Goal: Register for event/course: Sign up to attend an event or enroll in a course

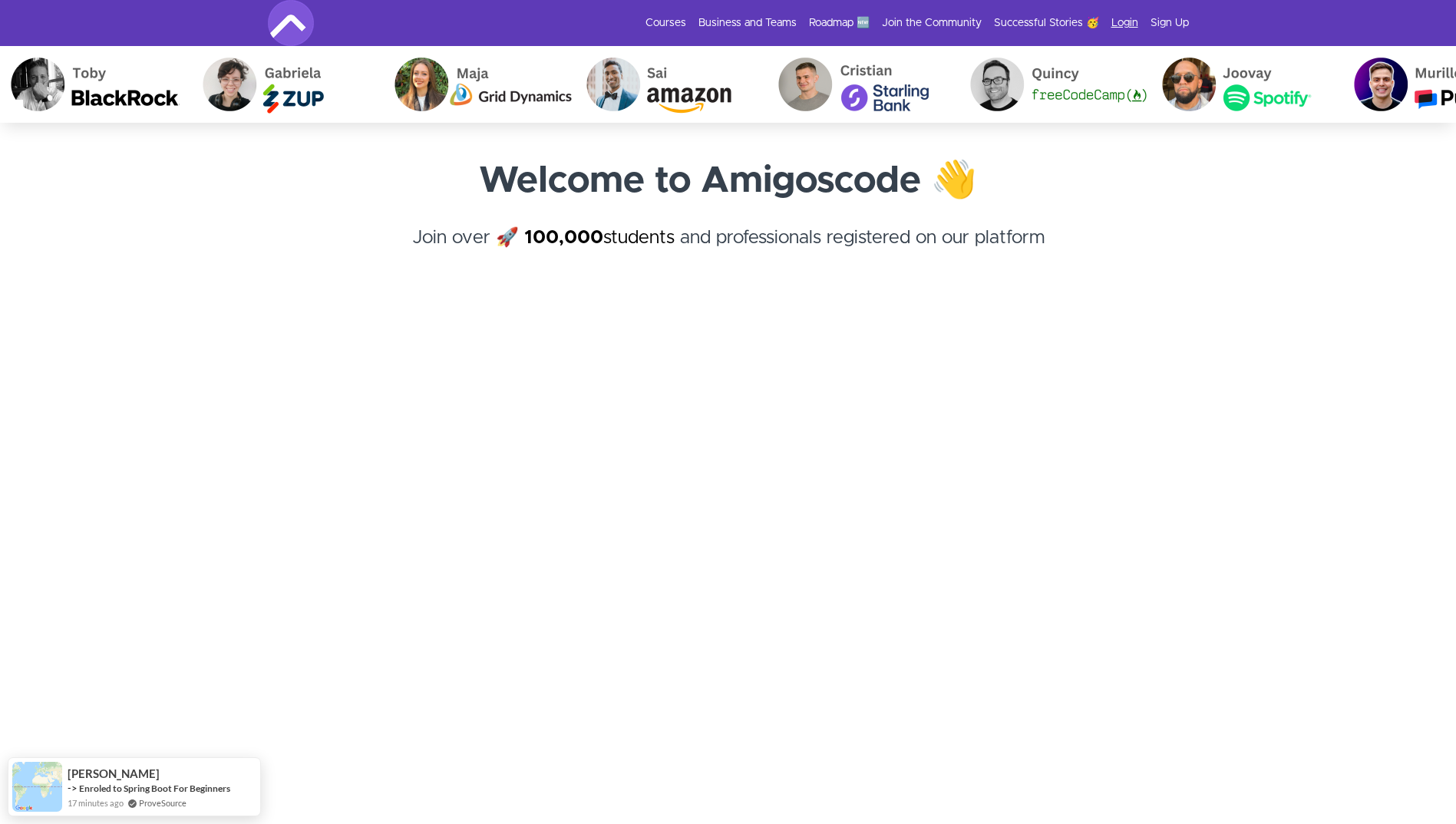
click at [1120, 21] on link "Login" at bounding box center [1125, 22] width 27 height 15
click at [1172, 22] on link "Sign Up" at bounding box center [1170, 22] width 39 height 15
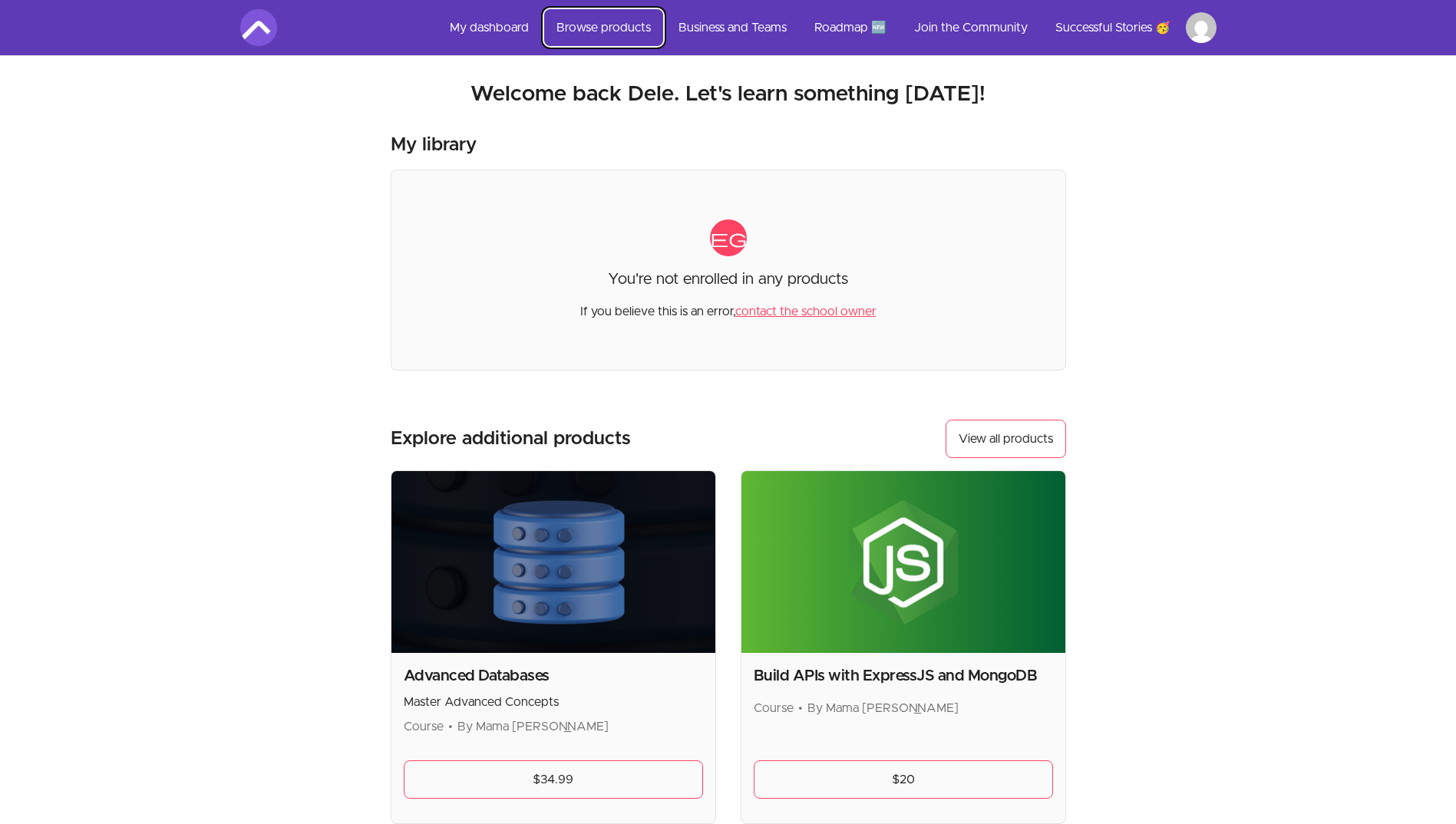
click at [614, 22] on link "Browse products" at bounding box center [604, 27] width 119 height 37
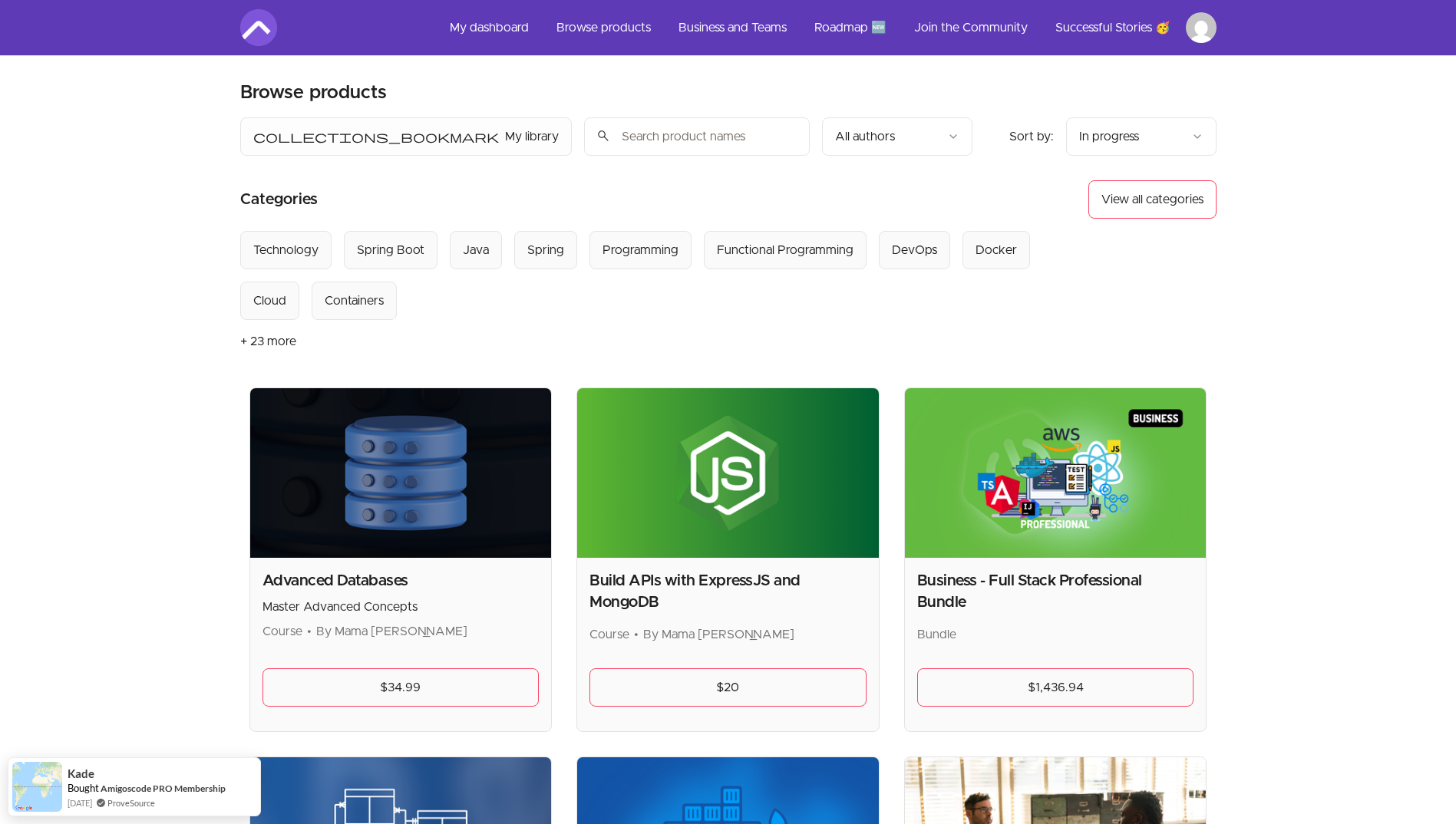
click at [584, 134] on input "search" at bounding box center [697, 136] width 226 height 39
paste input "Git and GitHub Tutorial For Beginners"
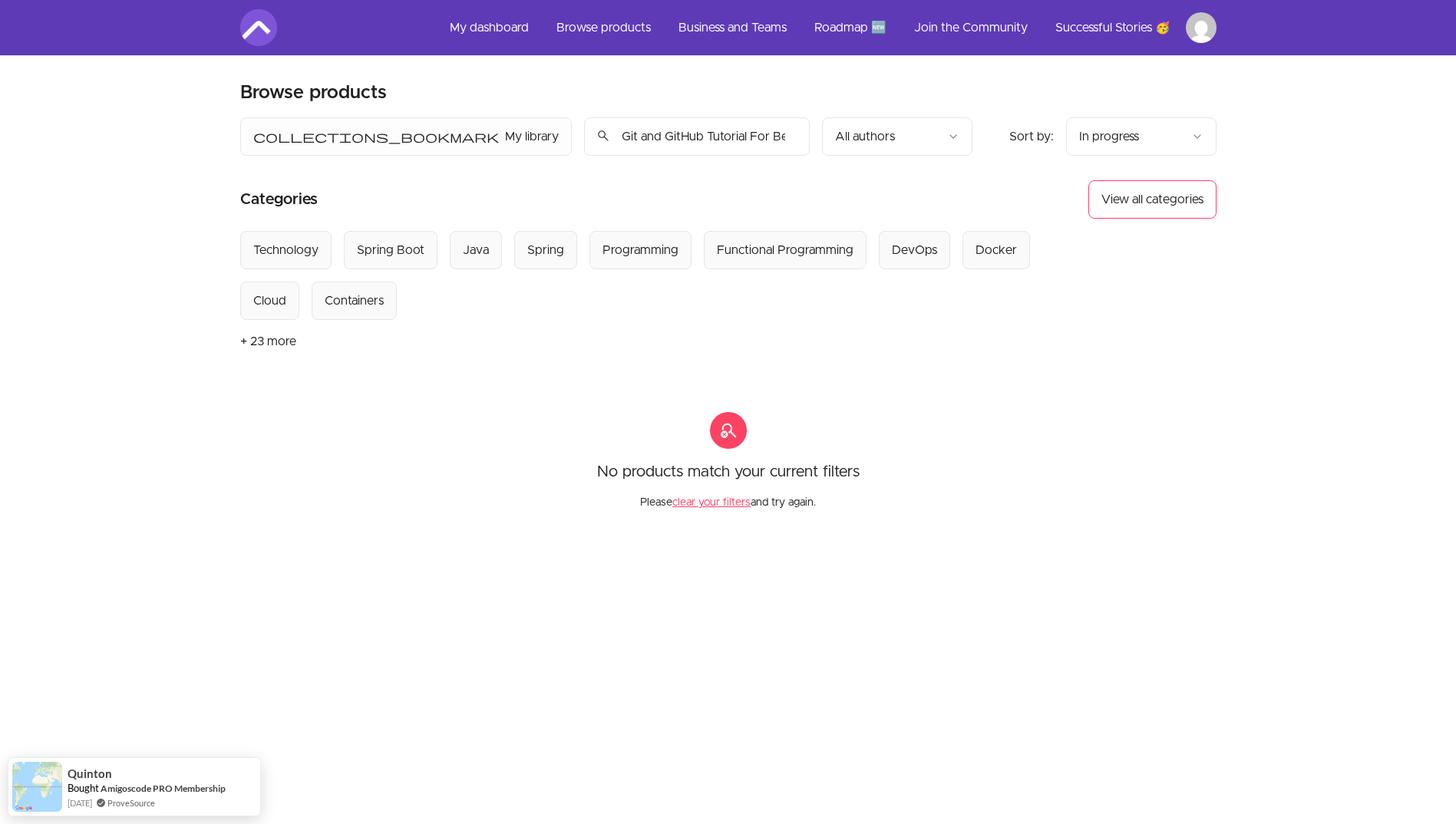
drag, startPoint x: 472, startPoint y: 135, endPoint x: 678, endPoint y: 123, distance: 206.3
click at [678, 123] on div "collections_bookmark My library Sort by: import_export In progress search Git a…" at bounding box center [606, 136] width 732 height 39
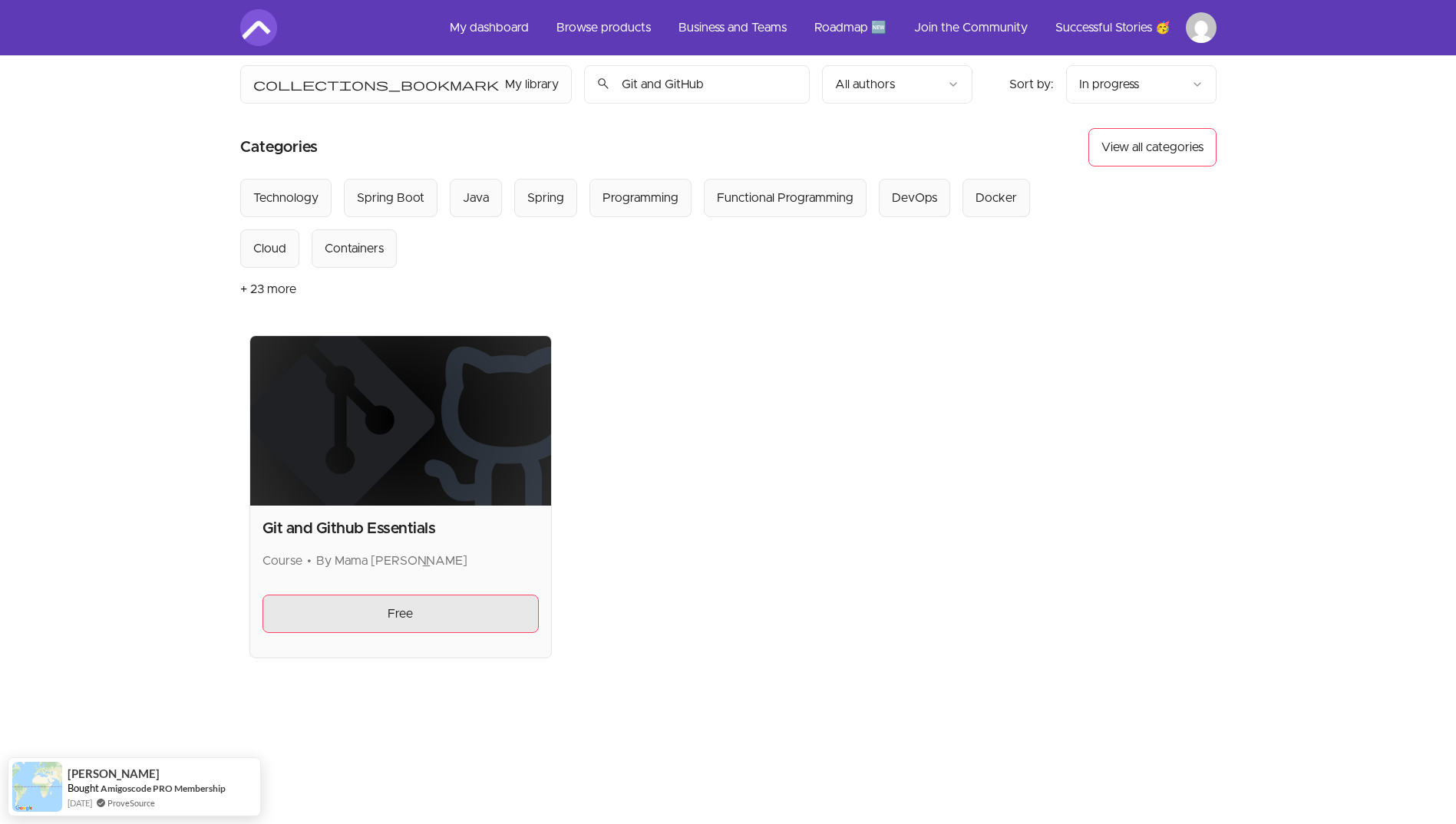
scroll to position [77, 0]
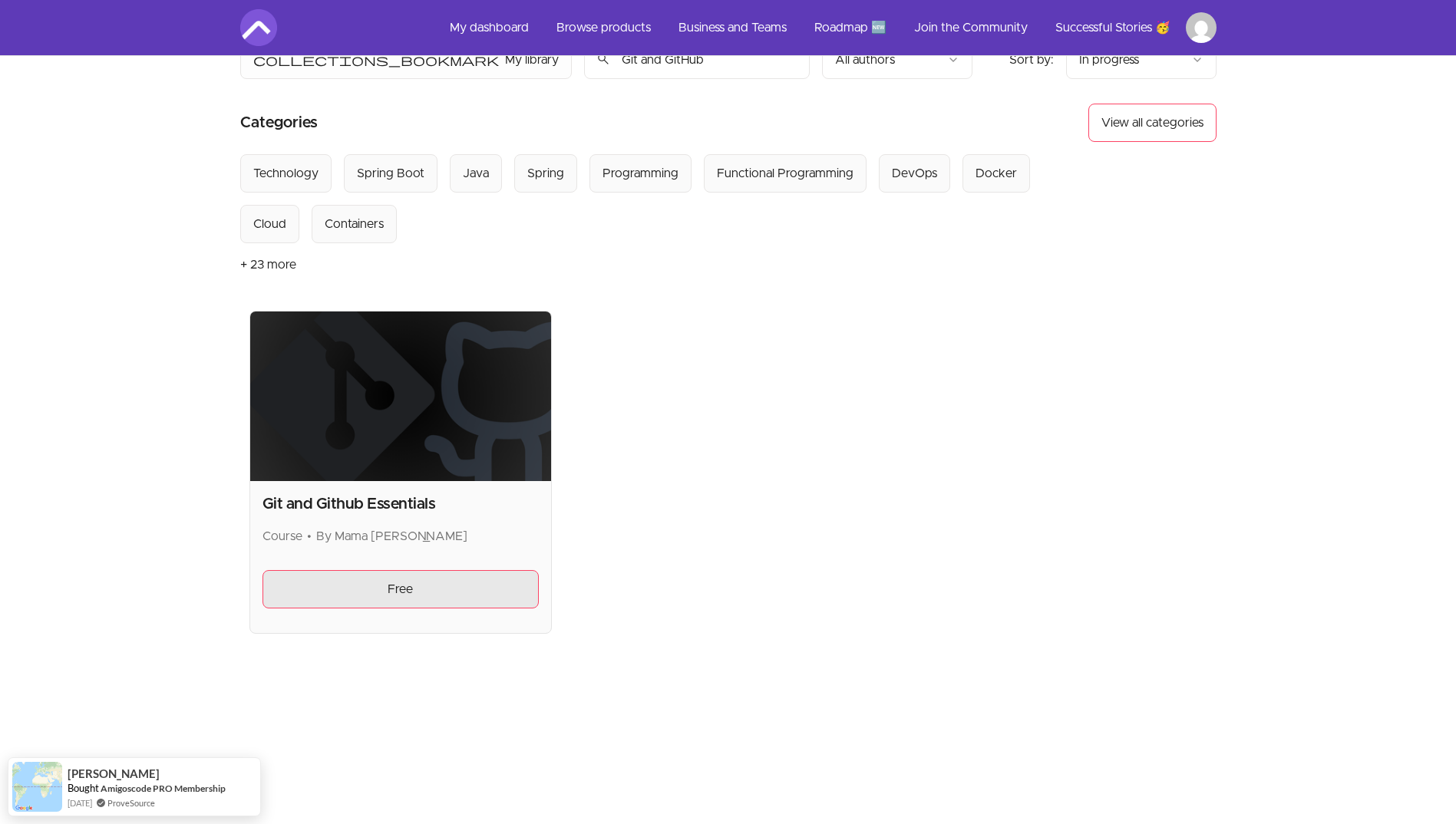
type input "Git and GitHub"
click at [374, 582] on link "Free" at bounding box center [401, 589] width 277 height 39
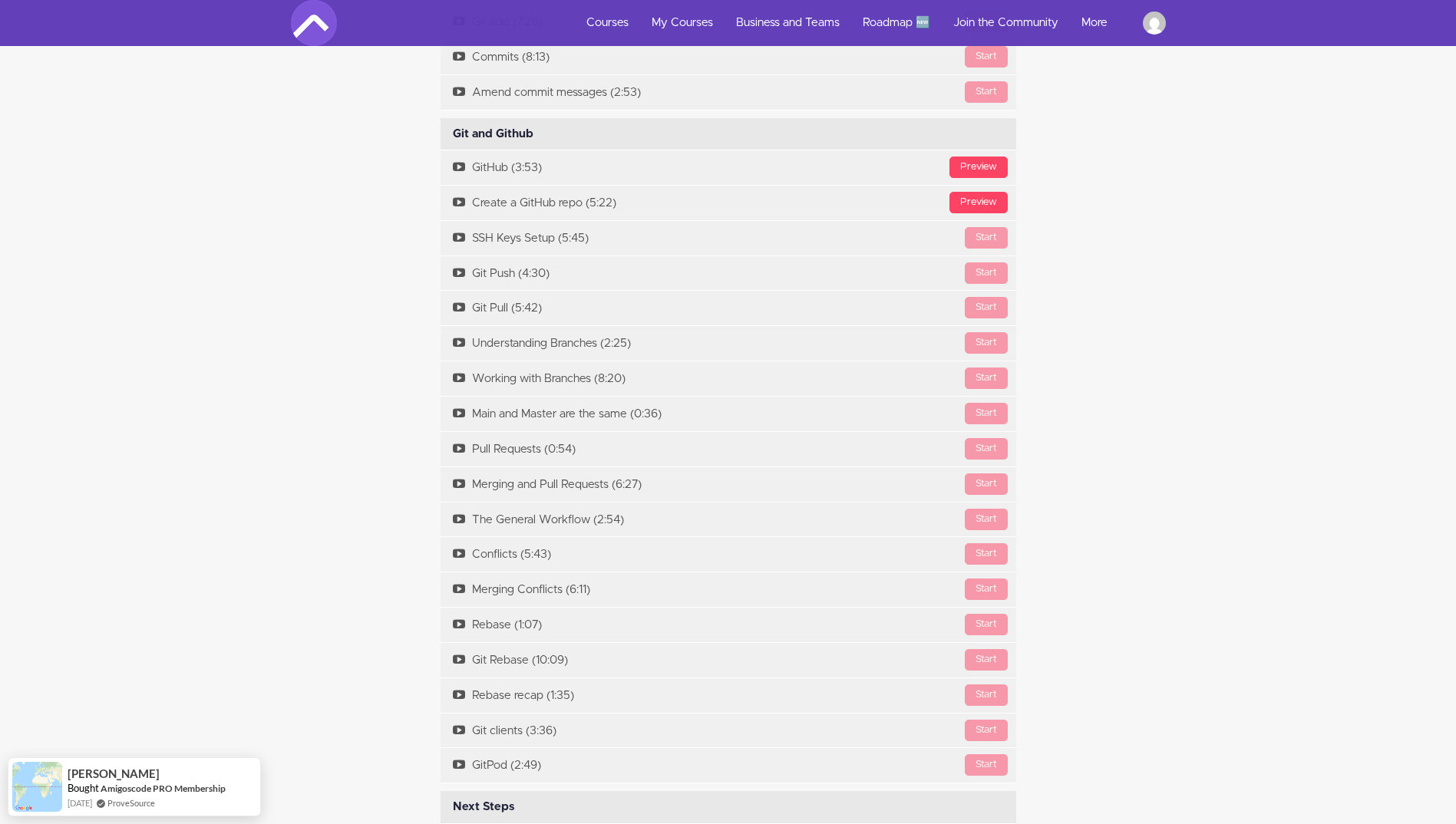
scroll to position [3631, 0]
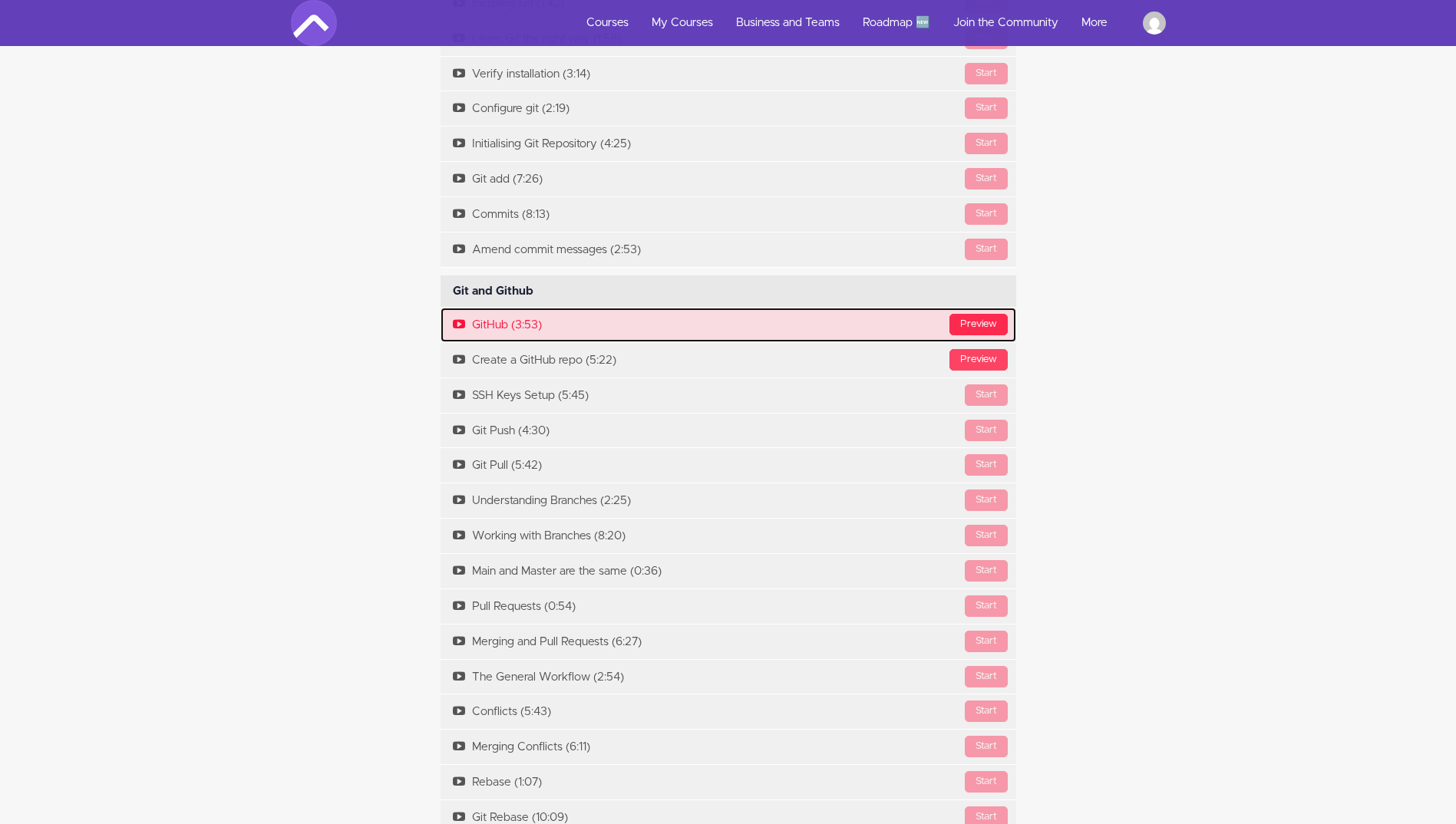
click at [964, 335] on div "Preview" at bounding box center [978, 325] width 58 height 22
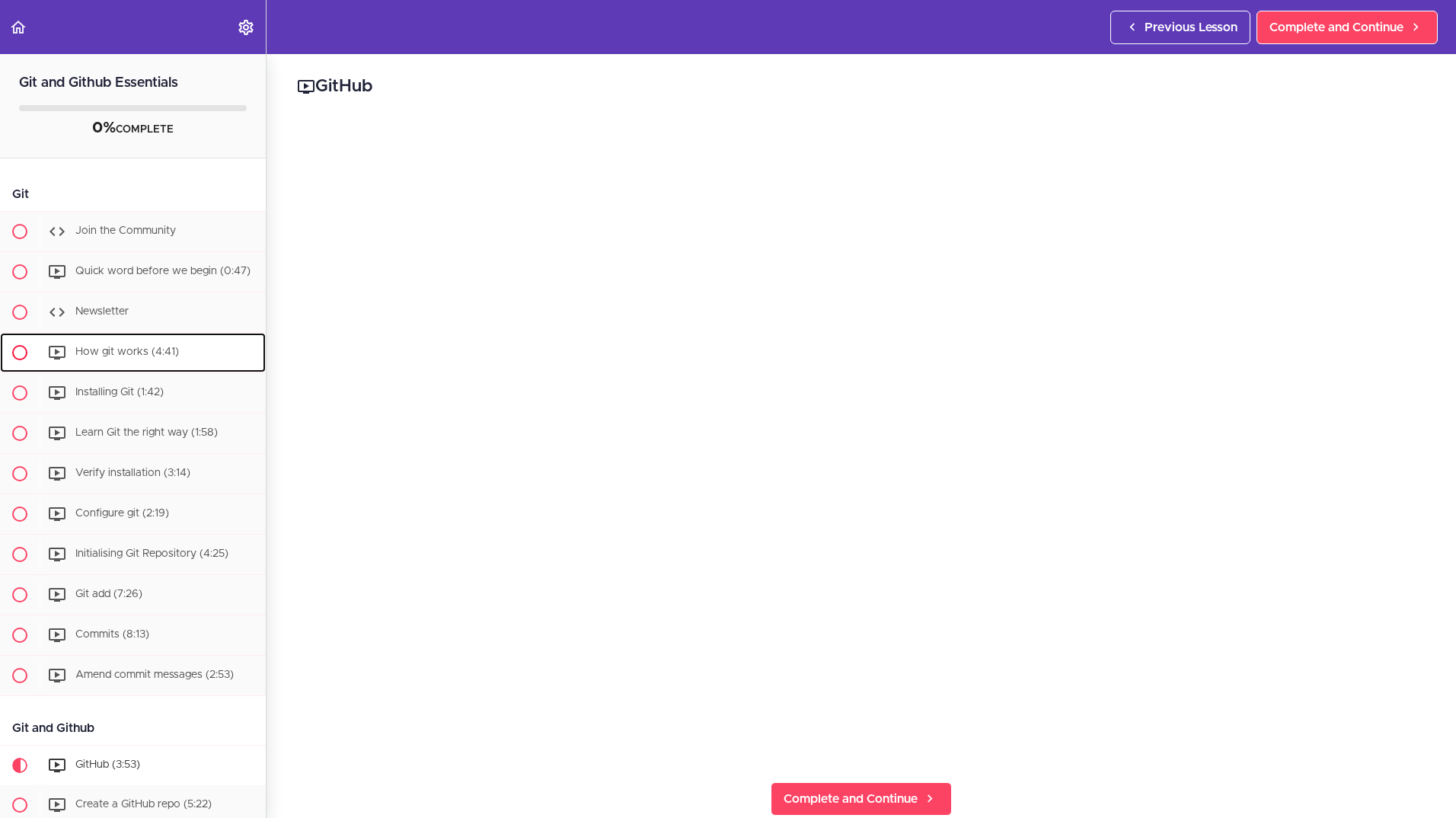
click at [122, 357] on span "How git works (4:41)" at bounding box center [127, 352] width 103 height 11
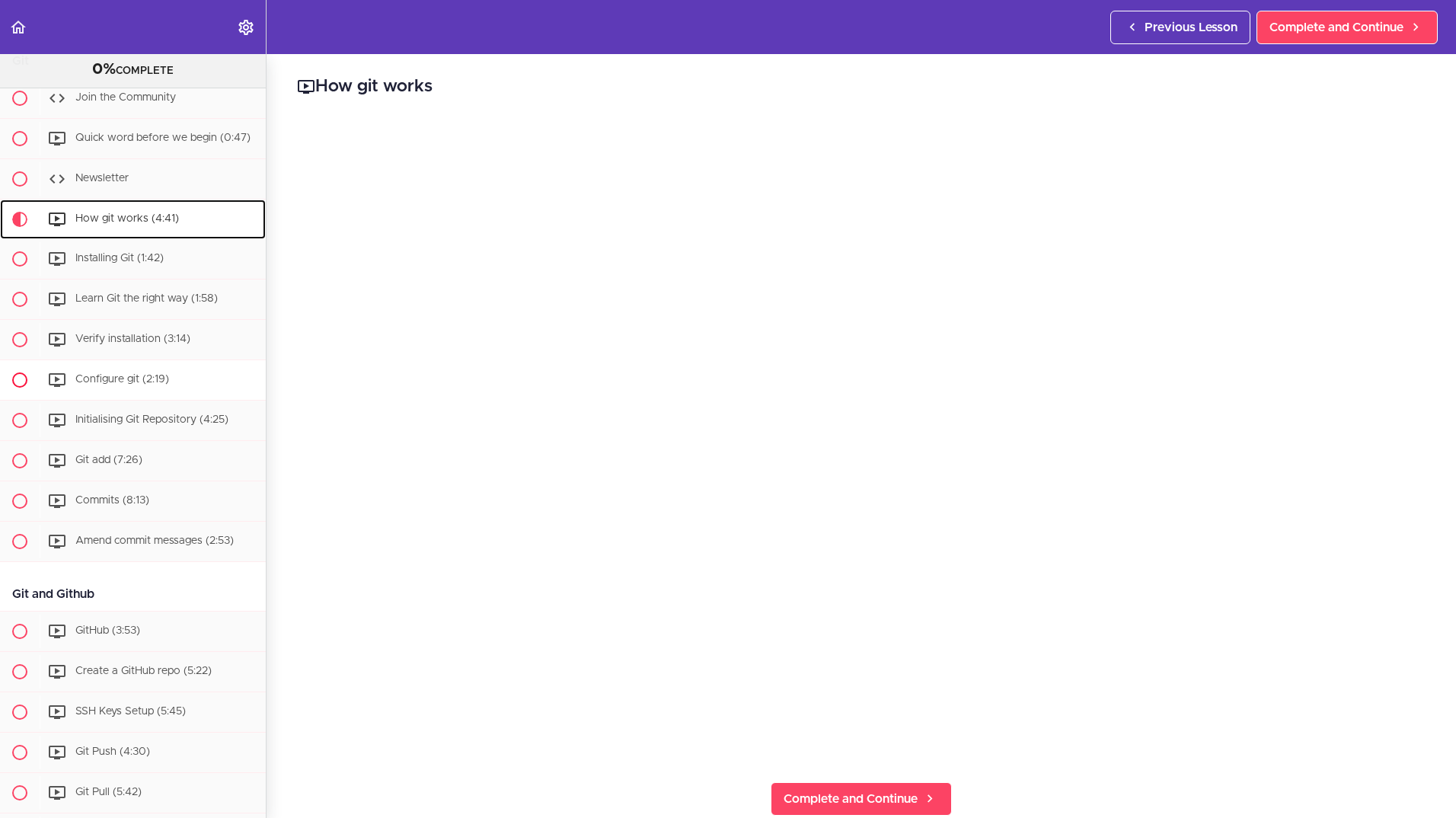
scroll to position [232, 0]
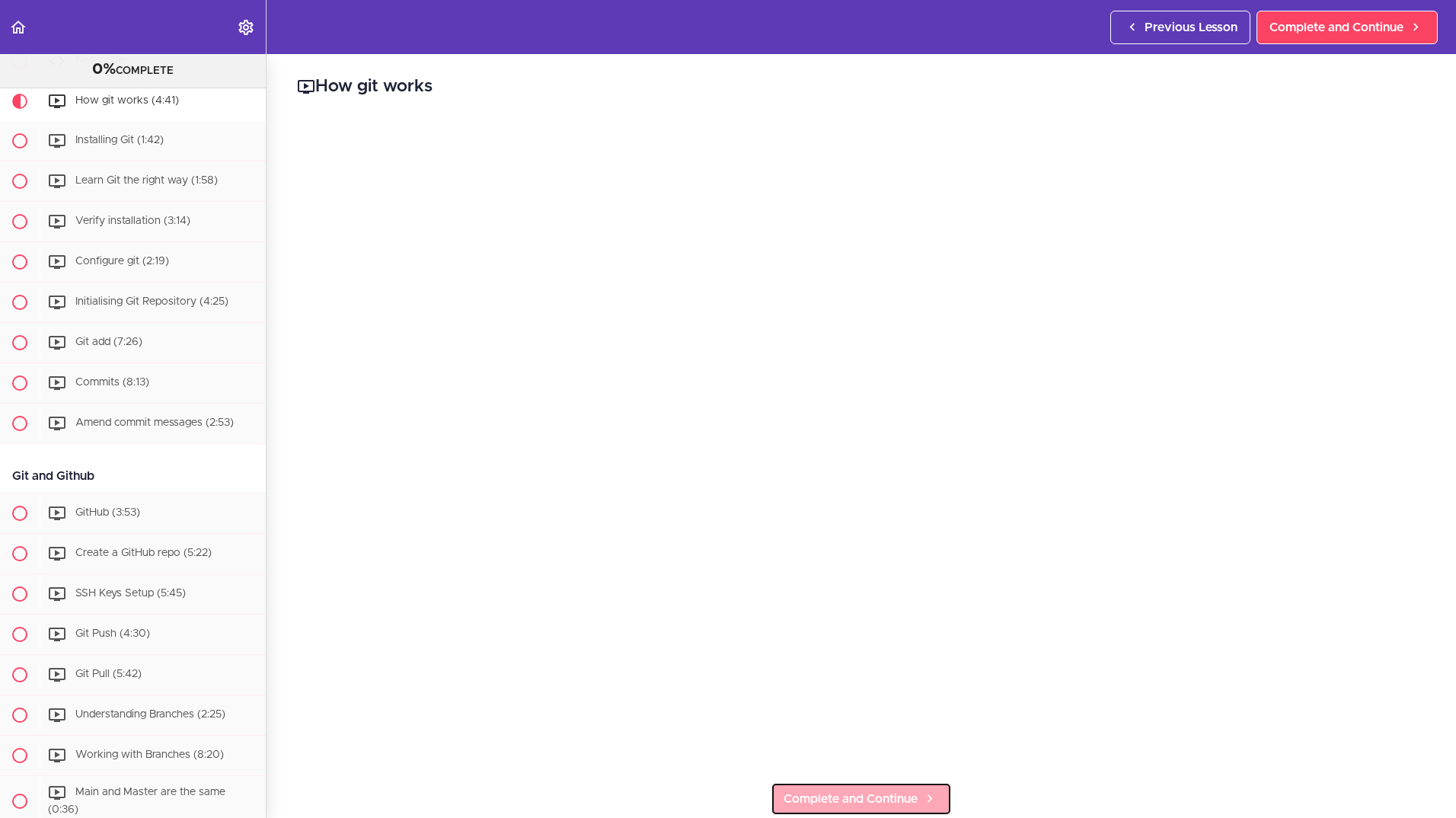
click at [845, 793] on span "Complete and Continue" at bounding box center [850, 798] width 134 height 19
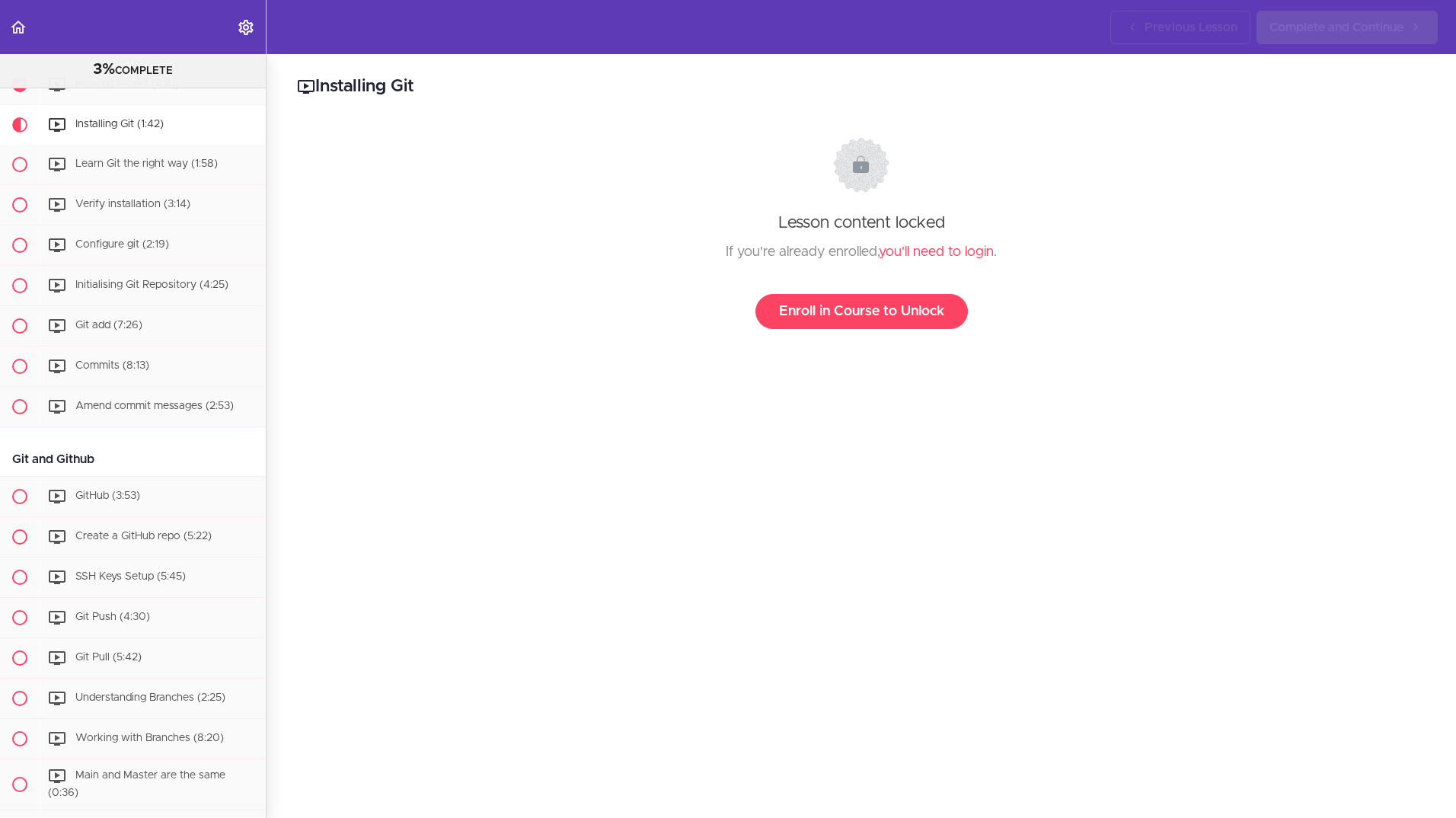
scroll to position [254, 0]
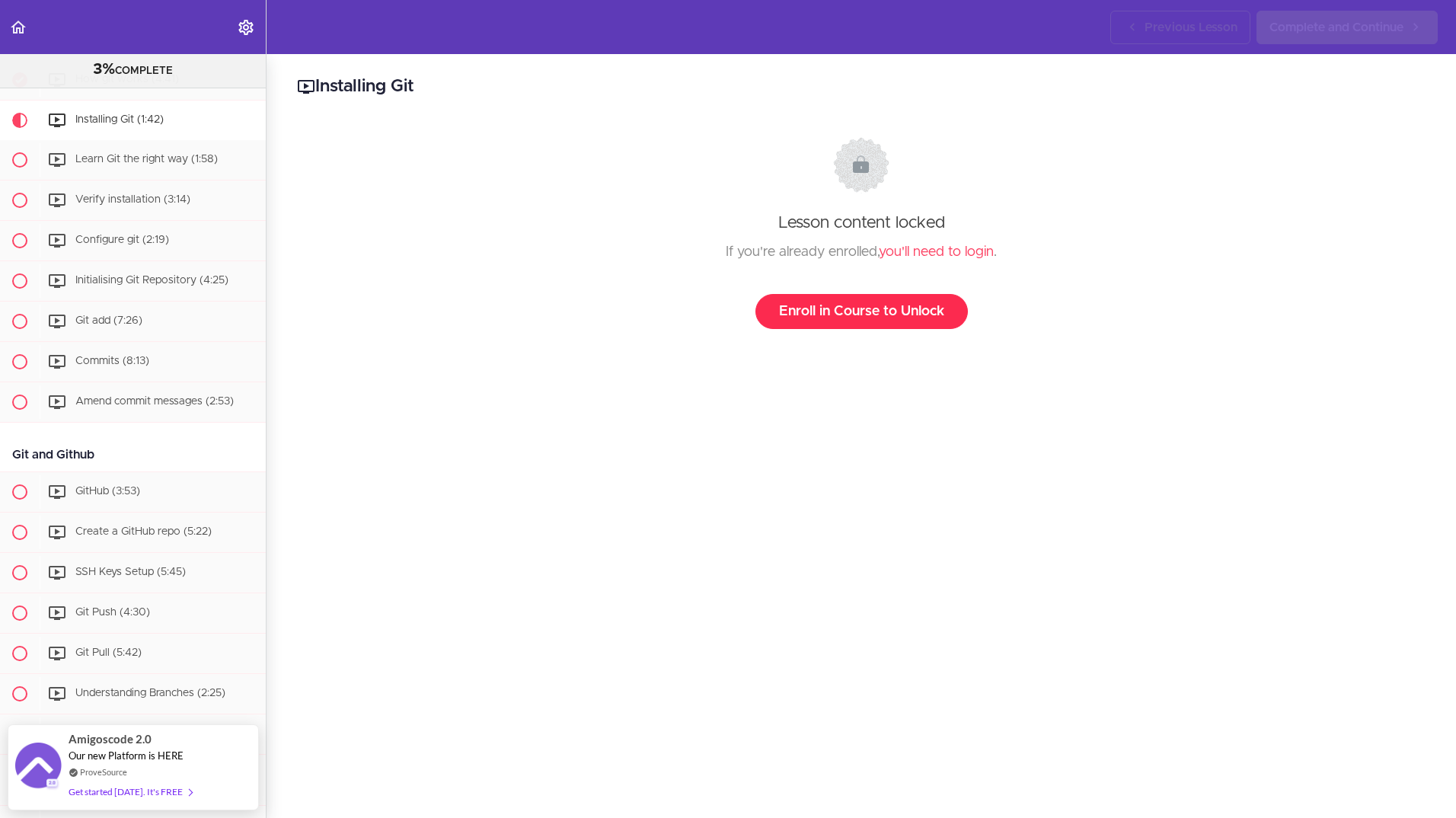
click at [848, 319] on link "Enroll in Course to Unlock" at bounding box center [861, 311] width 213 height 35
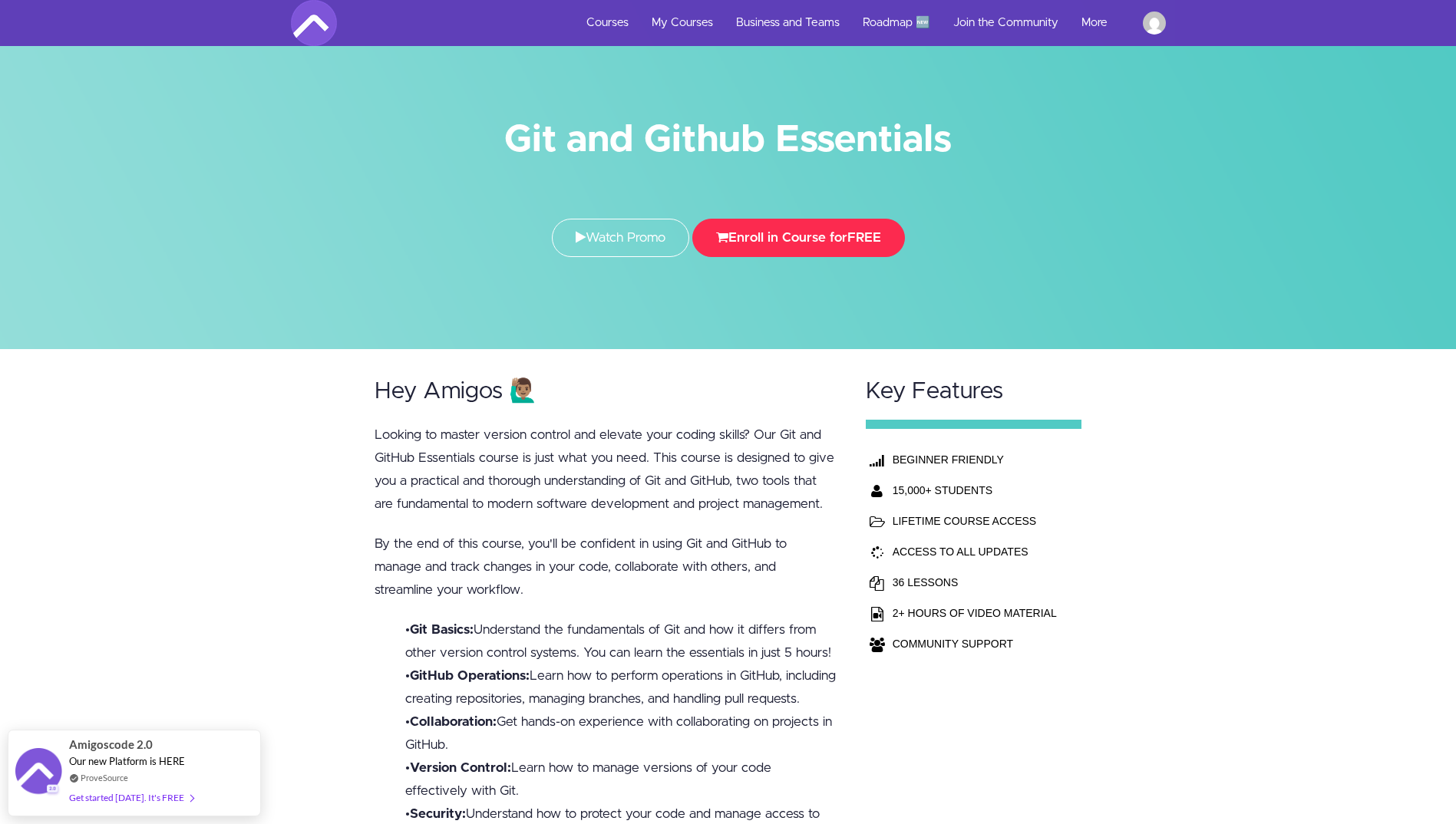
click at [796, 237] on button "Enroll in Course for FREE" at bounding box center [798, 238] width 213 height 39
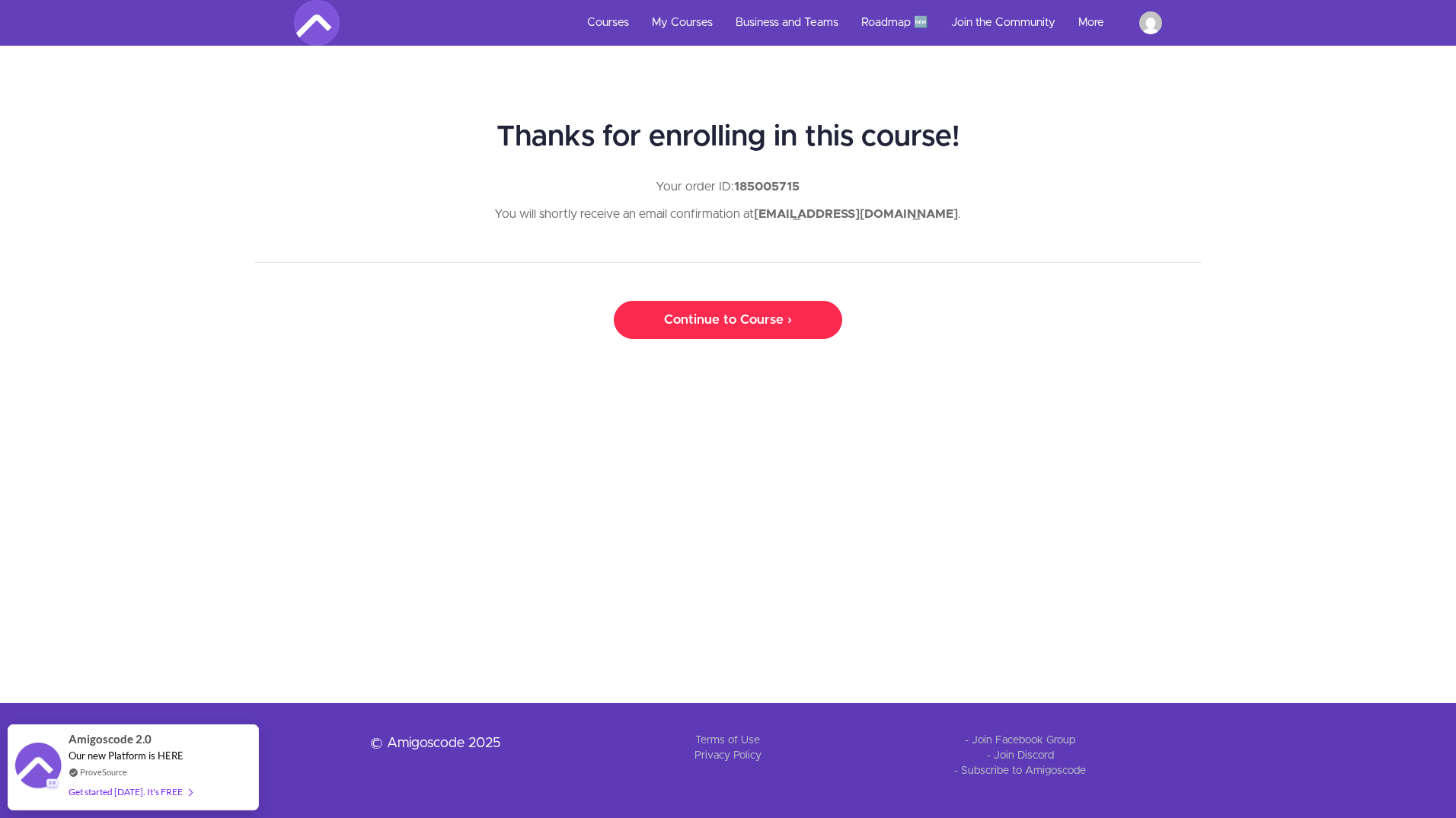
click at [727, 322] on link "Continue to Course ›" at bounding box center [728, 320] width 229 height 38
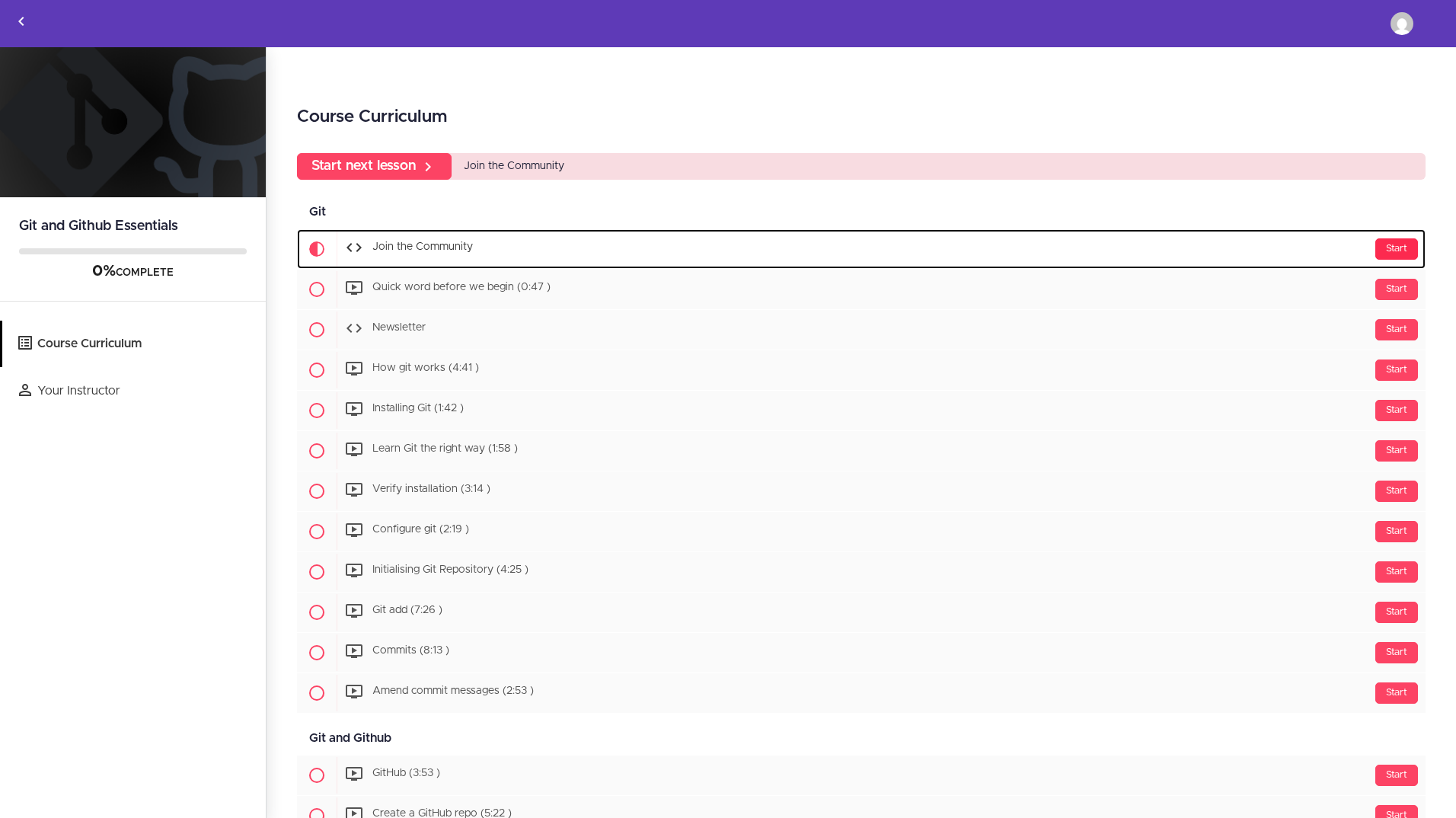
click at [1383, 250] on div "Start" at bounding box center [1396, 249] width 43 height 21
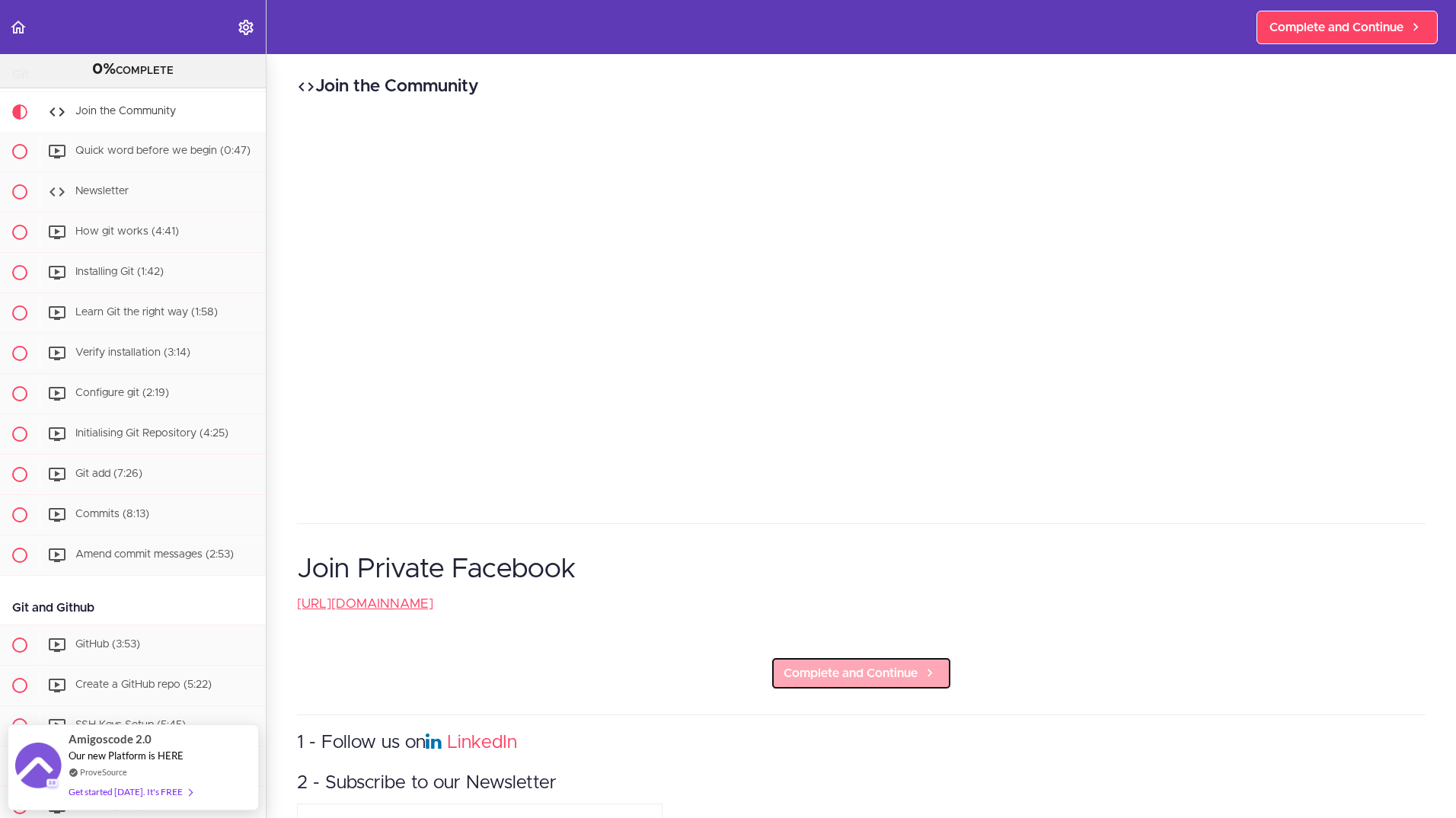
click at [845, 676] on span "Complete and Continue" at bounding box center [850, 673] width 134 height 19
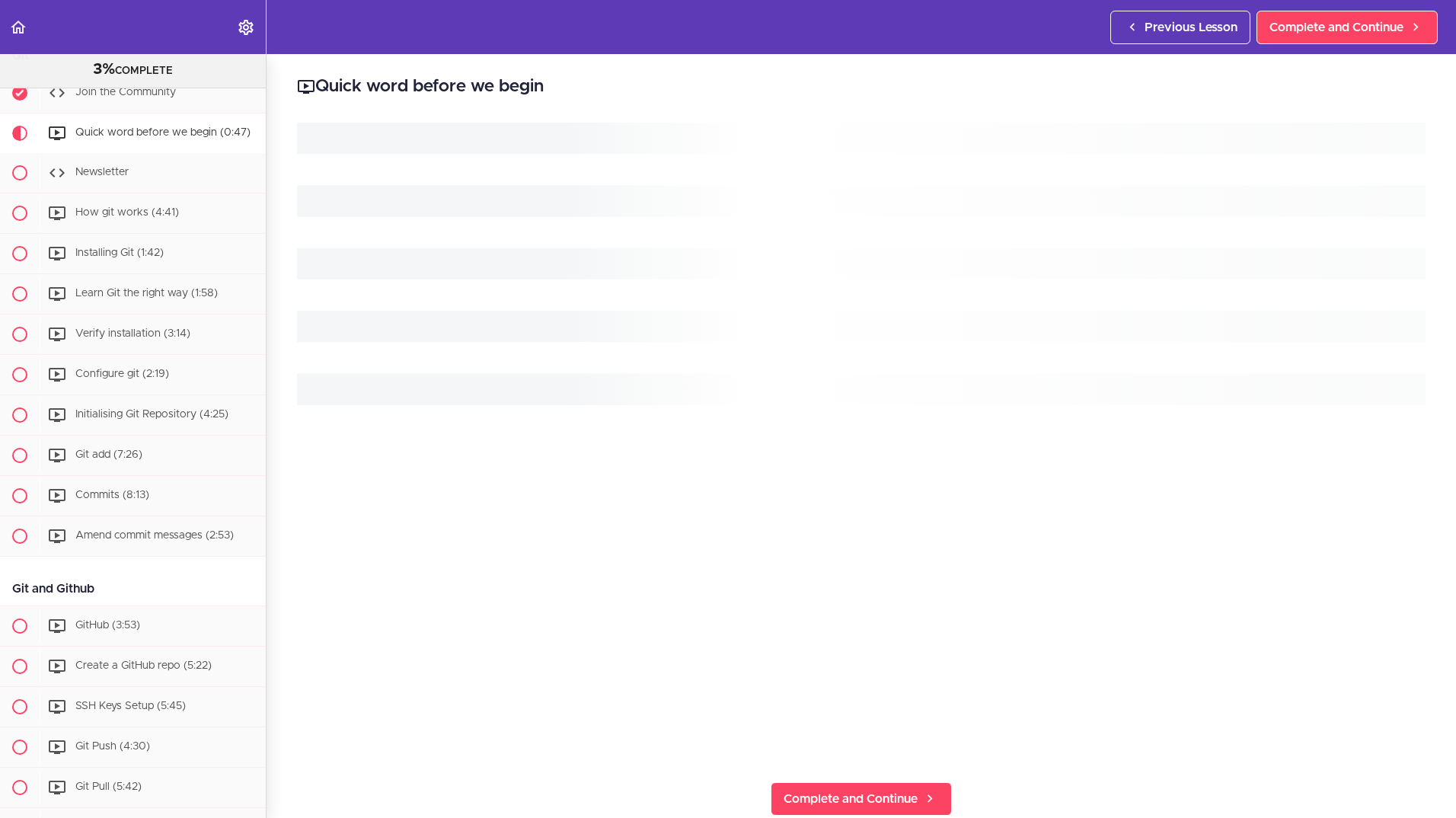
scroll to position [122, 0]
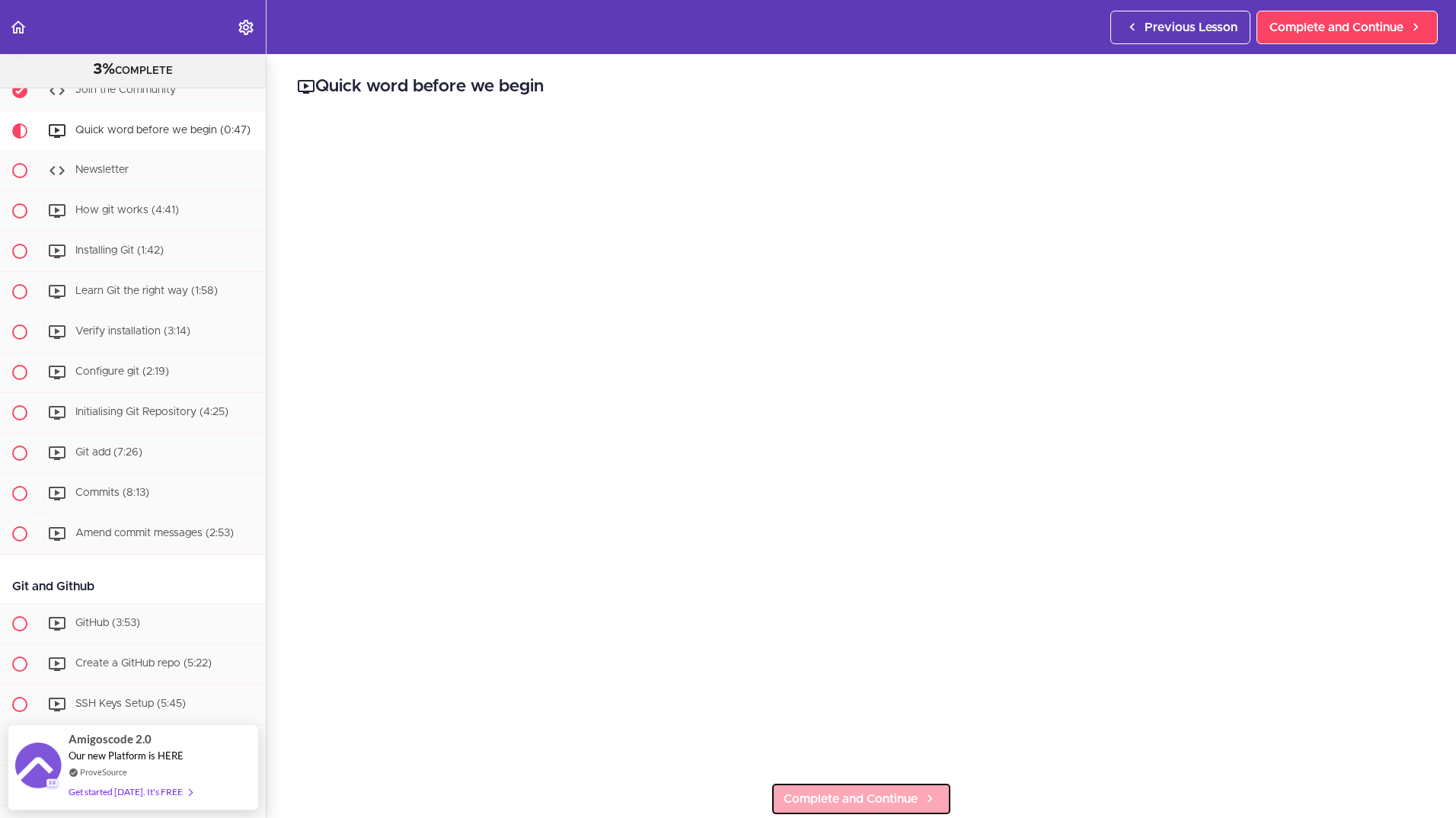
click at [847, 794] on span "Complete and Continue" at bounding box center [850, 798] width 134 height 19
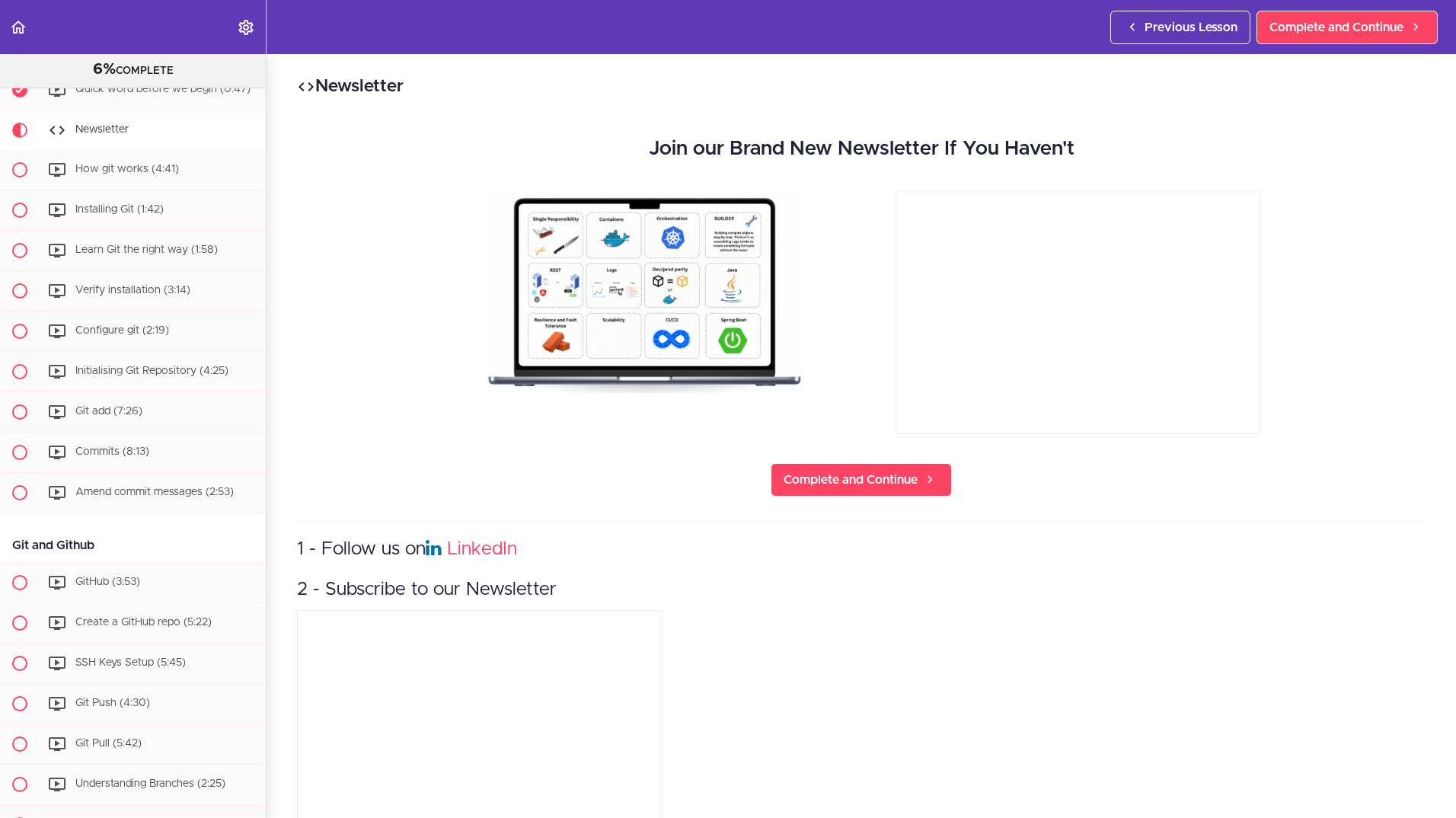
scroll to position [173, 0]
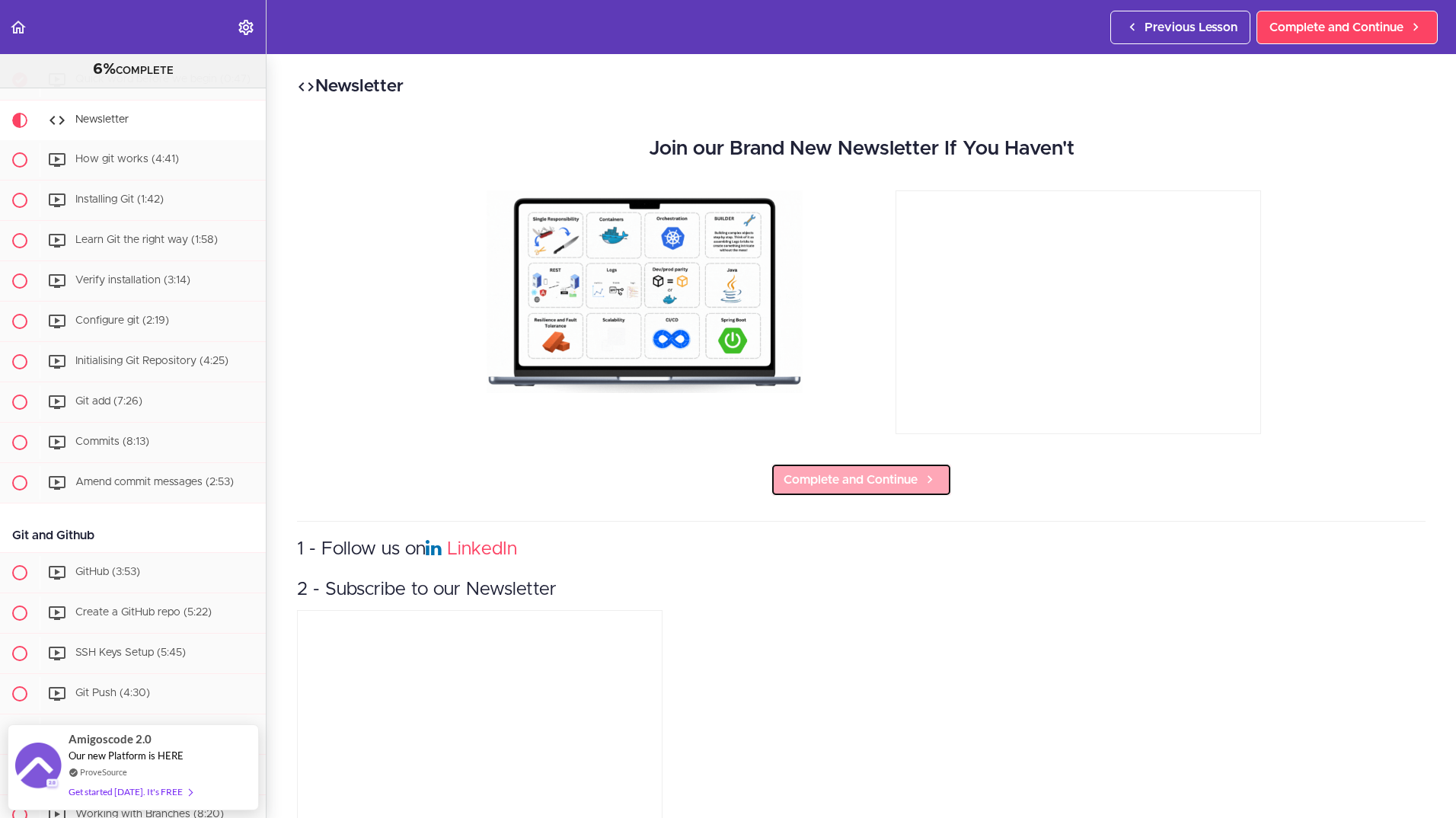
click at [863, 482] on span "Complete and Continue" at bounding box center [850, 480] width 134 height 19
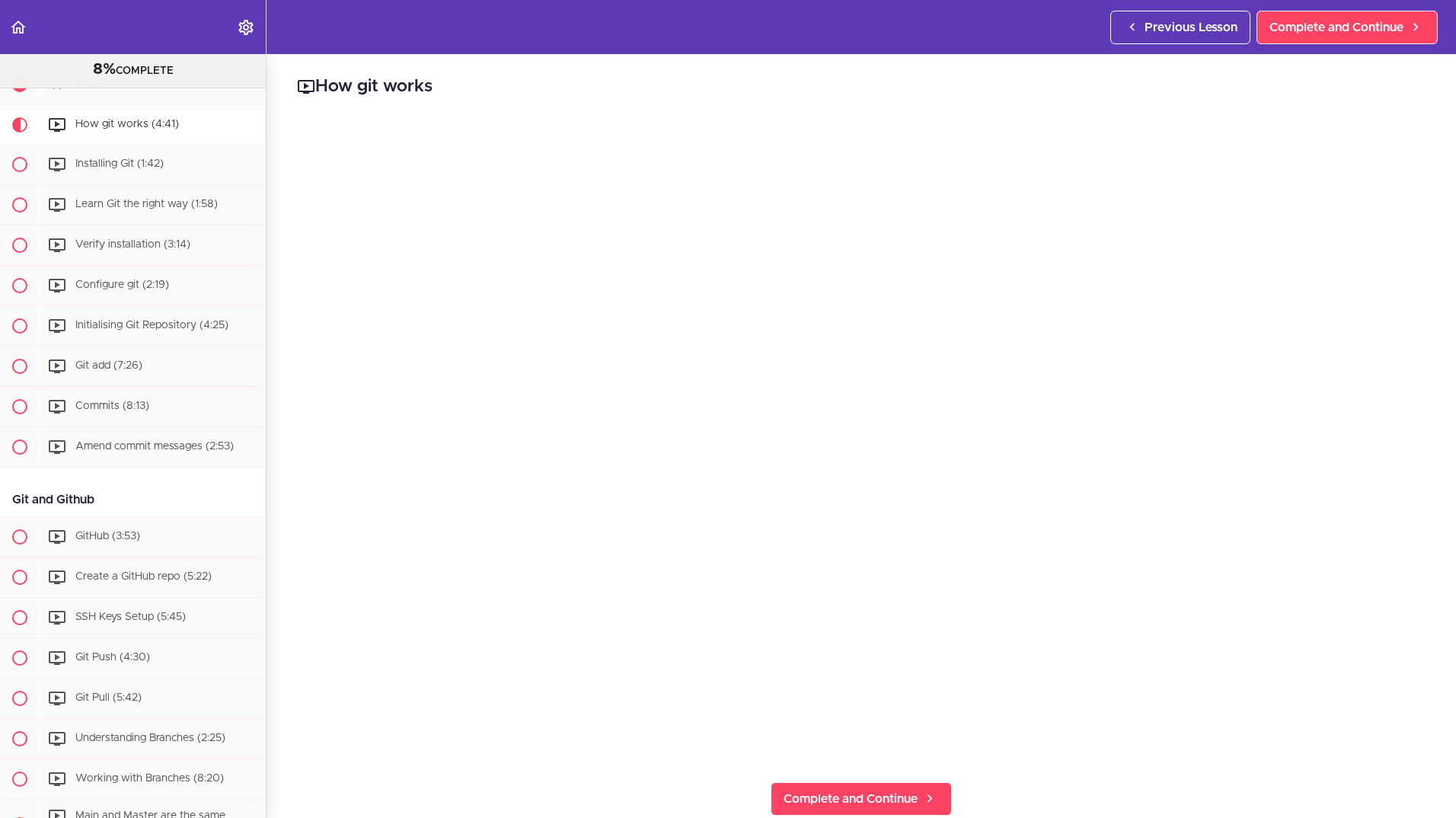
scroll to position [214, 0]
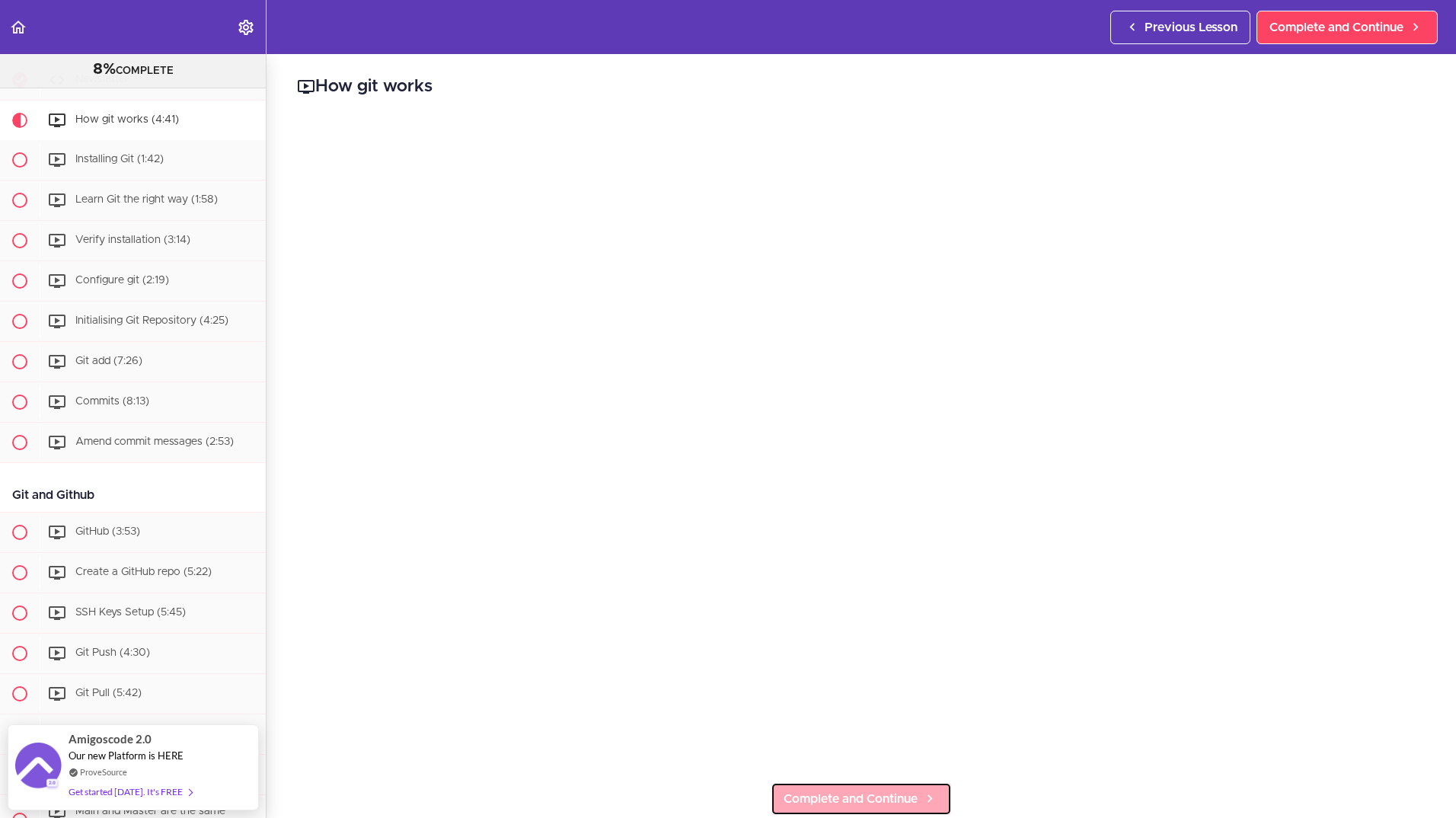
click at [829, 791] on span "Complete and Continue" at bounding box center [850, 798] width 134 height 19
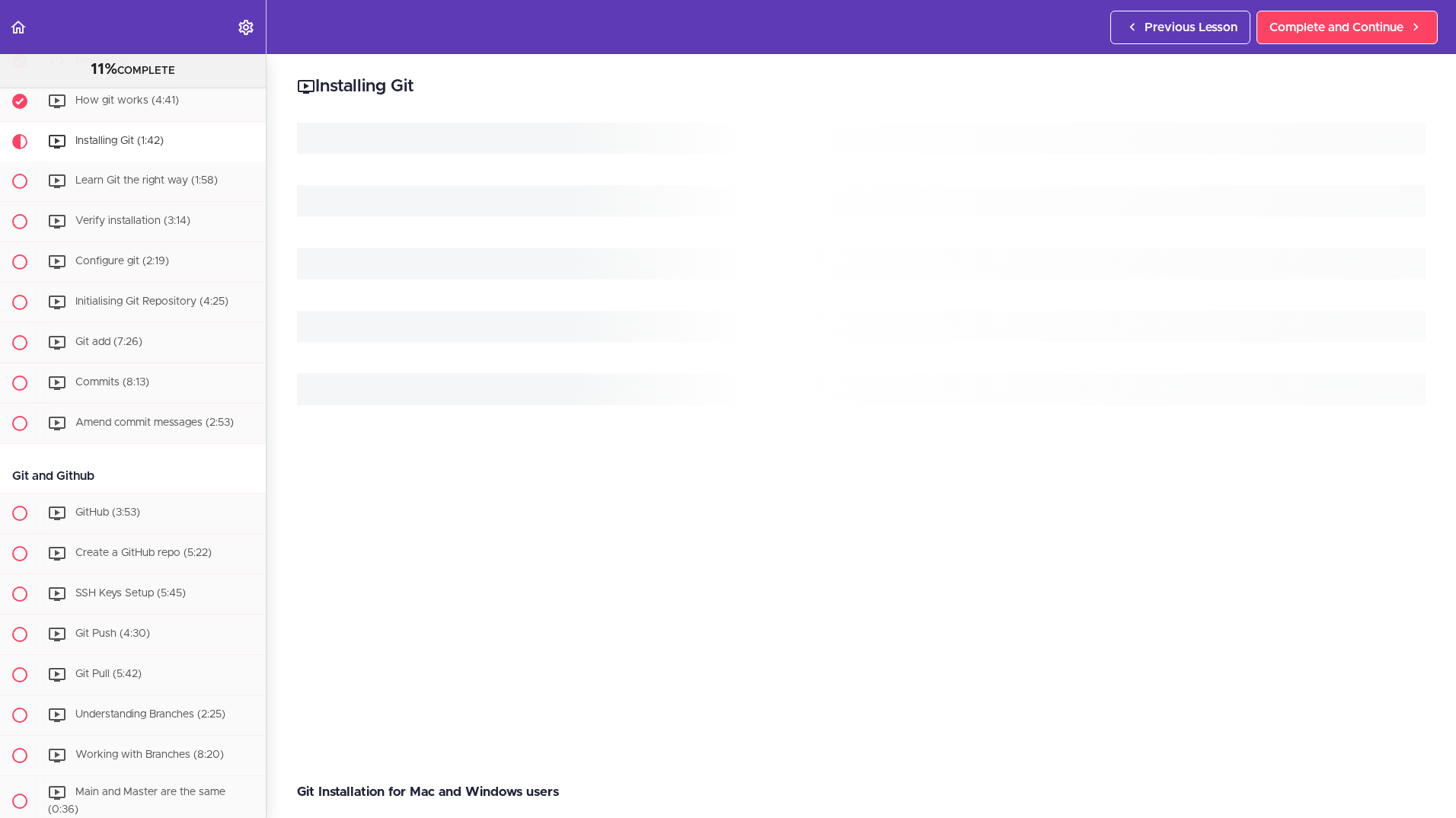
scroll to position [254, 0]
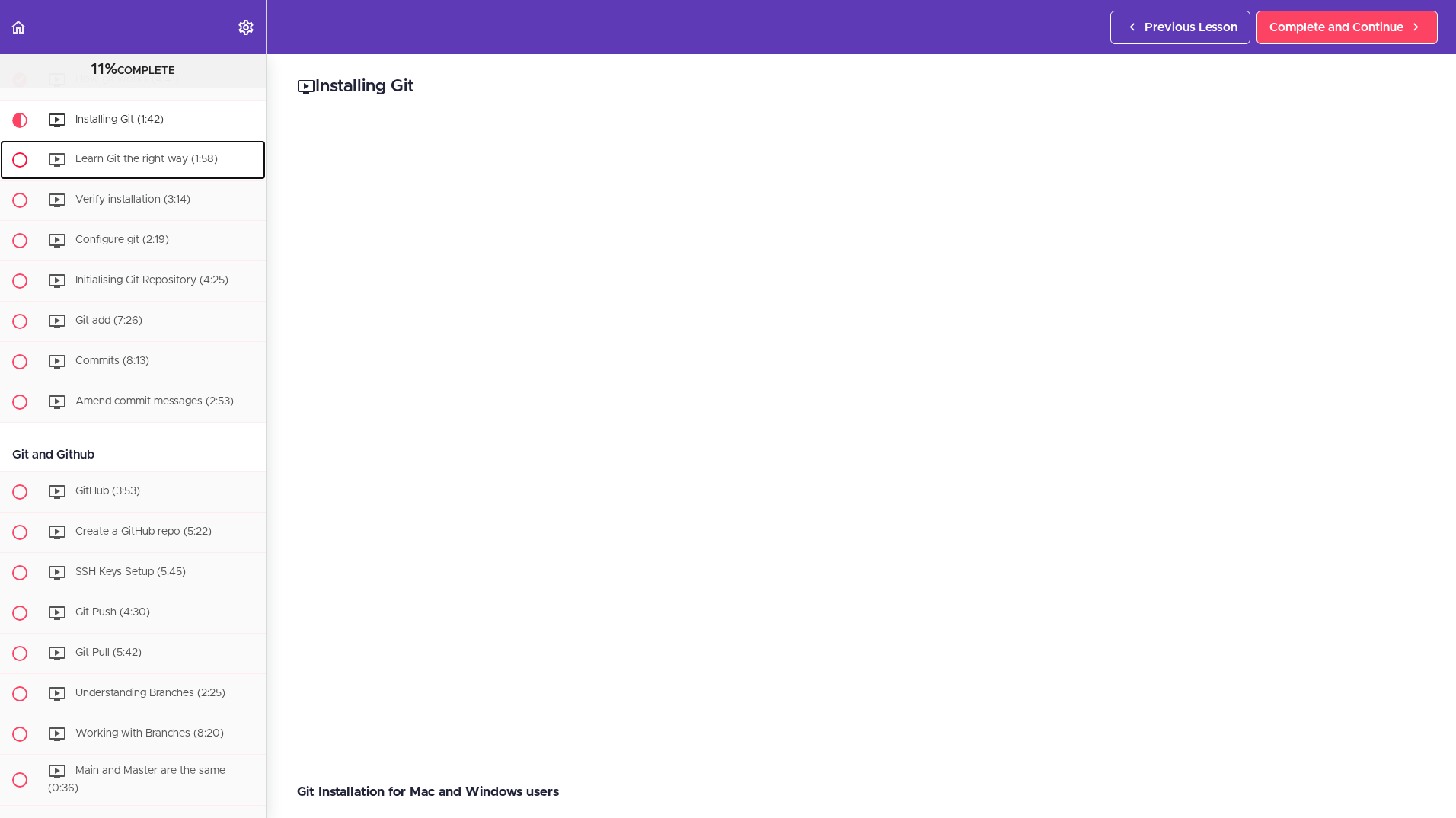
click at [111, 165] on span "Learn Git the right way (1:58)" at bounding box center [147, 159] width 142 height 11
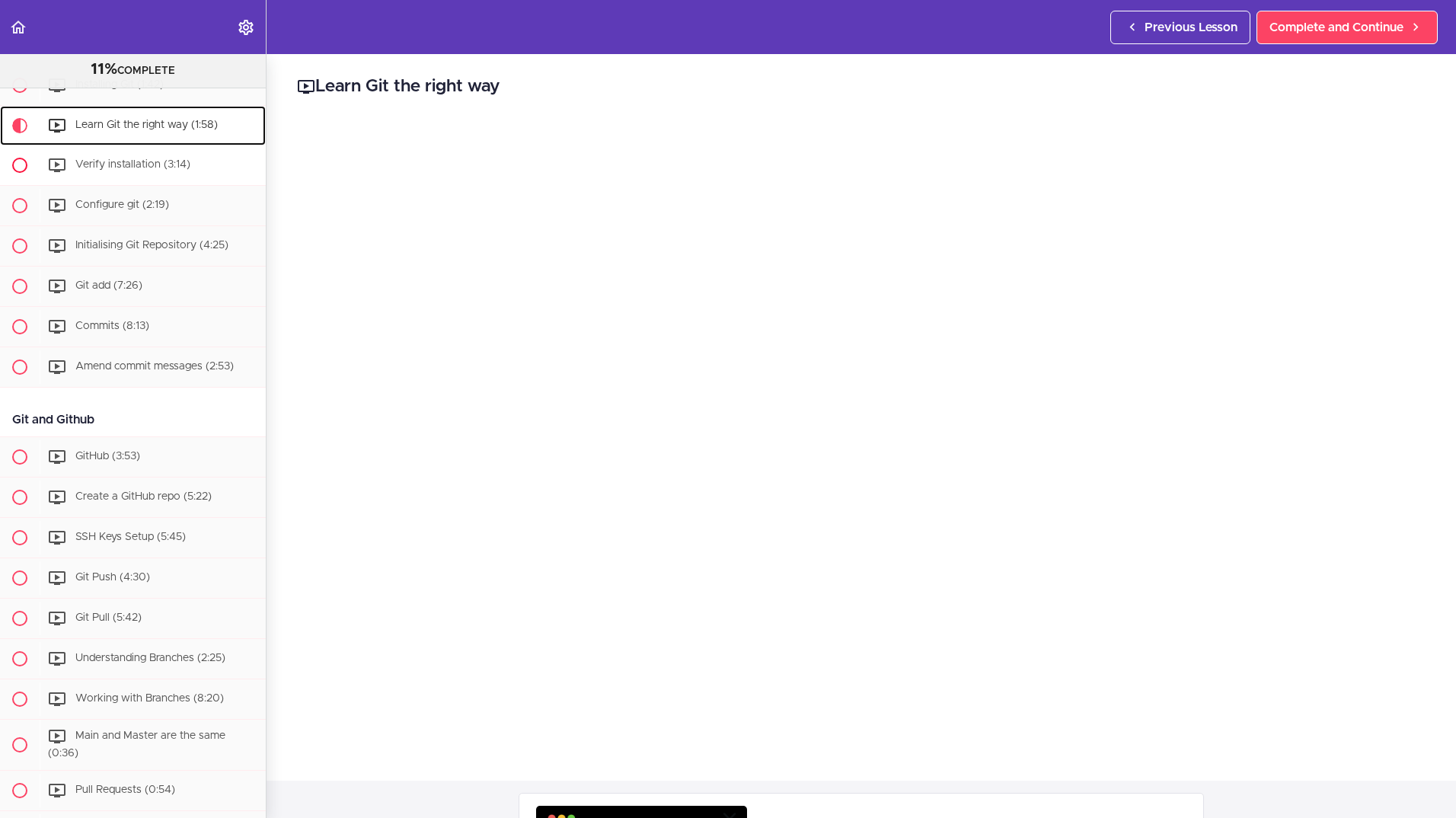
scroll to position [294, 0]
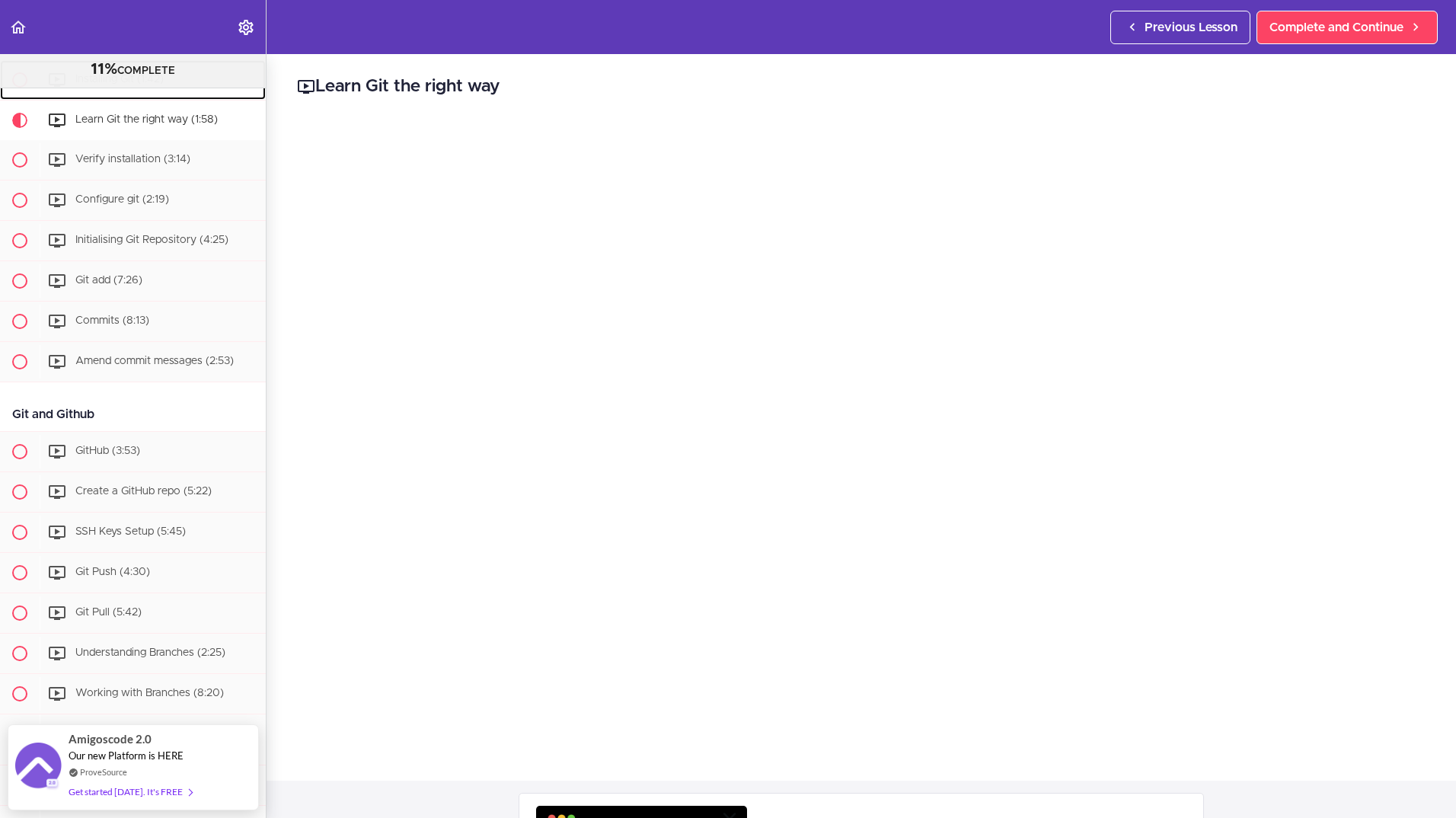
click at [107, 85] on span "Installing Git (1:42)" at bounding box center [119, 79] width 88 height 11
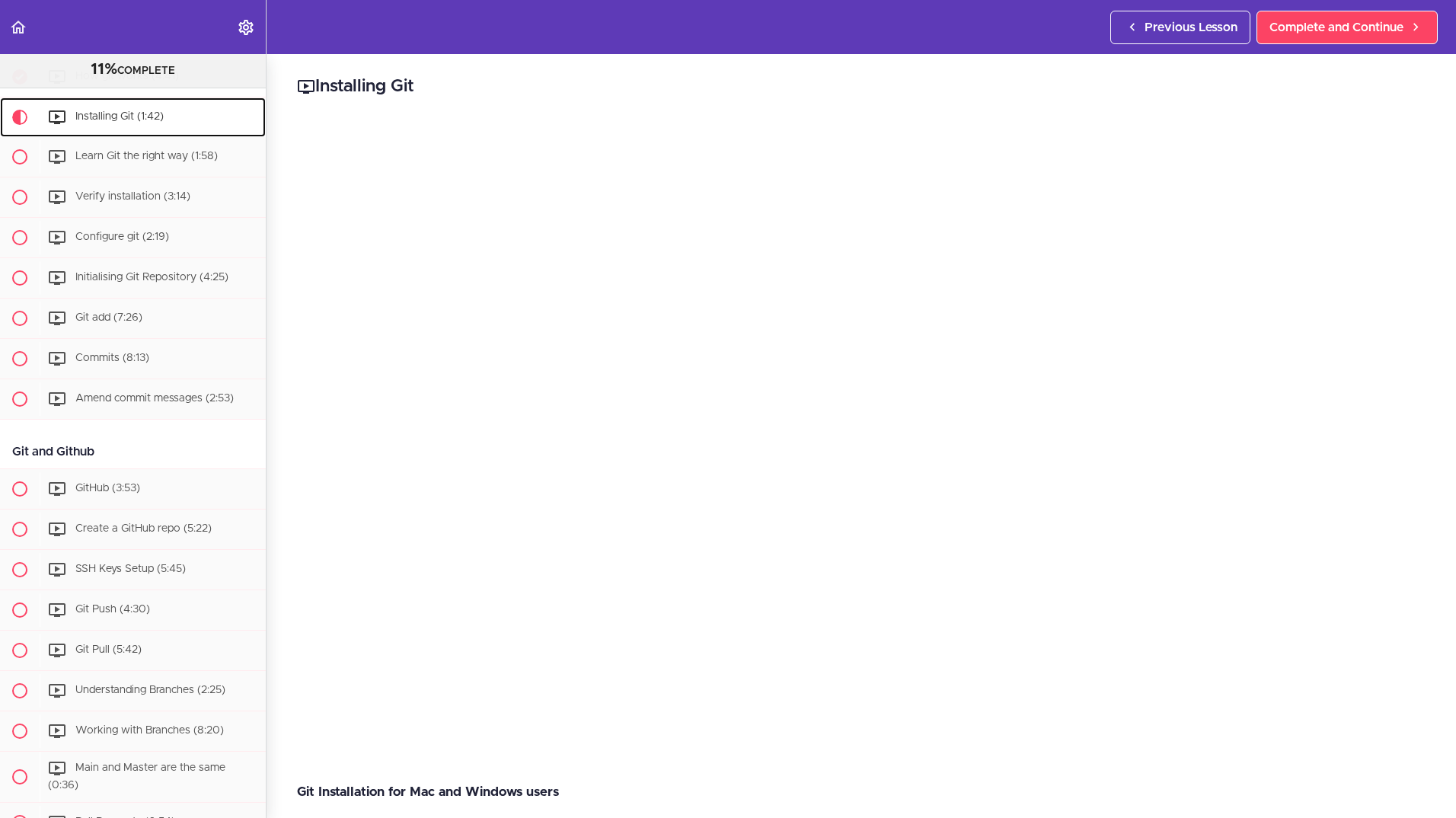
scroll to position [254, 0]
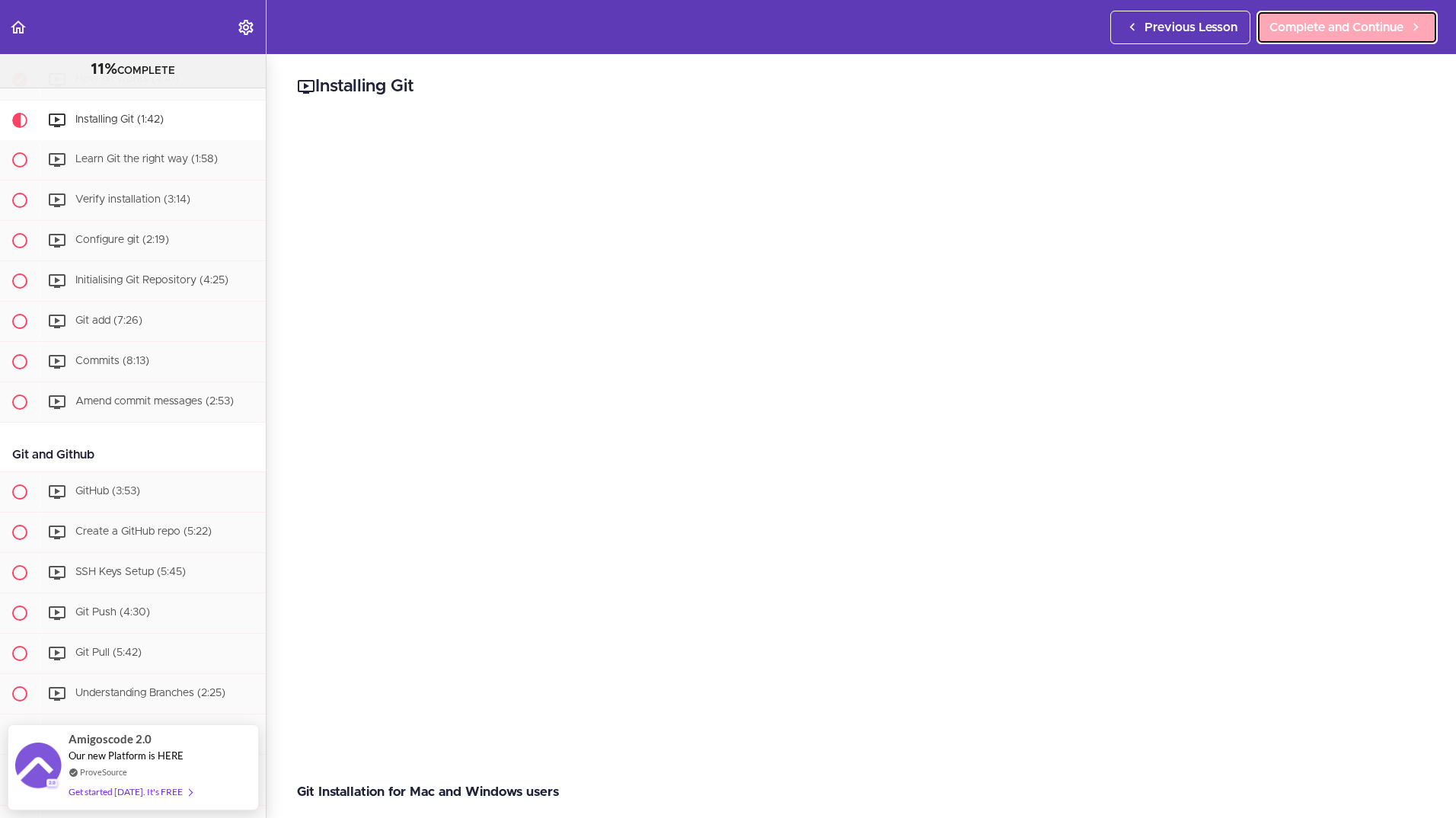
click at [1358, 30] on span "Complete and Continue" at bounding box center [1336, 28] width 134 height 19
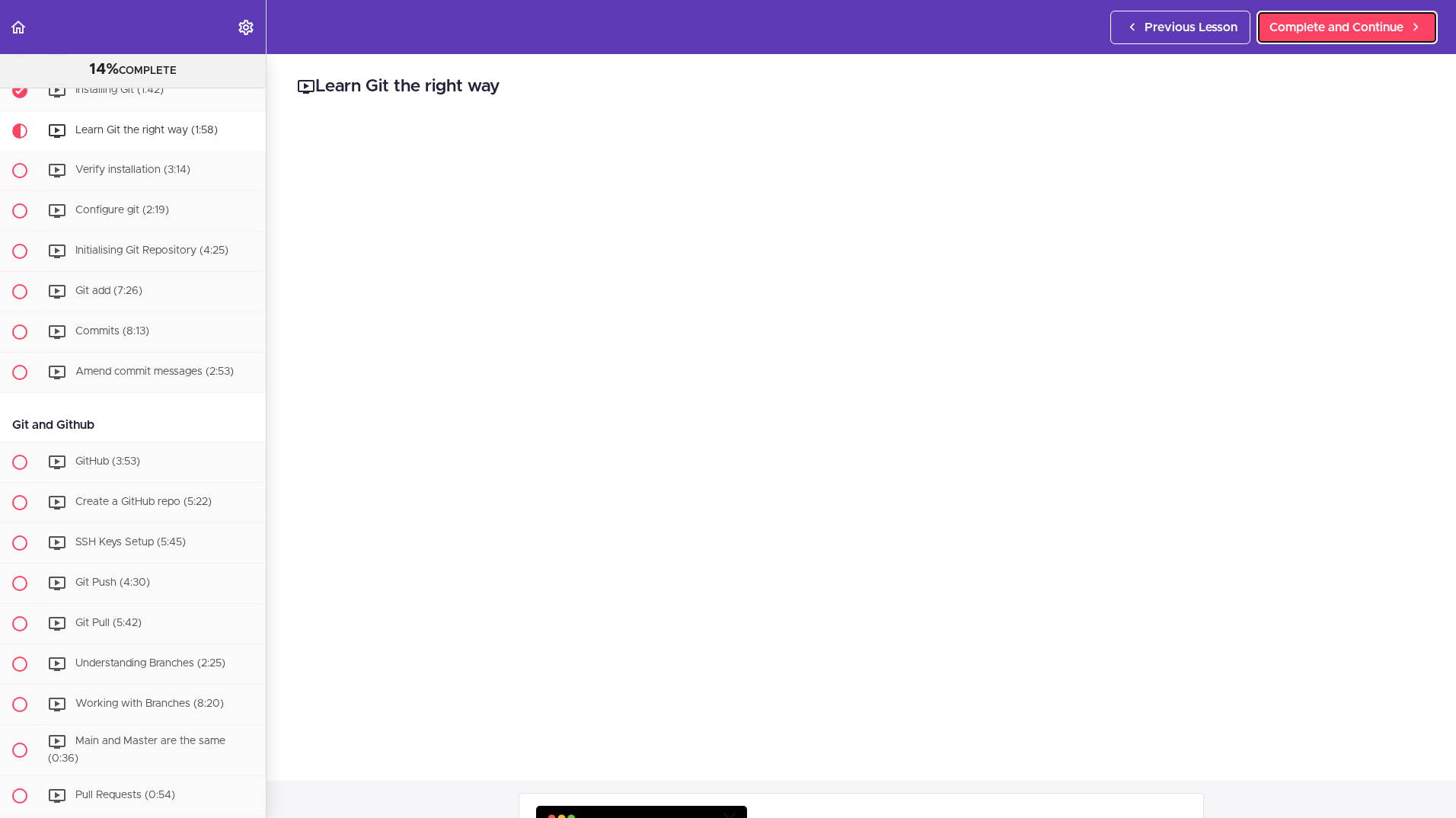
scroll to position [294, 0]
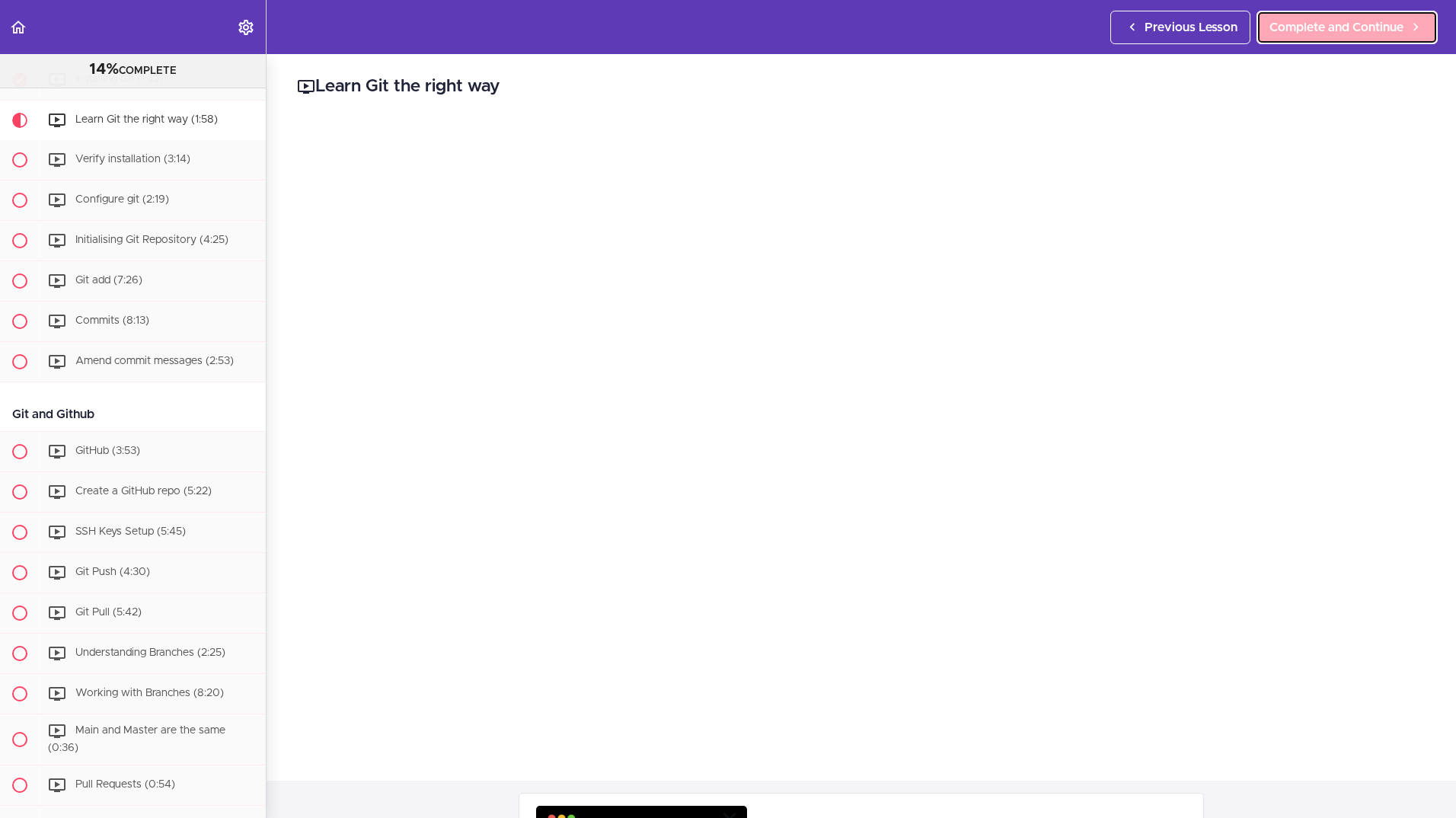
click at [1330, 26] on span "Complete and Continue" at bounding box center [1336, 28] width 134 height 19
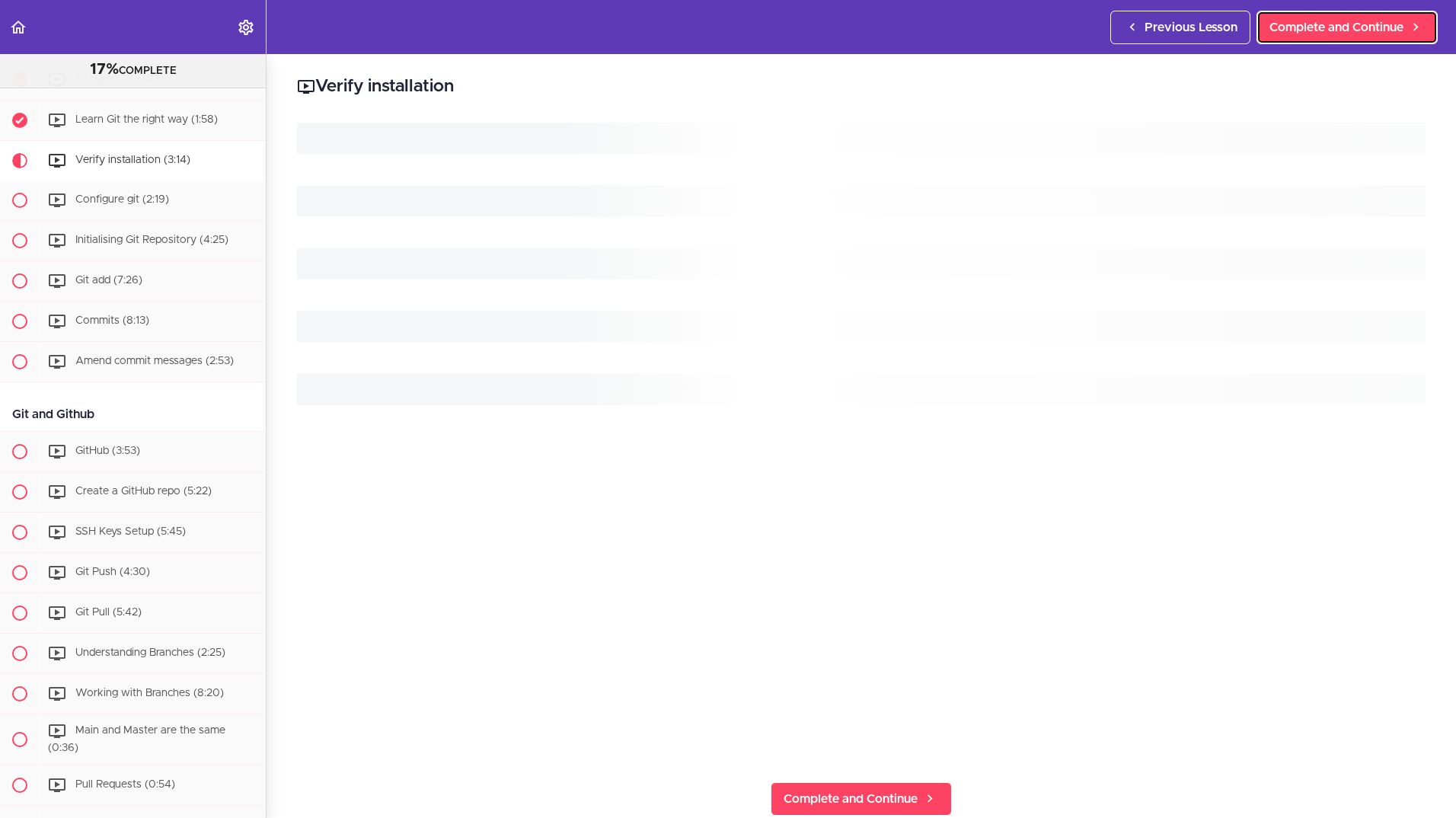
scroll to position [335, 0]
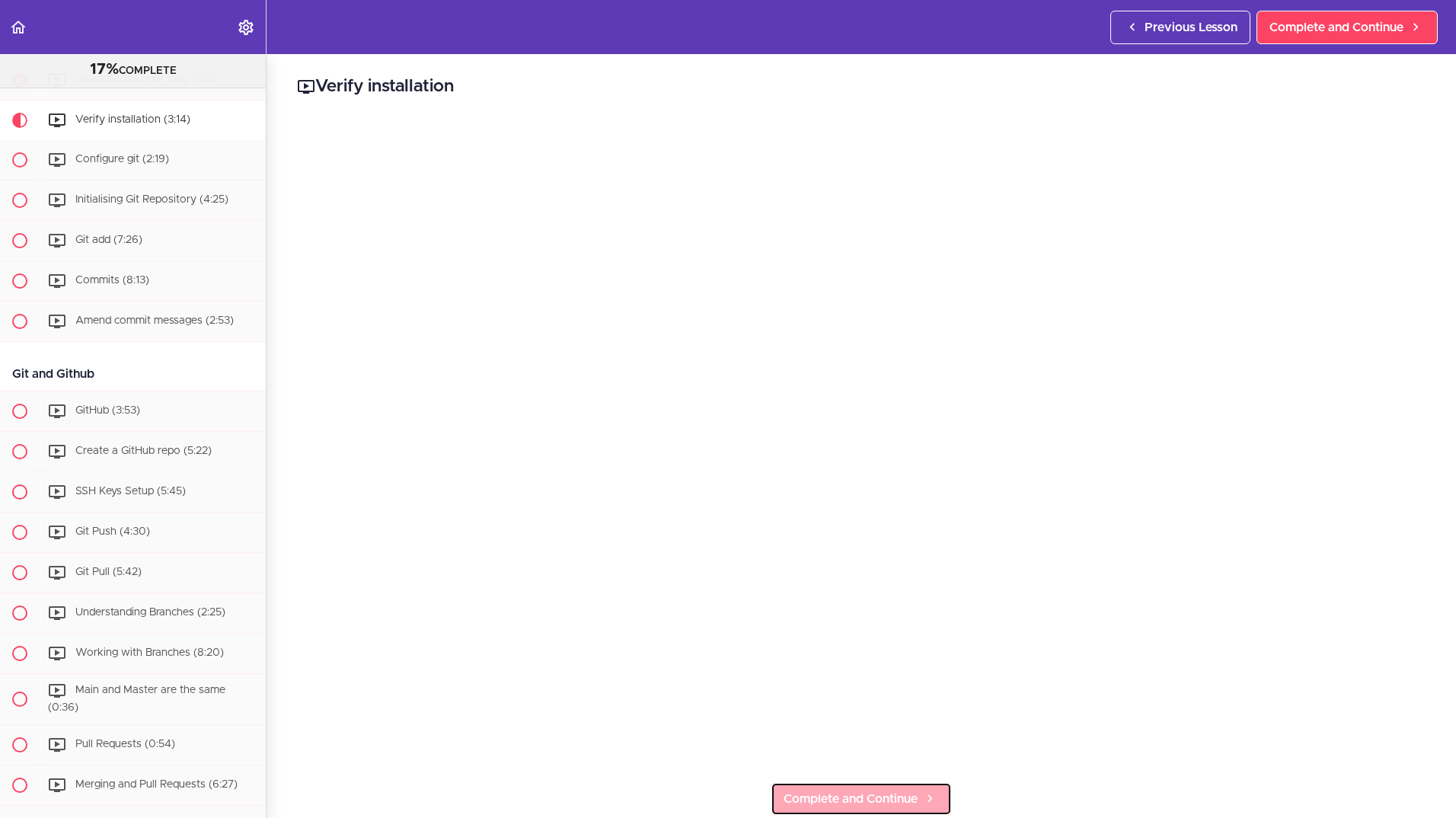
click at [850, 790] on span "Complete and Continue" at bounding box center [850, 798] width 134 height 19
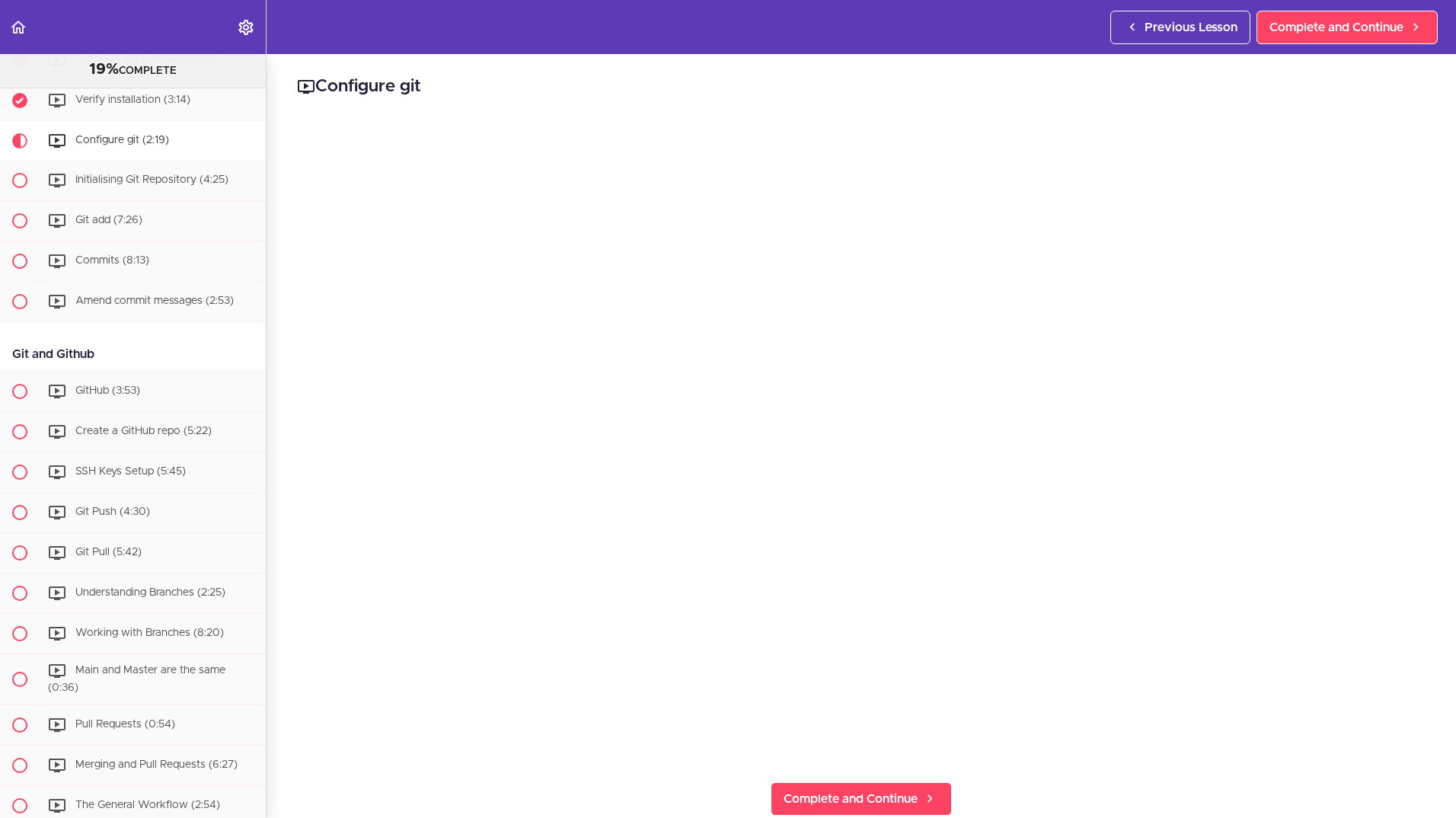
scroll to position [375, 0]
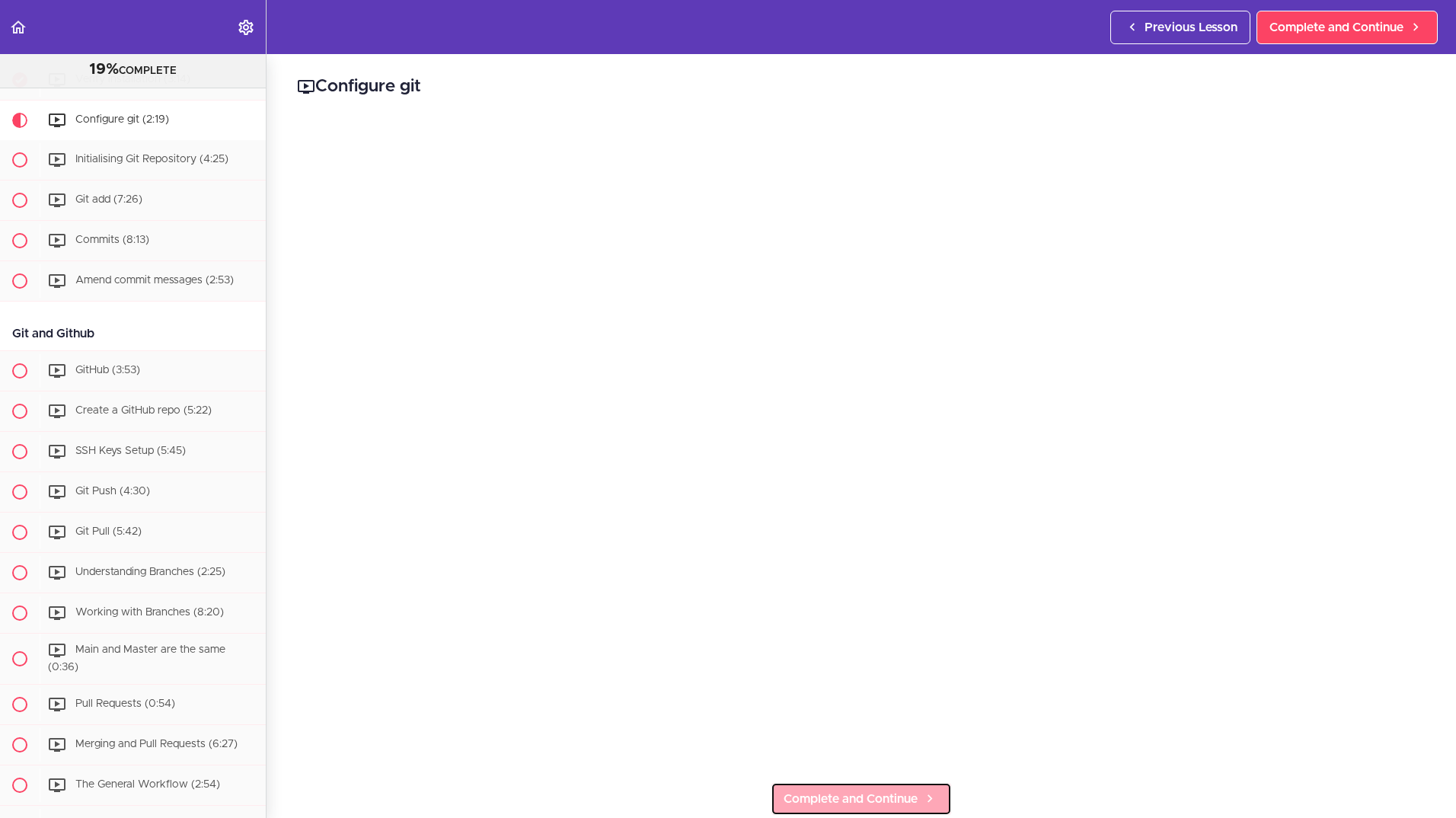
click at [817, 790] on span "Complete and Continue" at bounding box center [850, 798] width 134 height 19
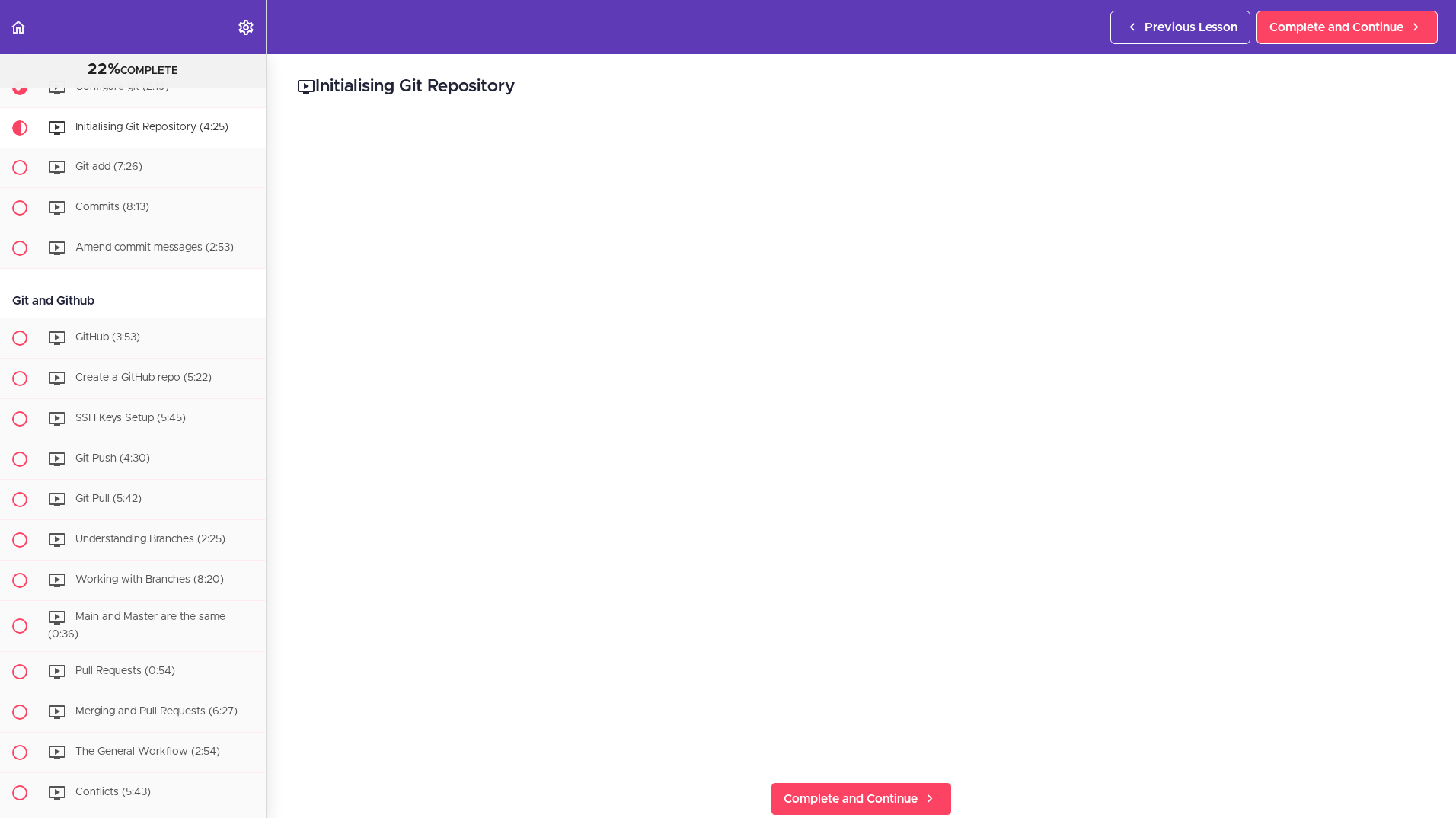
scroll to position [415, 0]
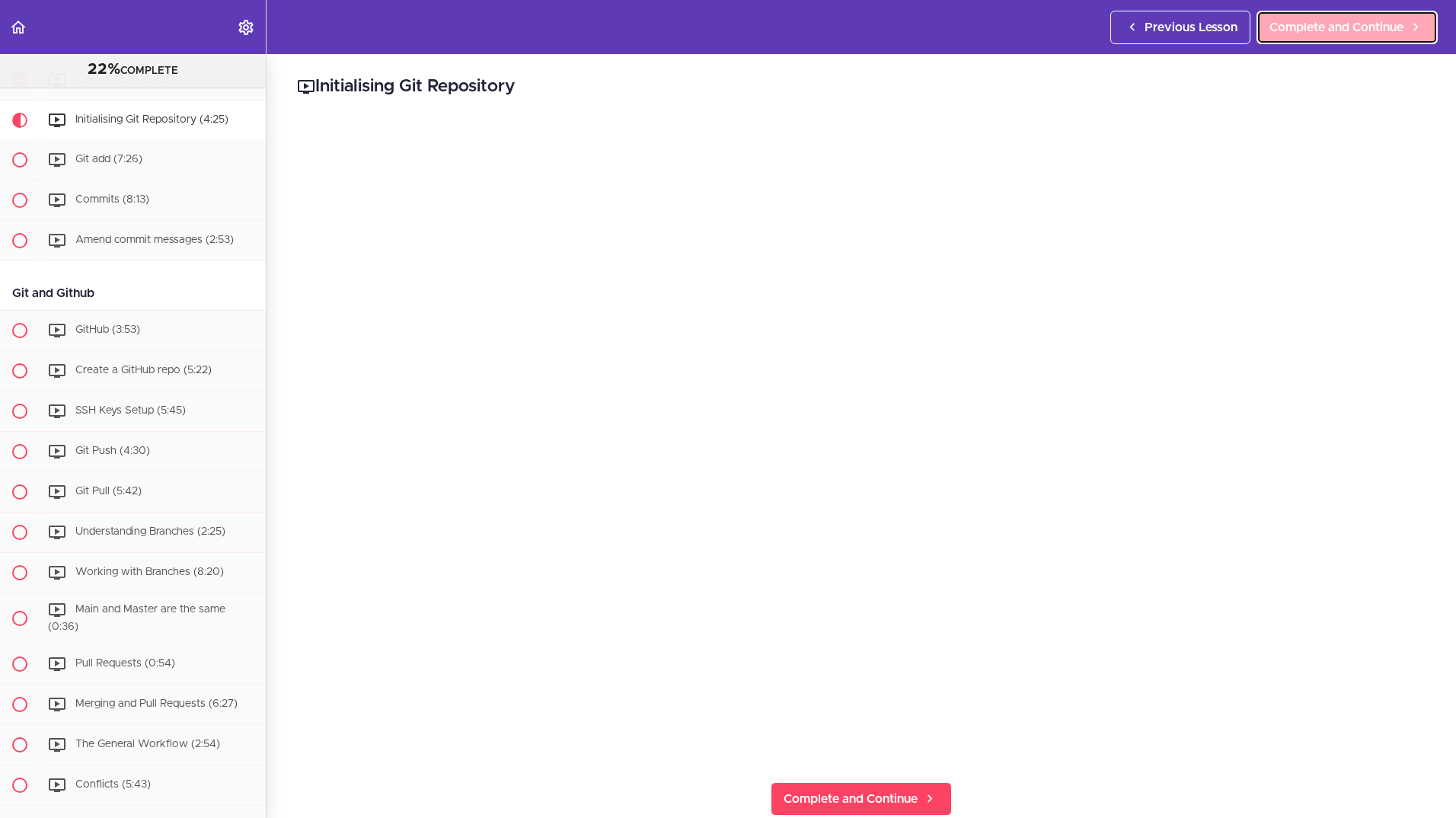
click at [1303, 14] on link "Complete and Continue" at bounding box center [1347, 28] width 182 height 34
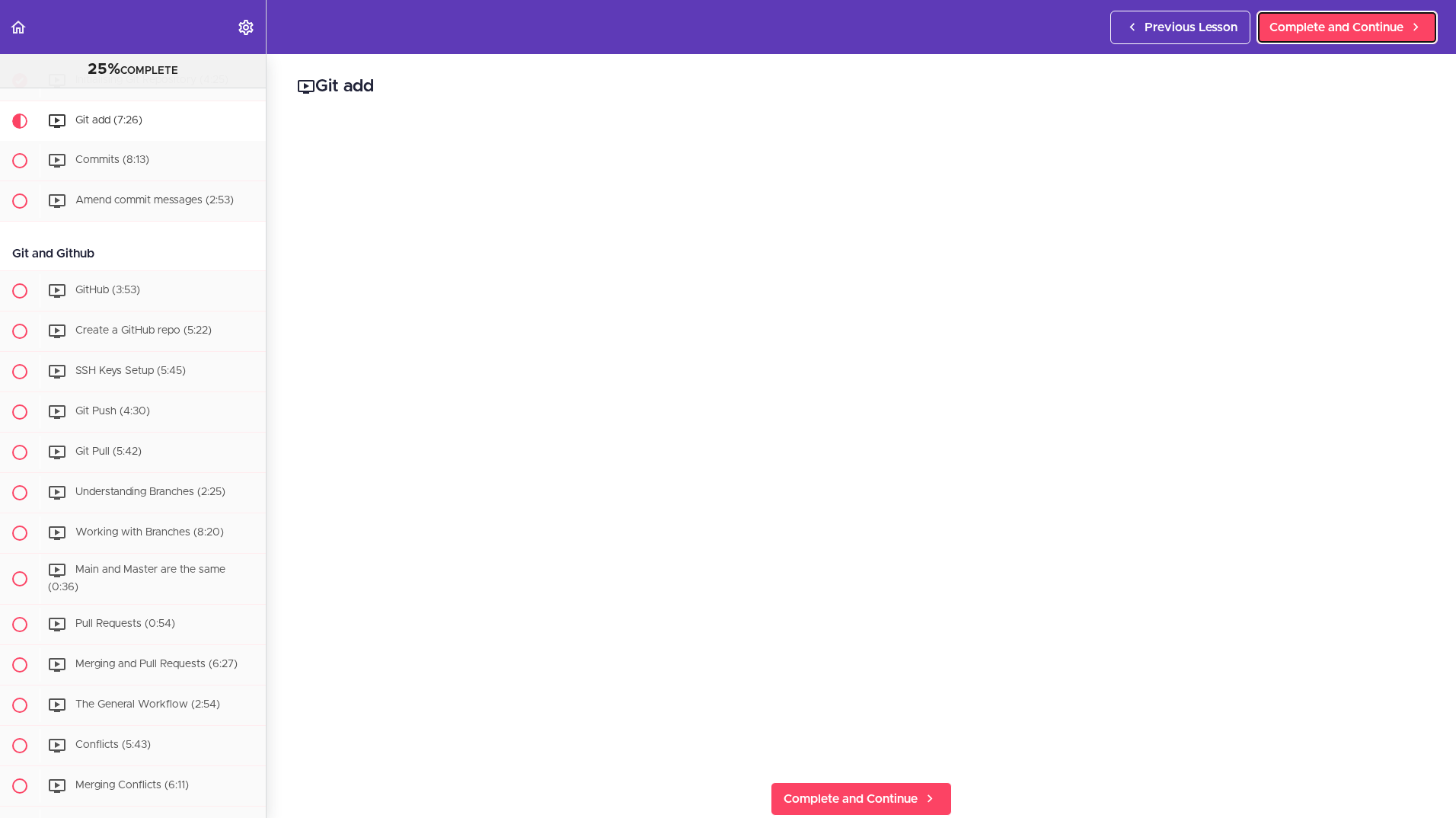
scroll to position [456, 0]
click at [121, 85] on span "Initialising Git Repository (4:25)" at bounding box center [152, 79] width 153 height 11
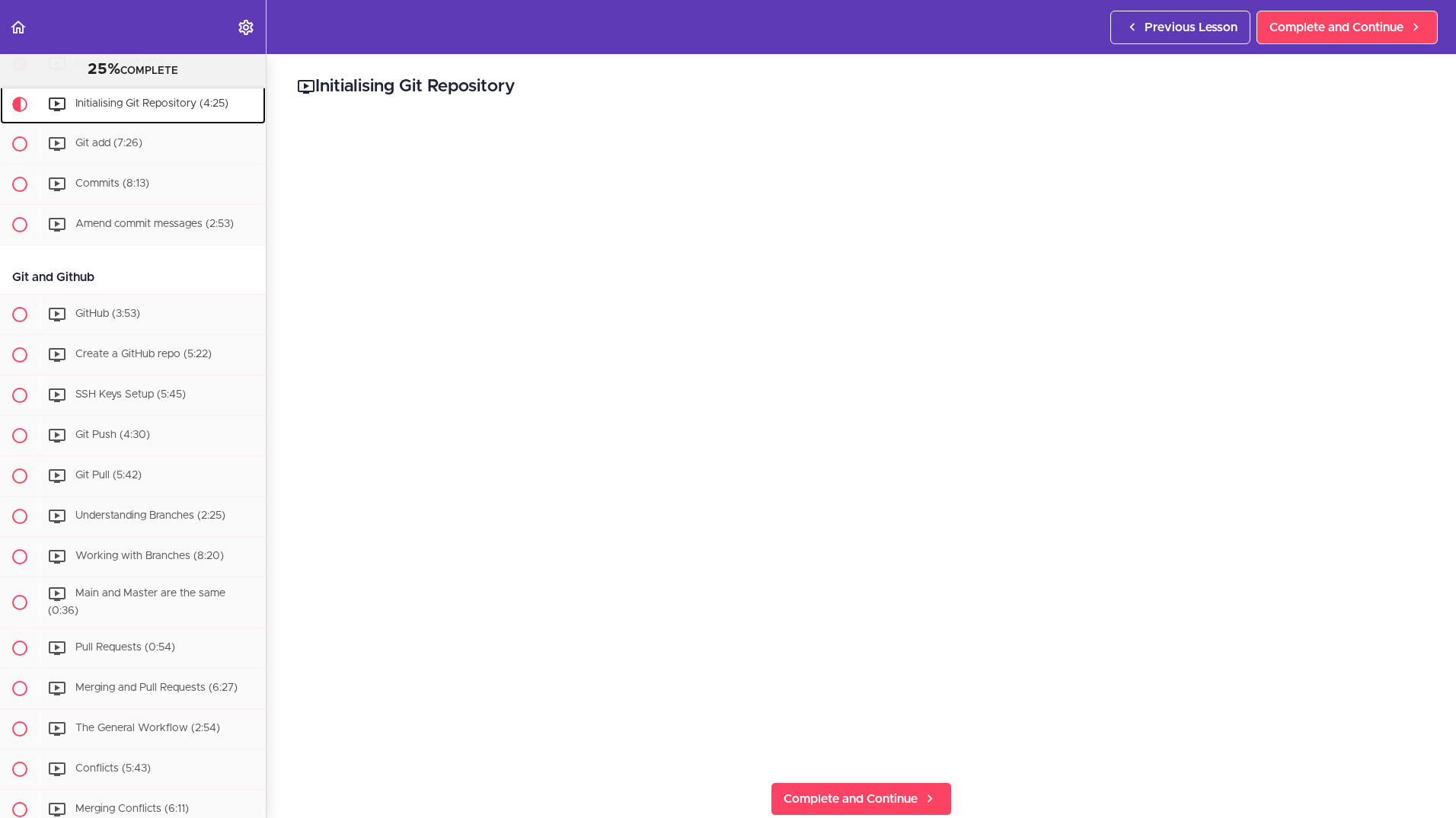
scroll to position [415, 0]
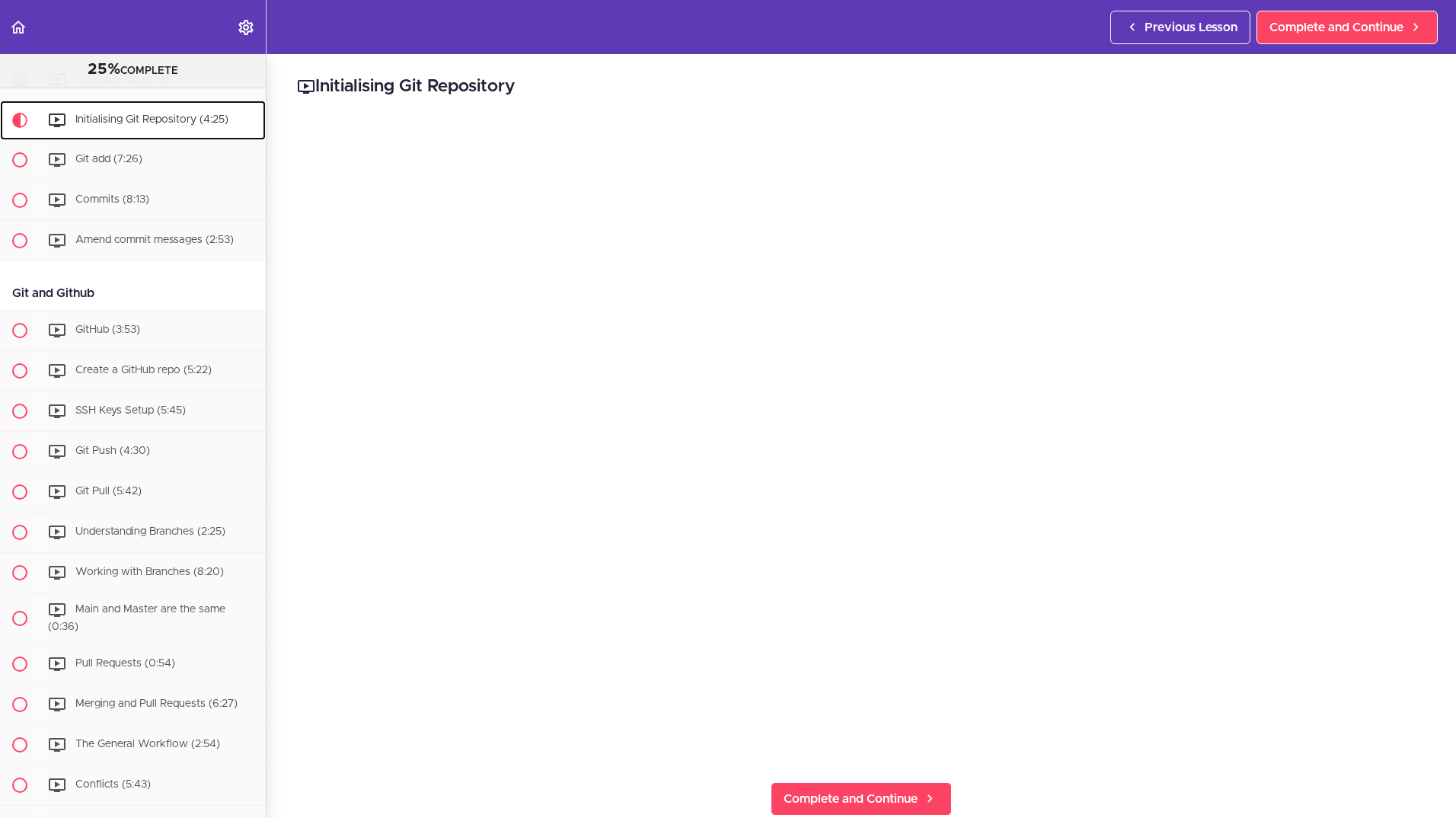
click at [108, 125] on span "Initialising Git Repository (4:25)" at bounding box center [152, 119] width 153 height 11
click at [117, 165] on span "Git add (7:26)" at bounding box center [109, 159] width 67 height 11
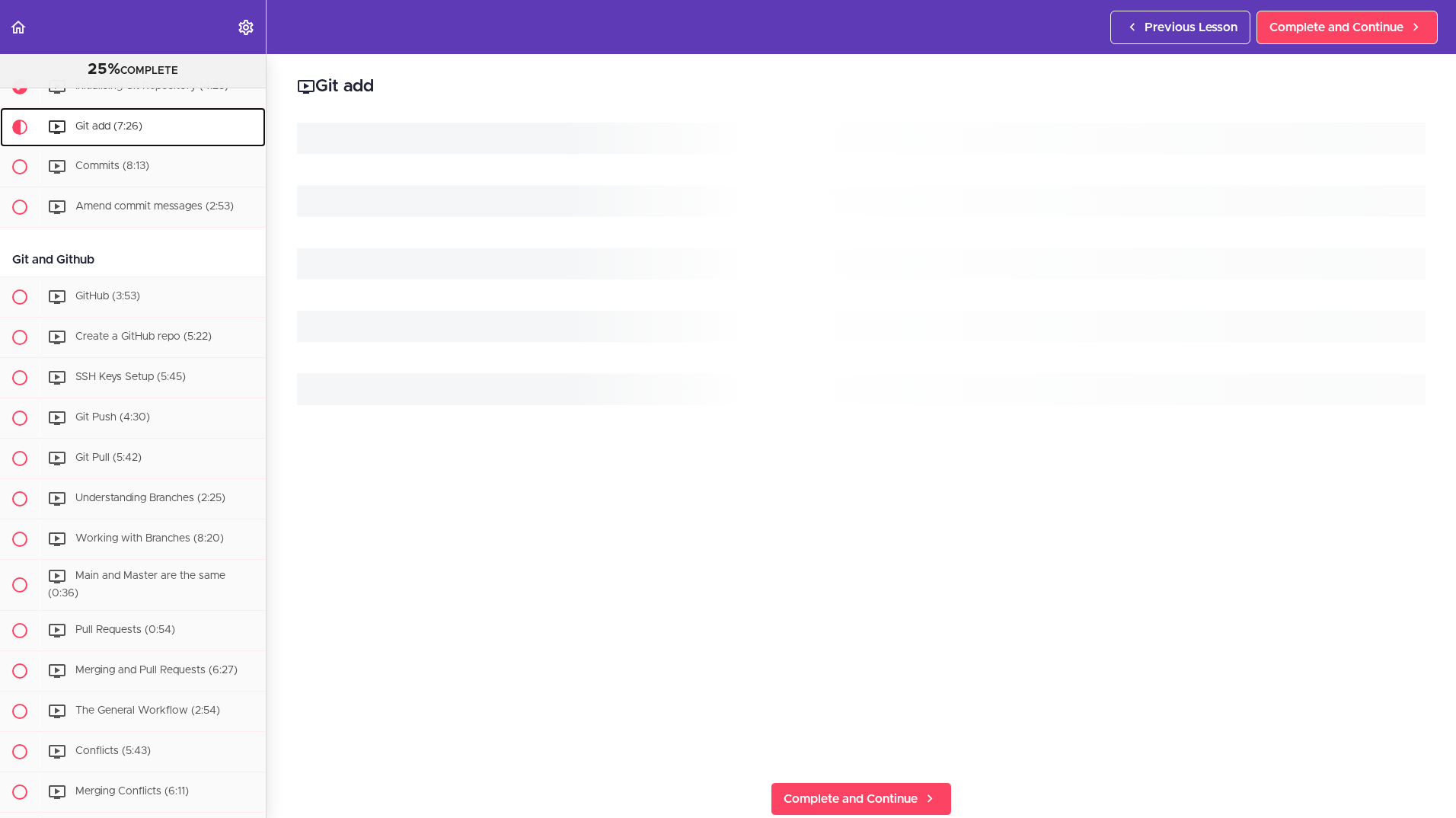
scroll to position [456, 0]
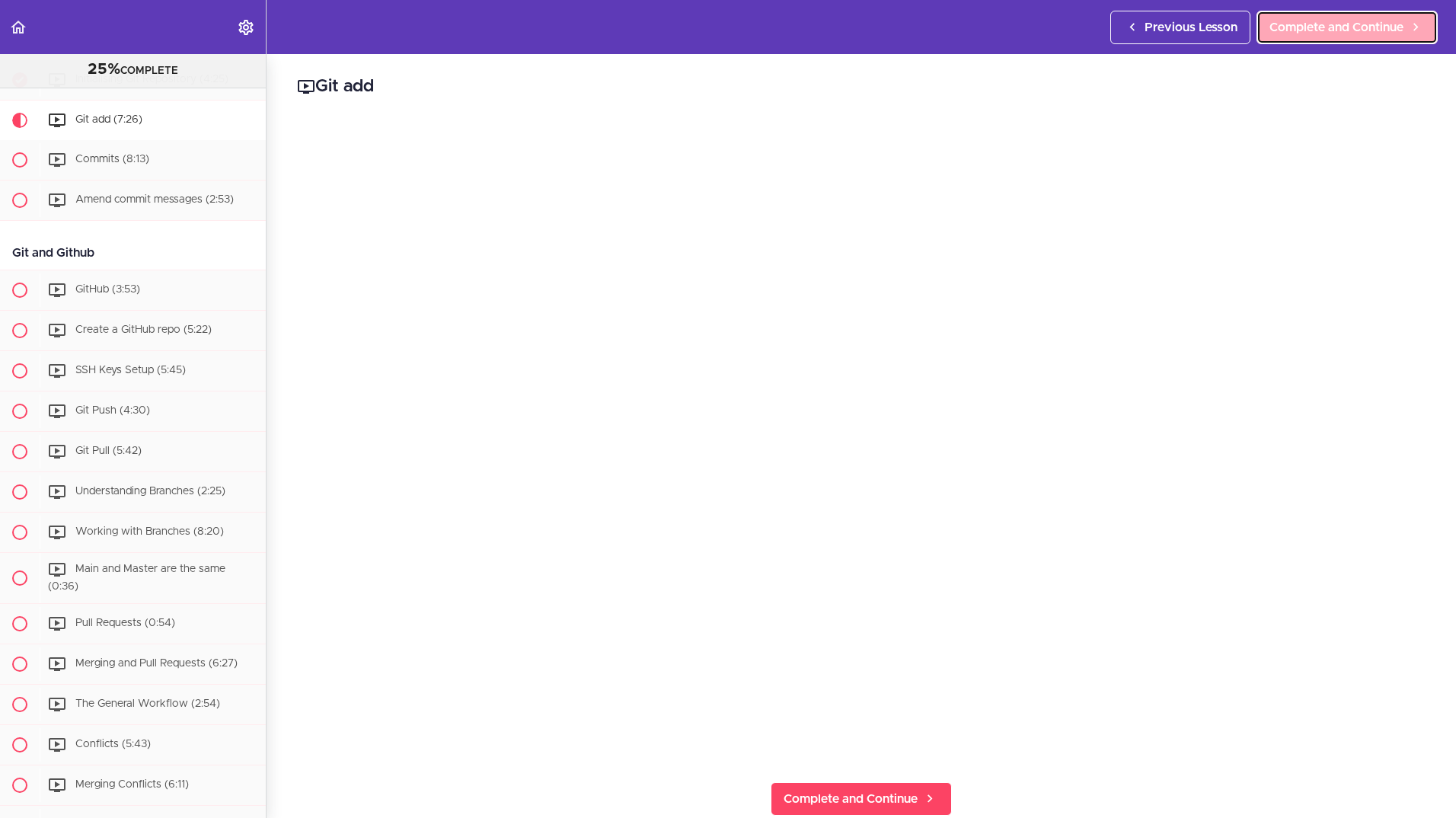
click at [1340, 20] on span "Complete and Continue" at bounding box center [1336, 28] width 134 height 19
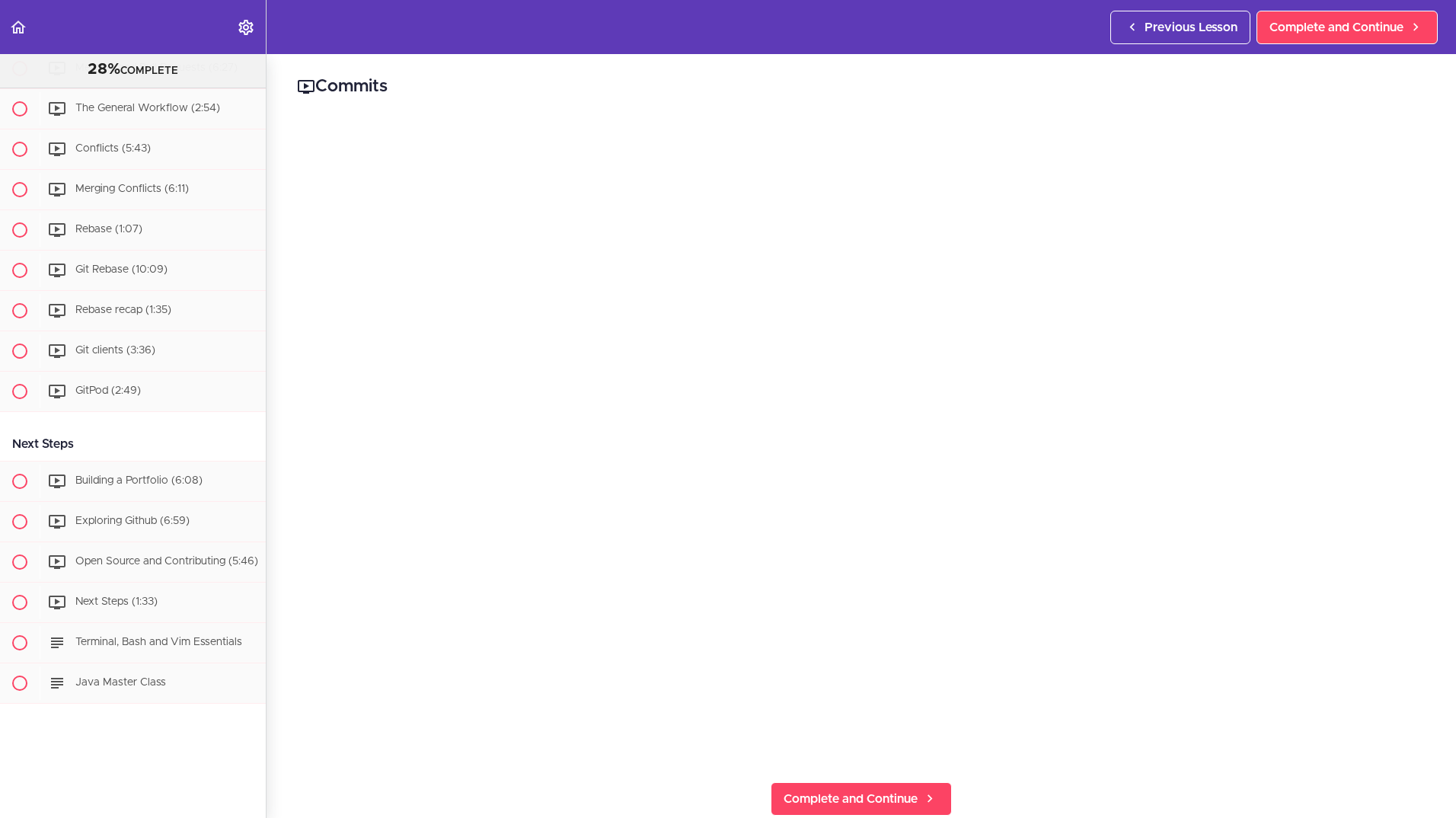
scroll to position [1080, 0]
click at [849, 790] on span "Complete and Continue" at bounding box center [850, 798] width 134 height 19
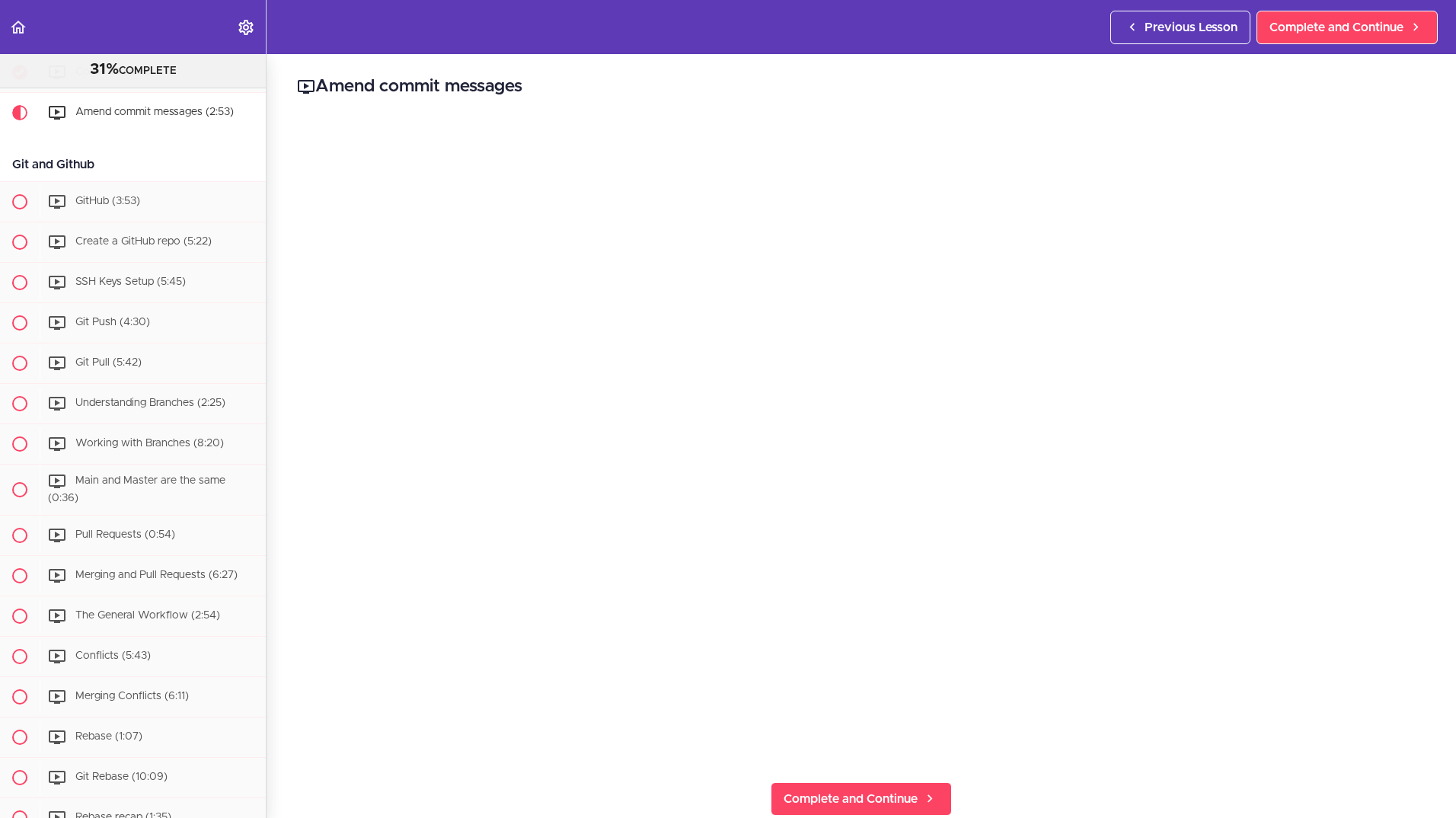
scroll to position [536, 0]
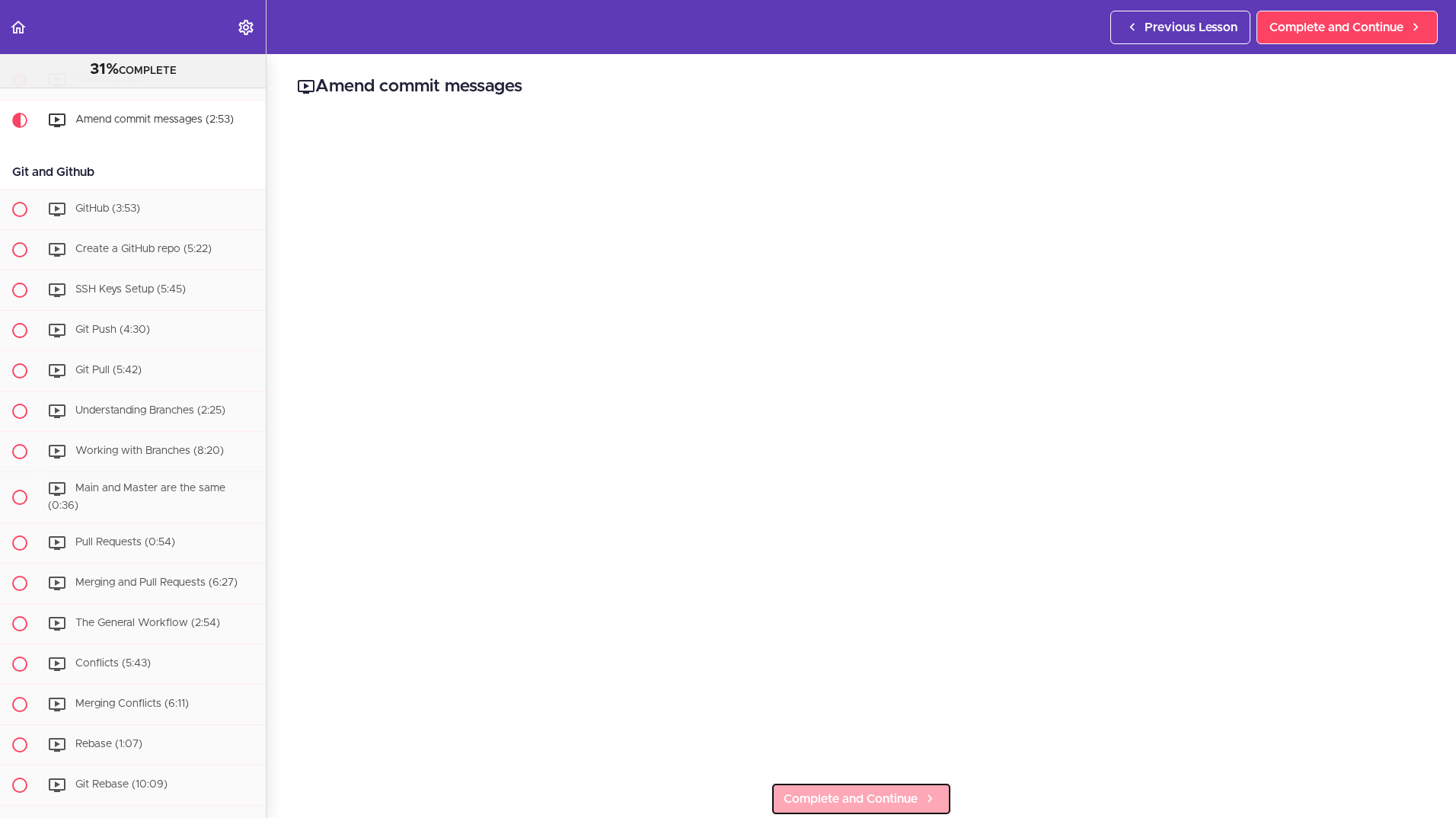
click at [850, 802] on link "Complete and Continue" at bounding box center [861, 799] width 182 height 34
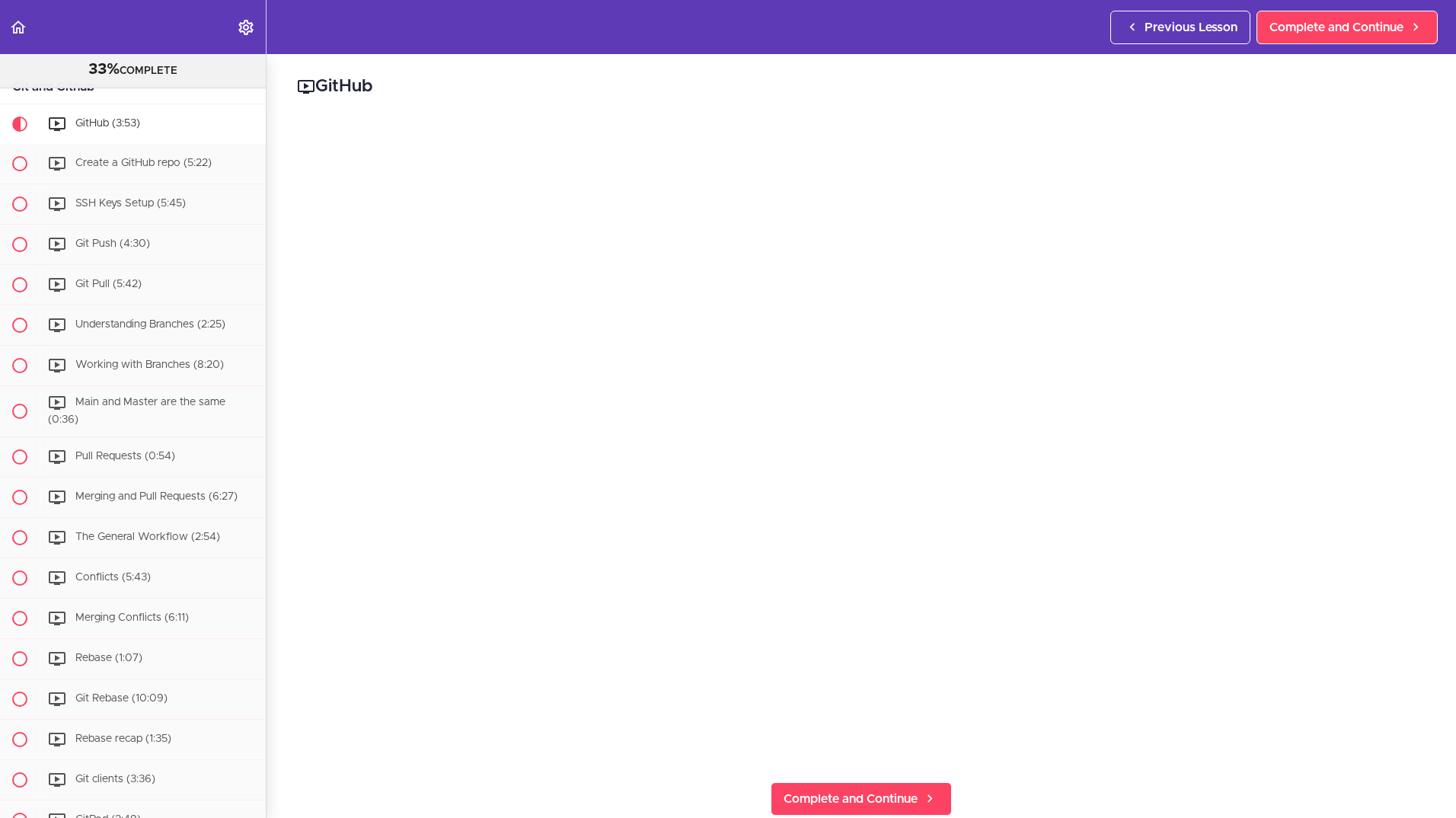
scroll to position [626, 0]
click at [846, 794] on span "Complete and Continue" at bounding box center [850, 798] width 134 height 19
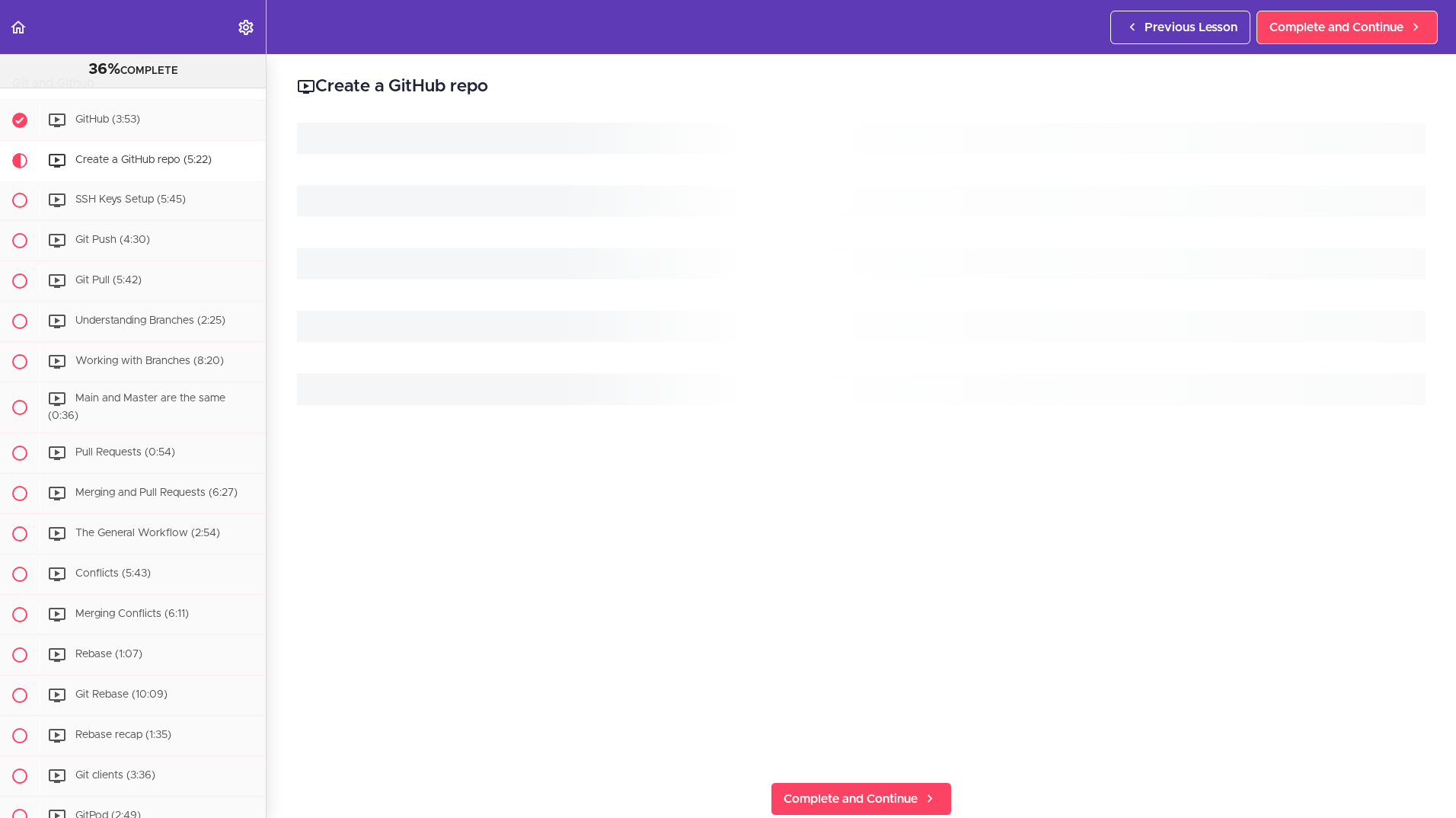
scroll to position [667, 0]
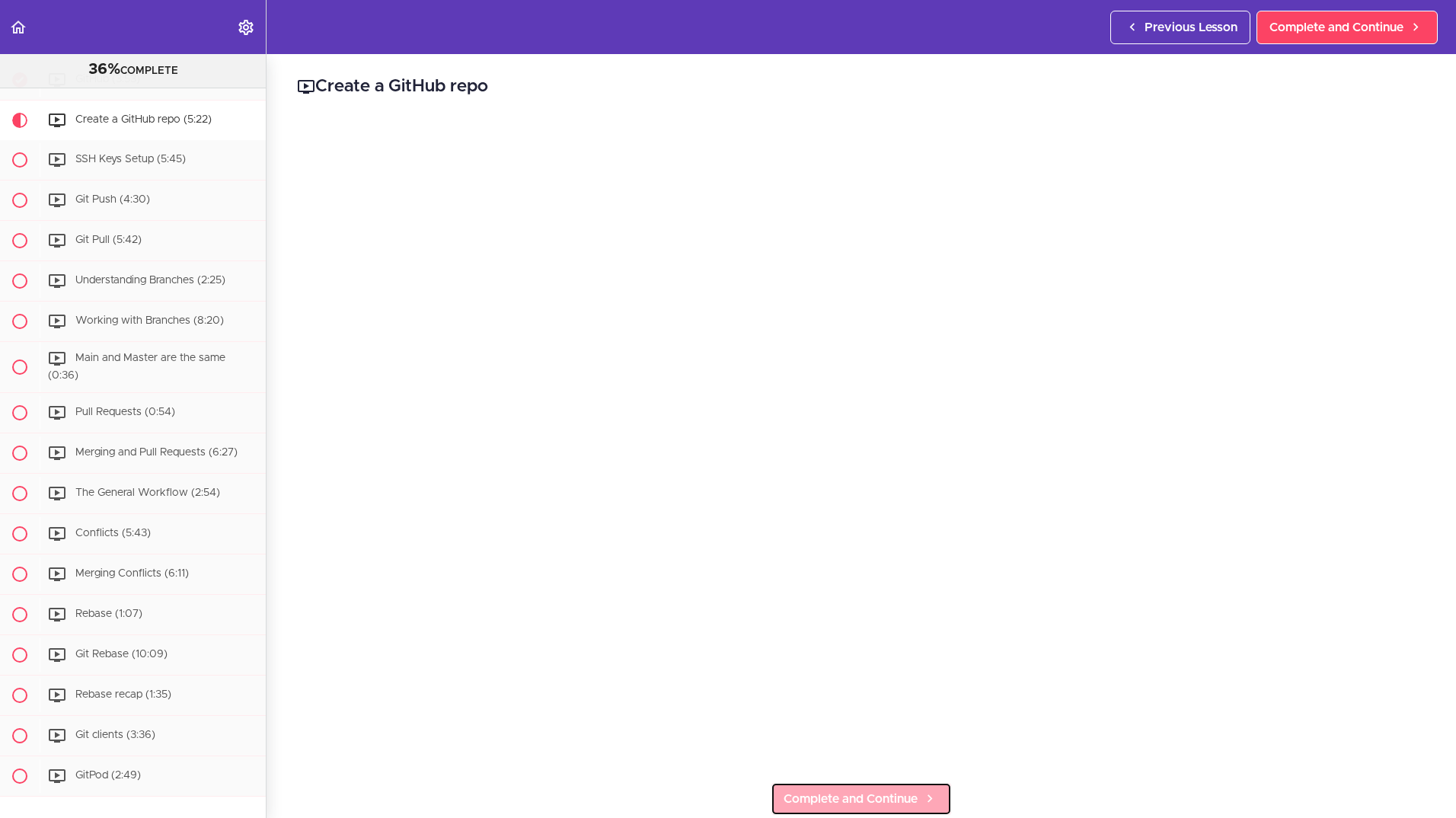
click at [802, 790] on span "Complete and Continue" at bounding box center [850, 798] width 134 height 19
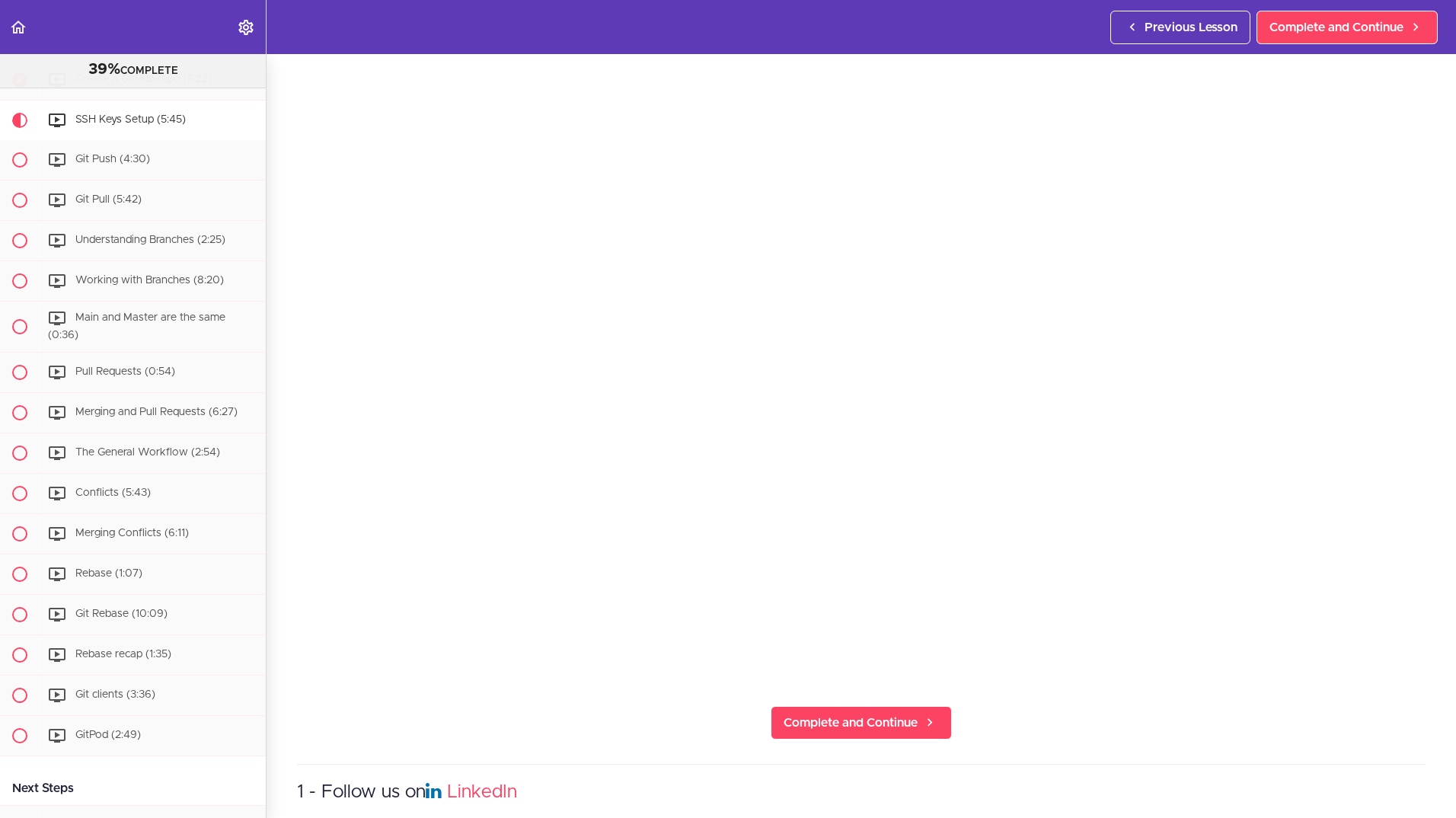
scroll to position [101, 0]
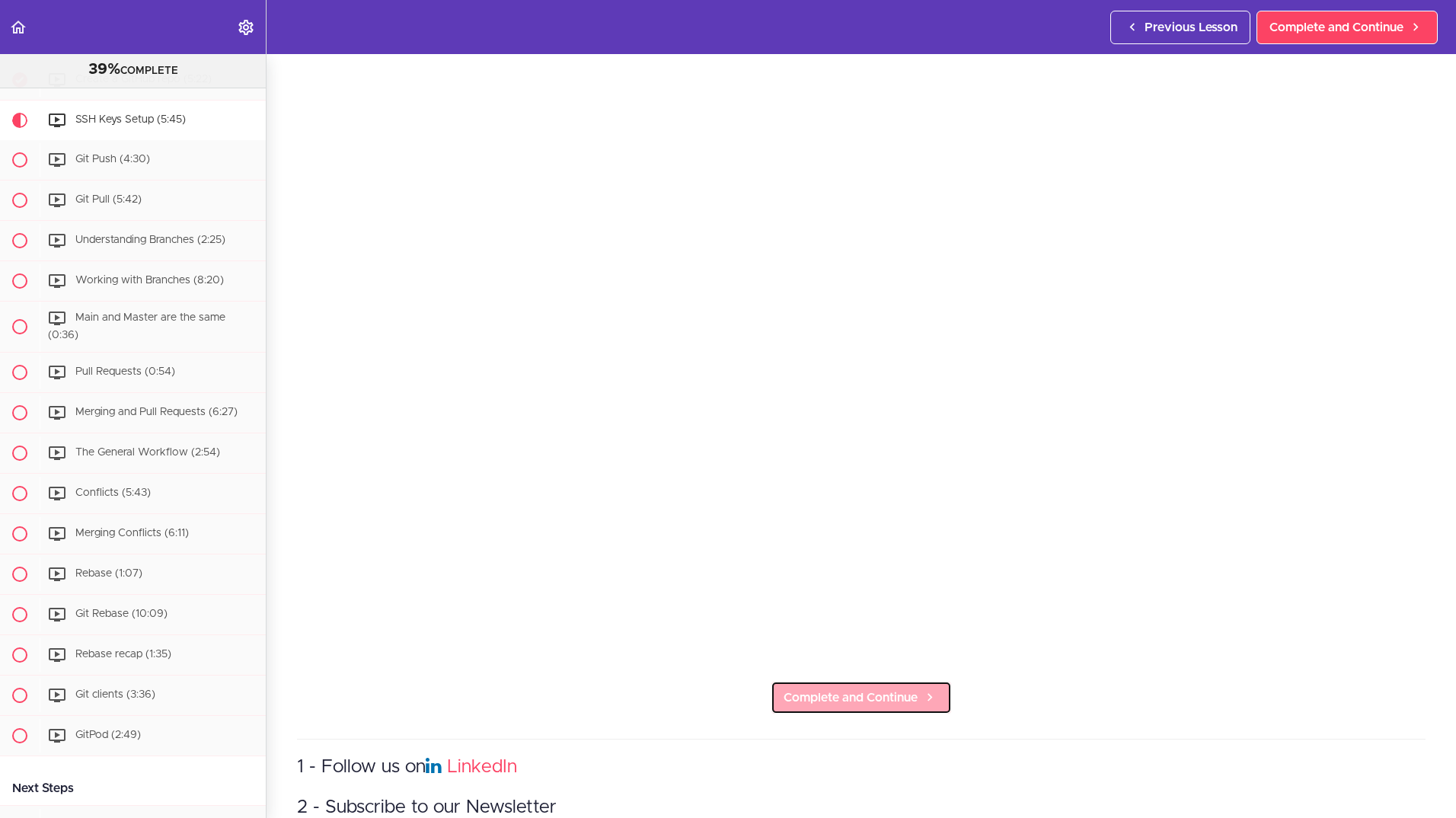
click at [836, 693] on span "Complete and Continue" at bounding box center [850, 697] width 134 height 19
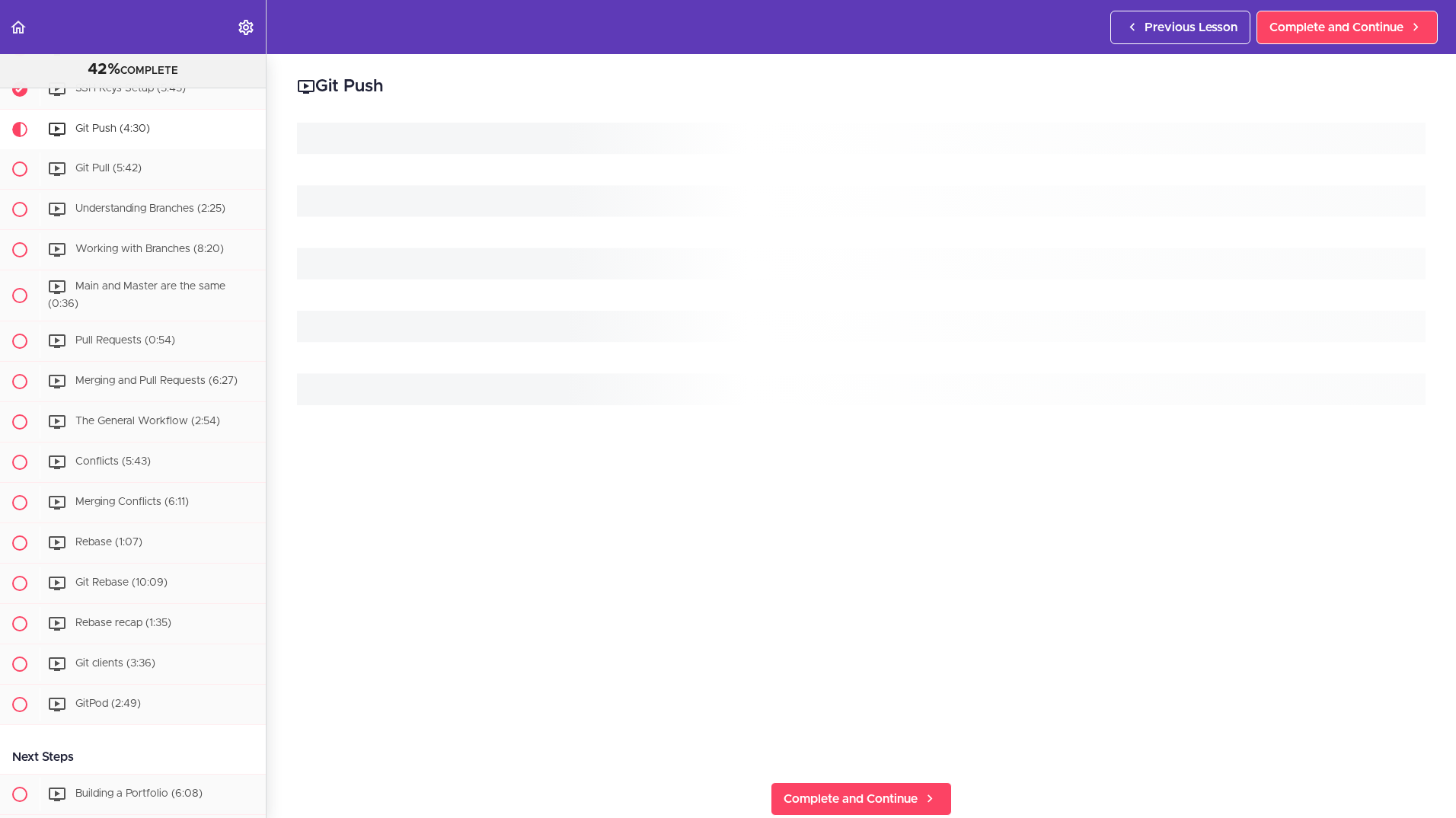
scroll to position [747, 0]
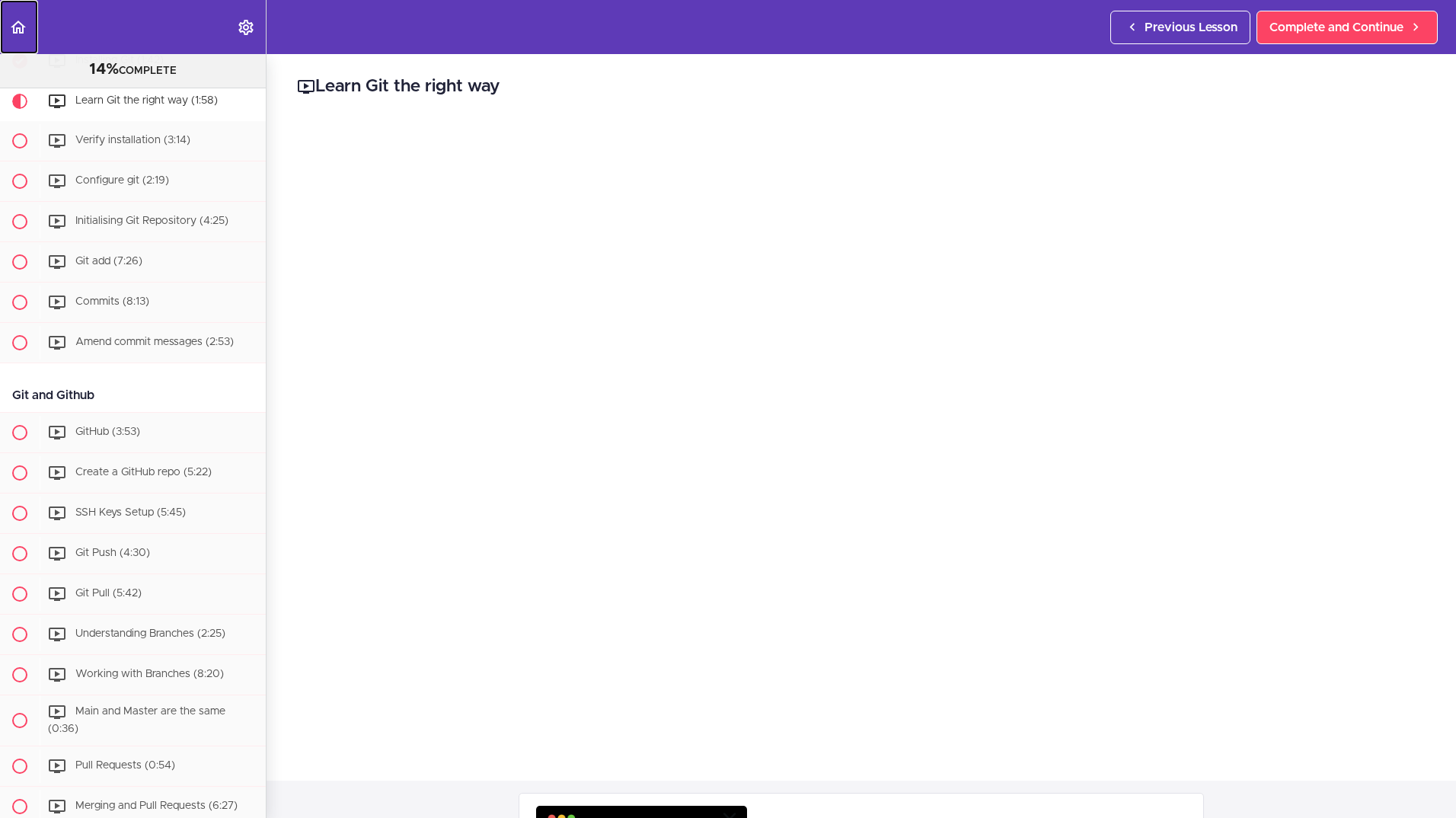
click at [18, 29] on use "Back to course curriculum" at bounding box center [18, 27] width 15 height 13
click at [13, 28] on use "Back to course curriculum" at bounding box center [18, 27] width 15 height 13
click at [19, 28] on use "Back to course curriculum" at bounding box center [18, 27] width 15 height 13
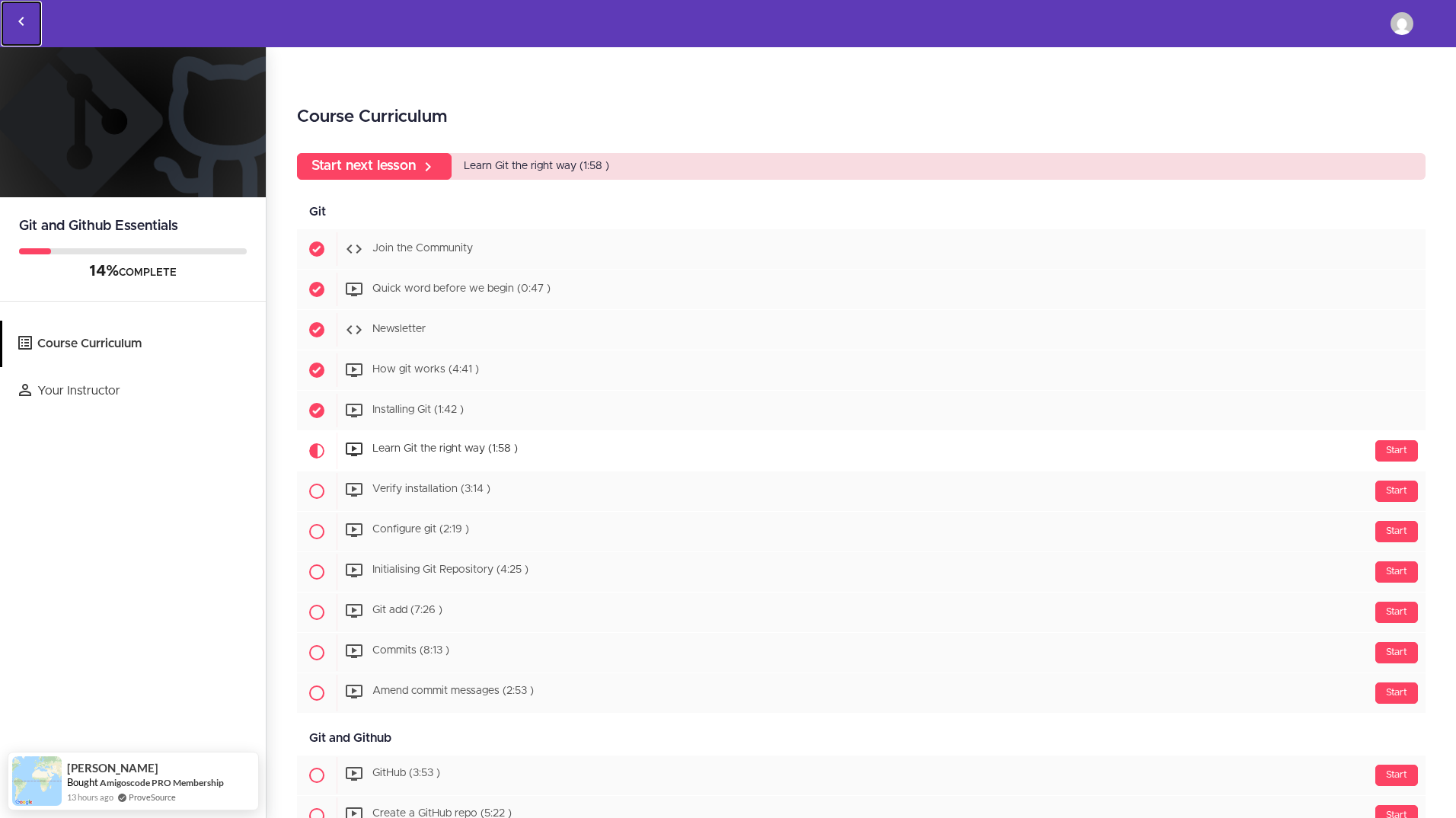
click at [23, 18] on use "Back to courses" at bounding box center [21, 21] width 5 height 9
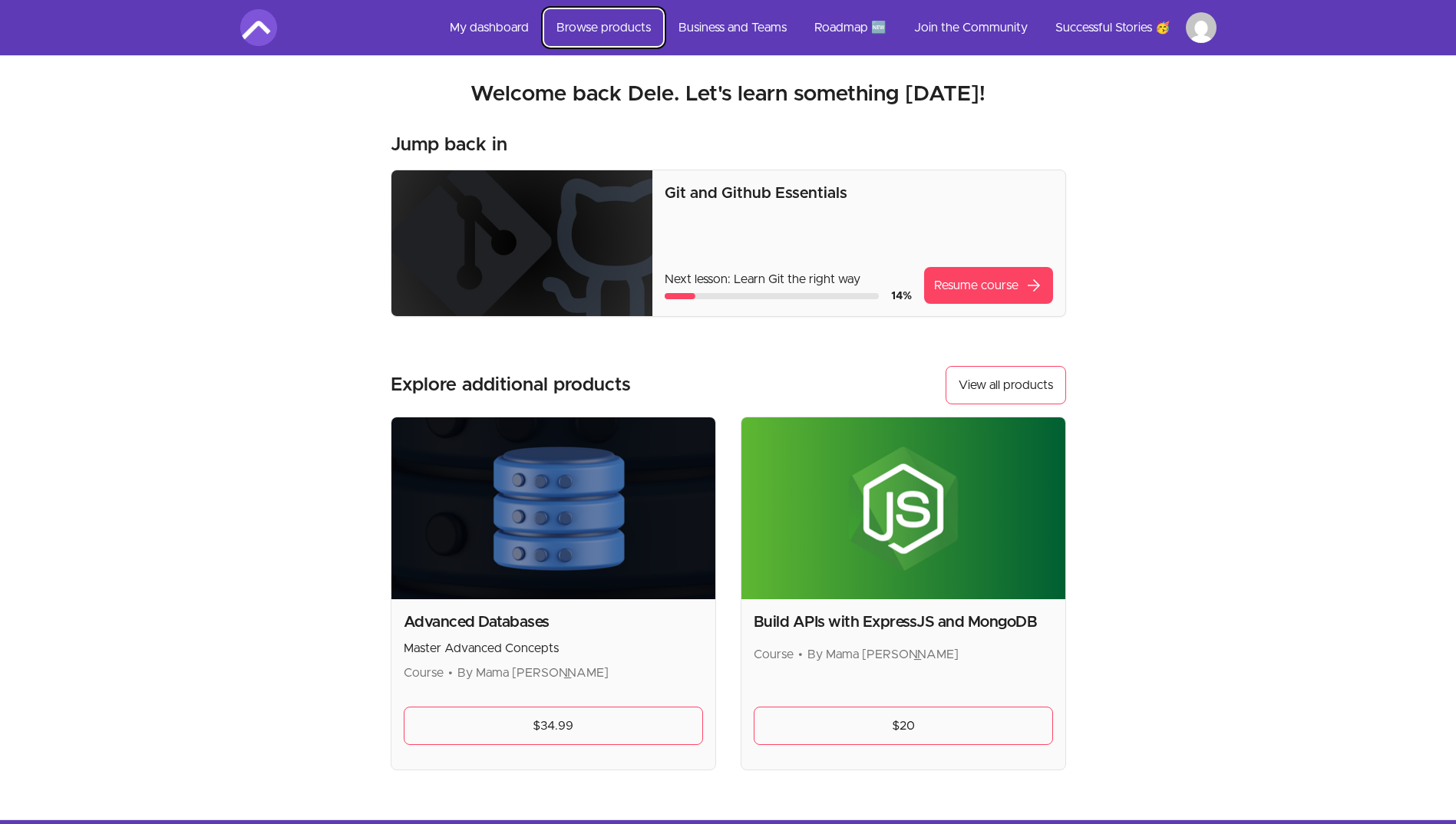
click at [606, 27] on link "Browse products" at bounding box center [604, 27] width 119 height 37
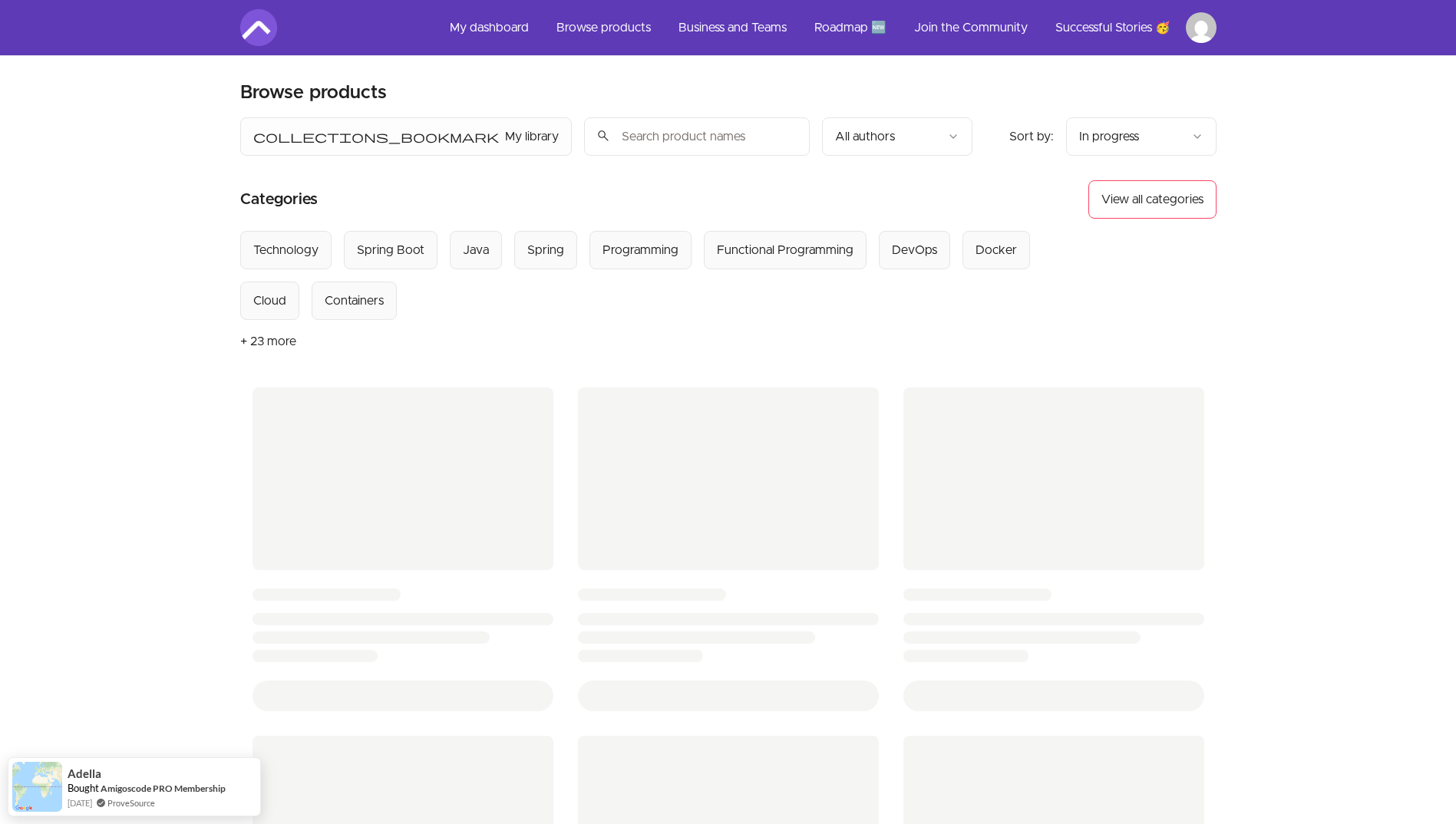
click at [584, 134] on input "search" at bounding box center [697, 136] width 226 height 39
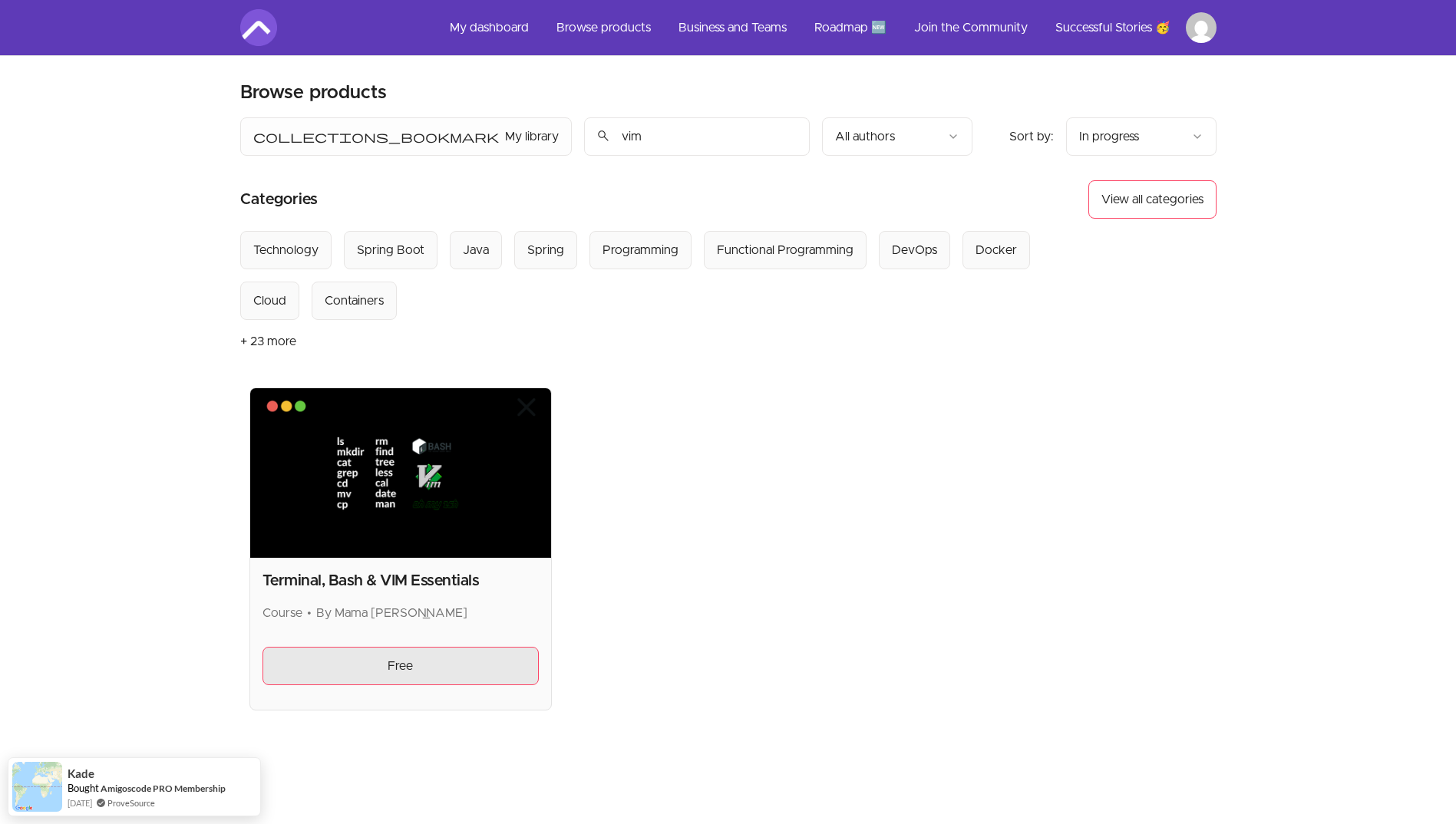
type input "vim"
click at [407, 669] on link "Free" at bounding box center [401, 665] width 277 height 39
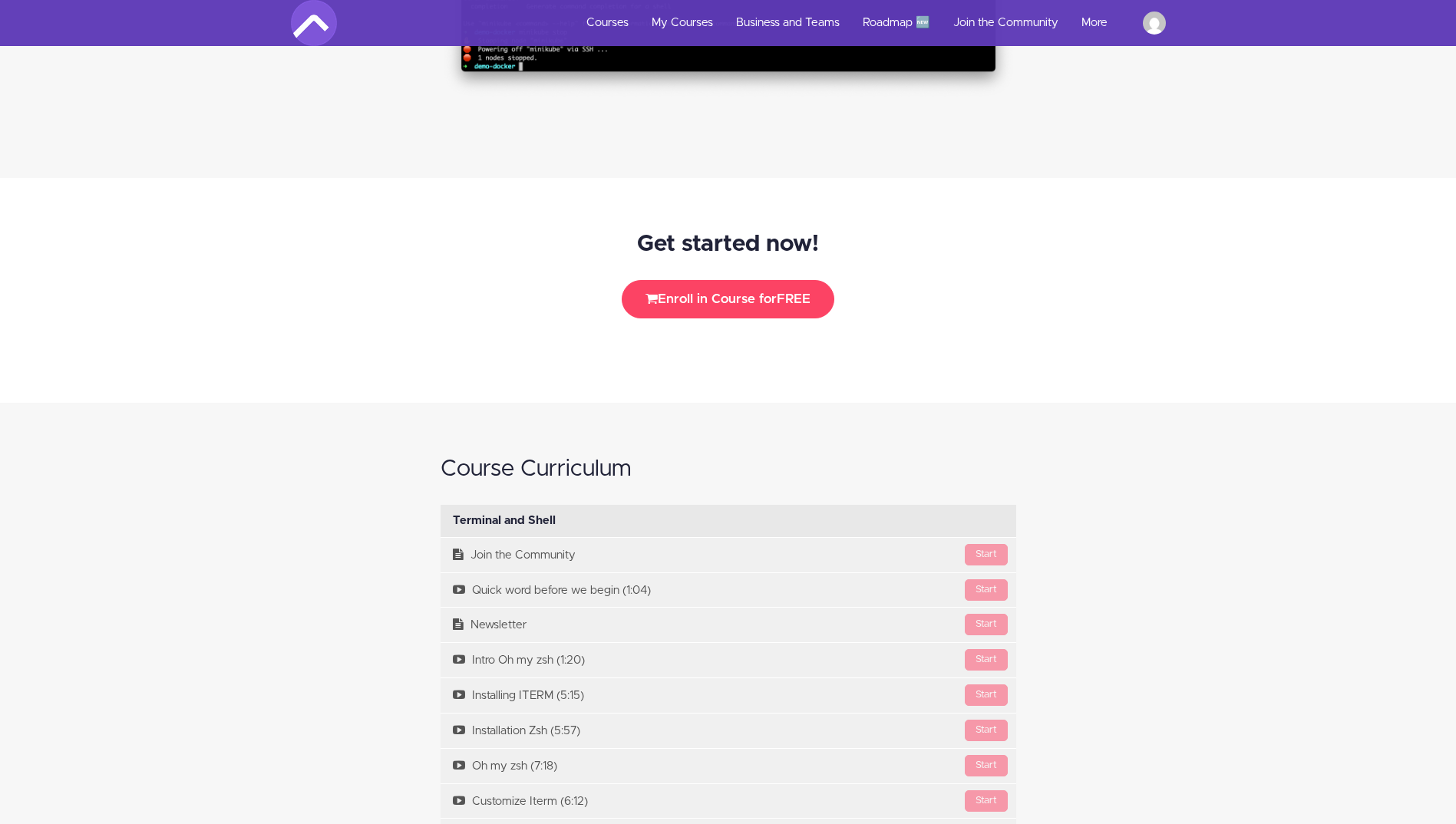
scroll to position [1330, 0]
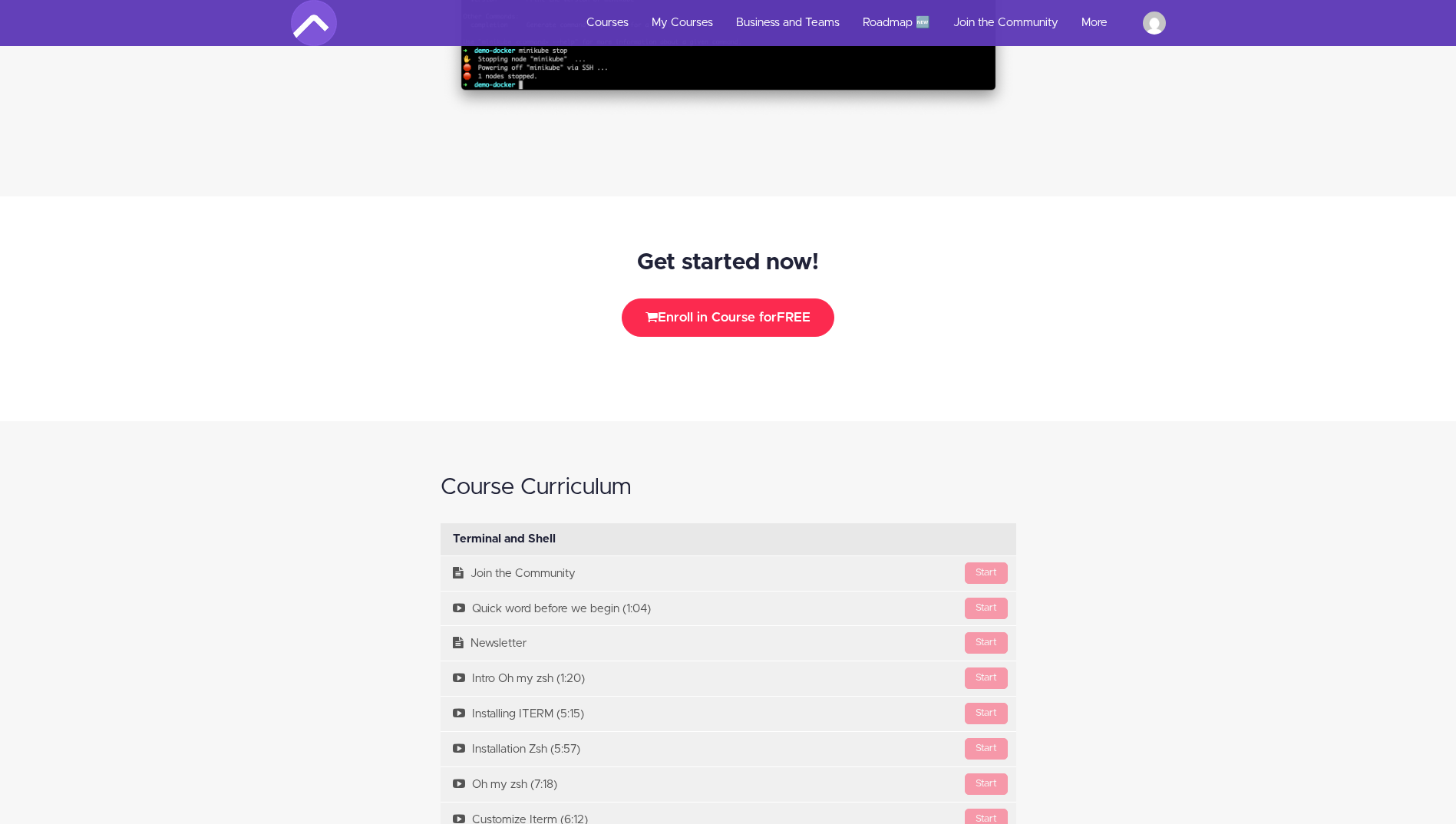
click at [720, 321] on button "Enroll in Course for FREE" at bounding box center [728, 317] width 213 height 39
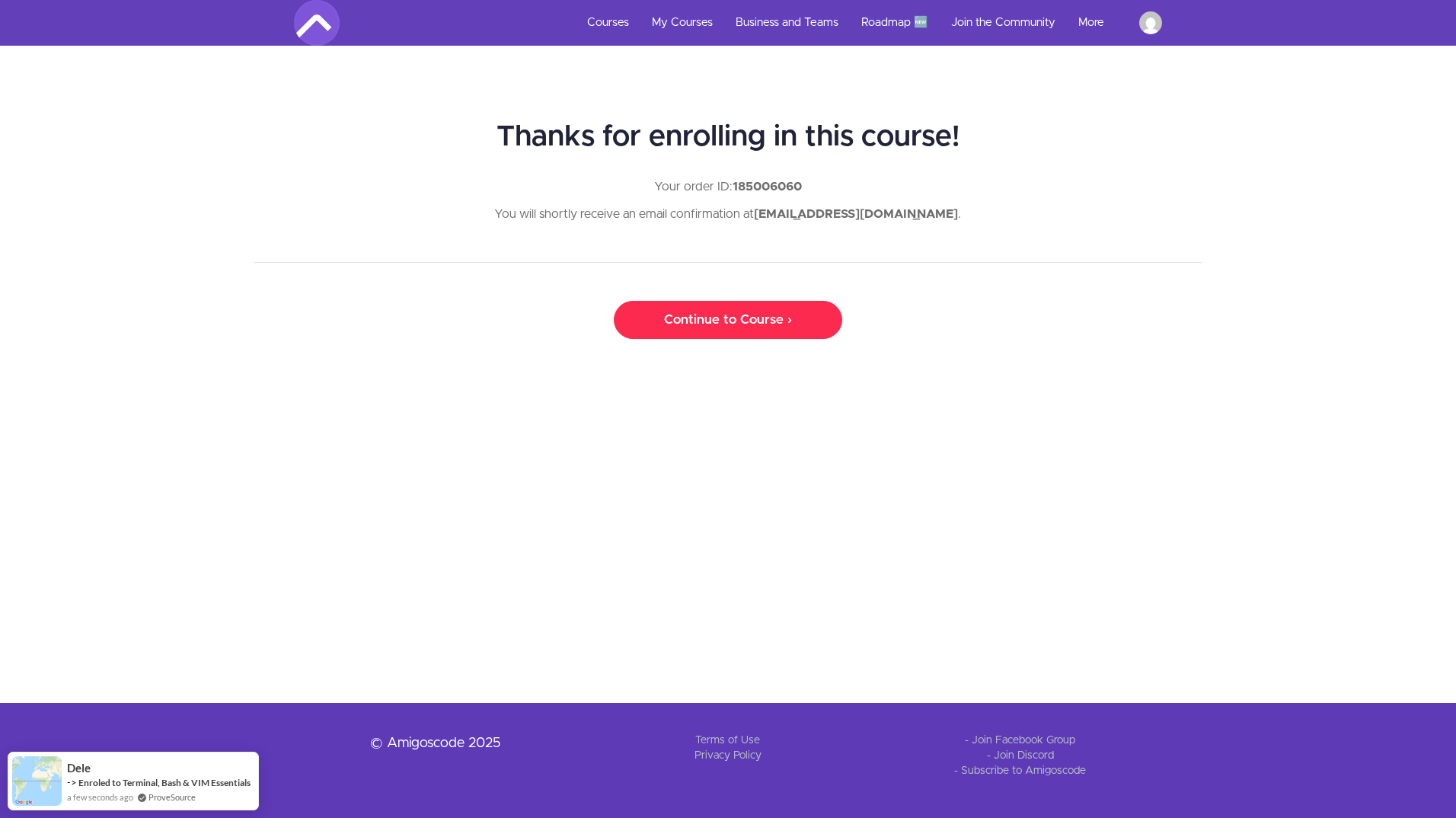
click at [730, 324] on link "Continue to Course ›" at bounding box center [728, 320] width 229 height 38
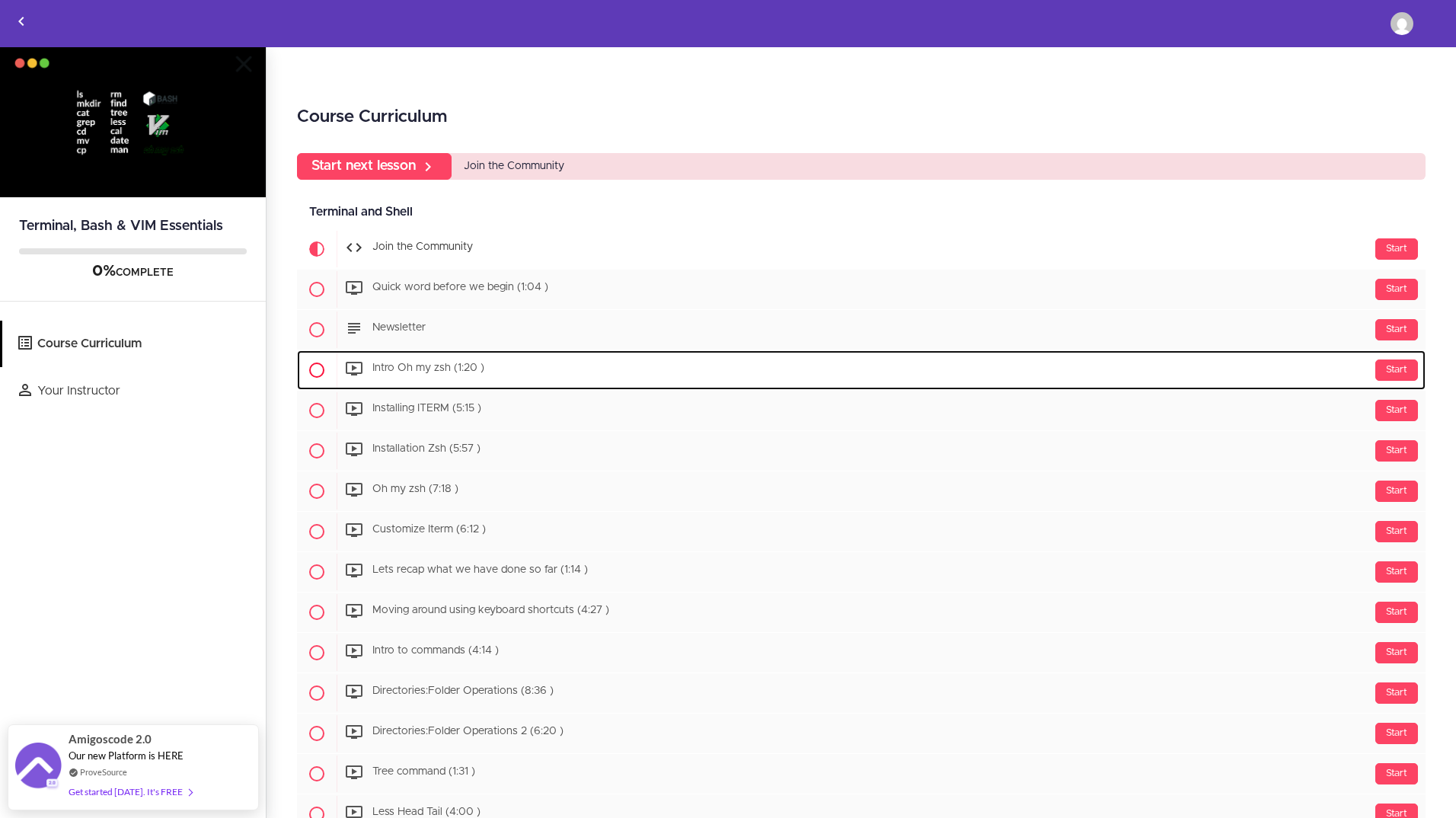
click at [433, 370] on span "Intro Oh my zsh (1:20 )" at bounding box center [428, 369] width 112 height 11
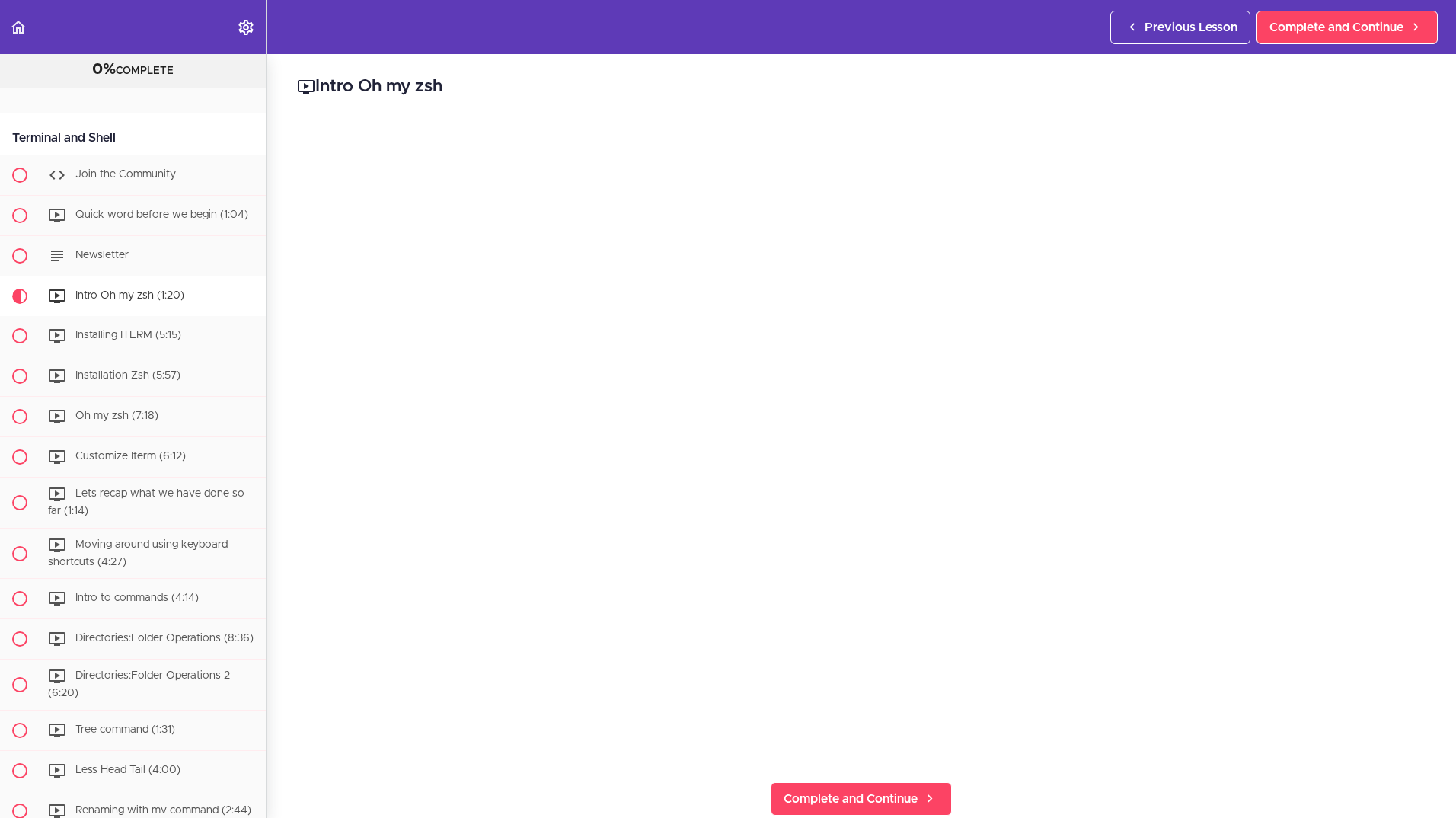
scroll to position [24, 0]
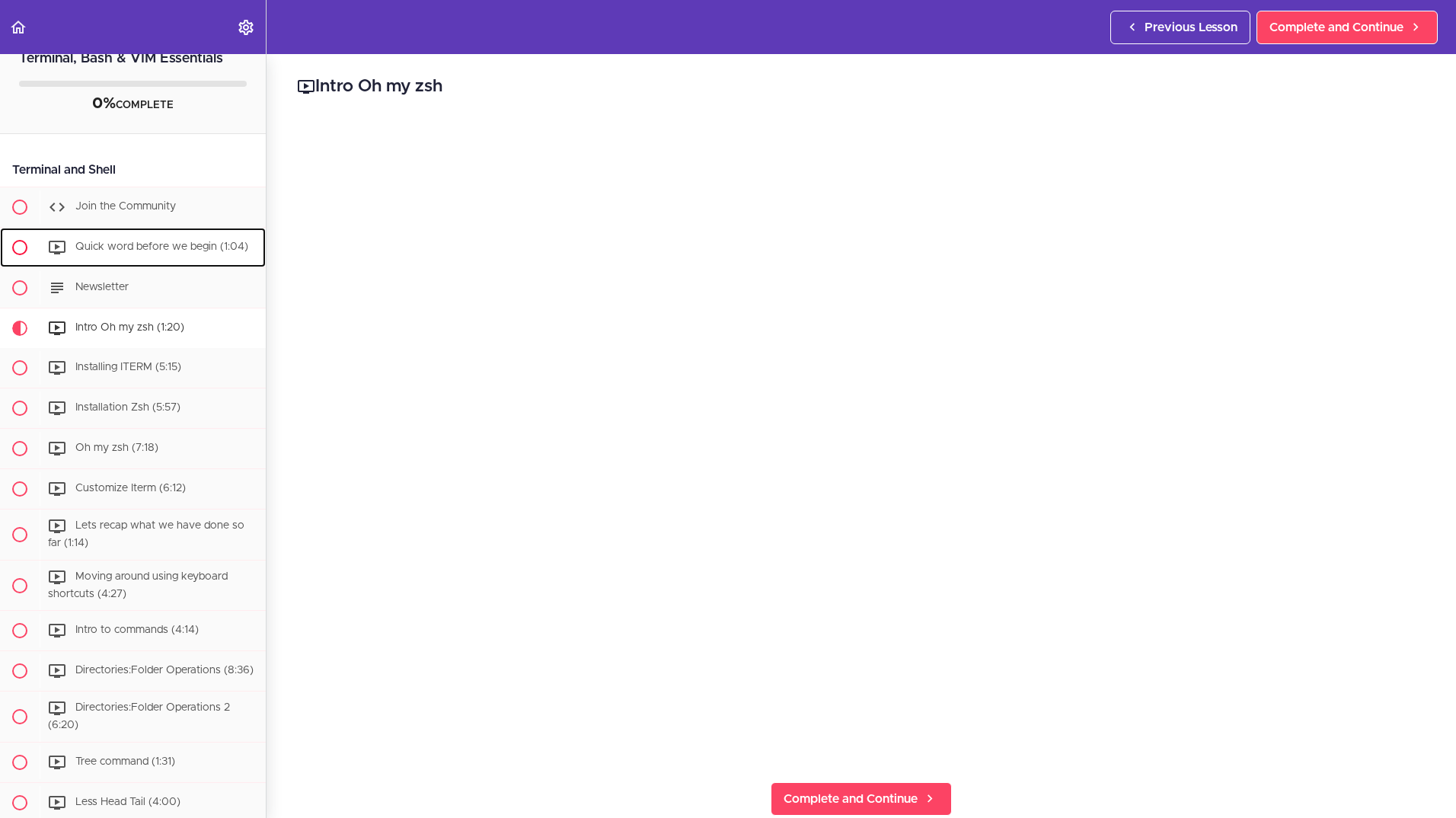
click at [131, 243] on span "Quick word before we begin (1:04)" at bounding box center [162, 247] width 173 height 11
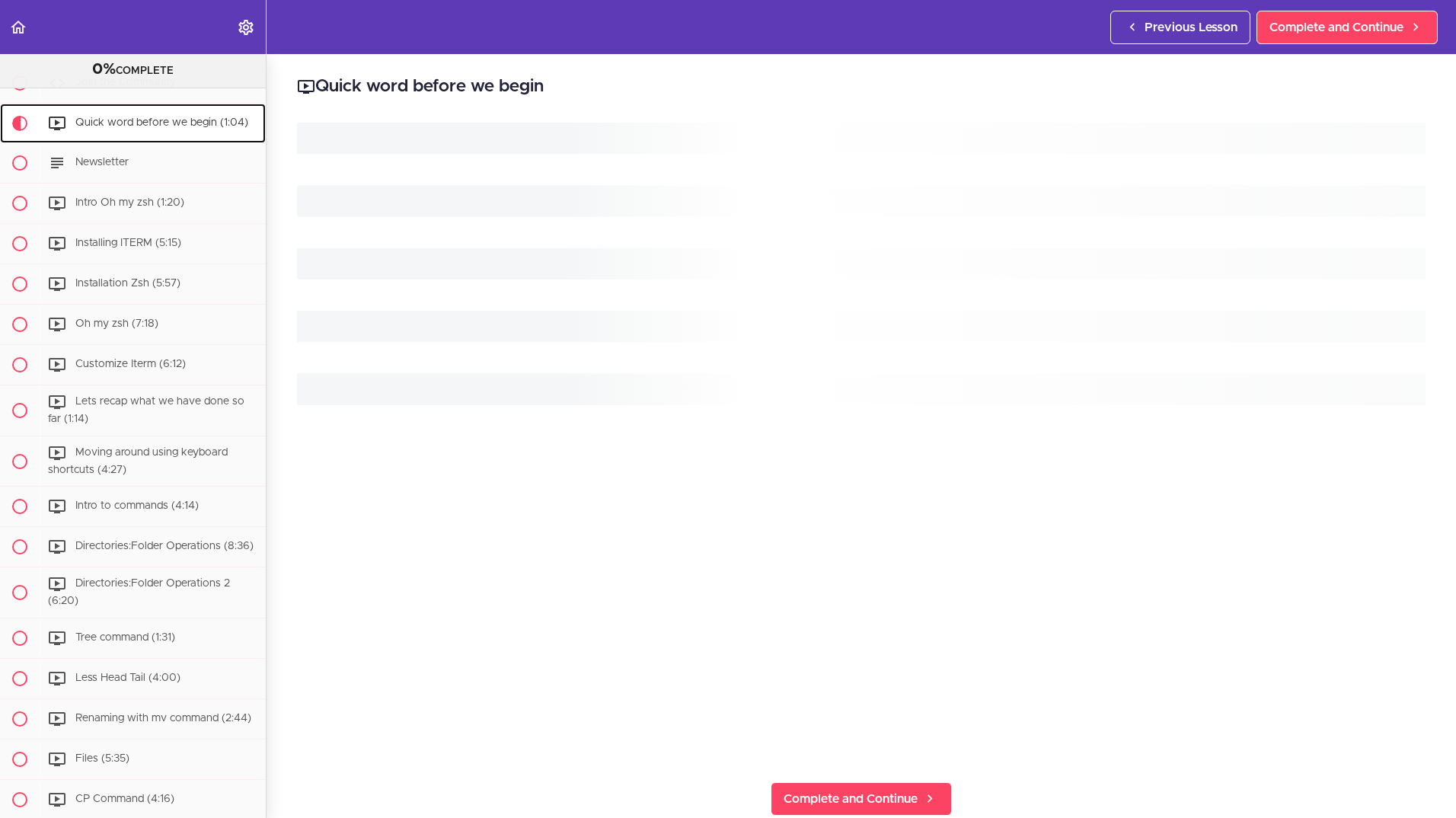
scroll to position [141, 0]
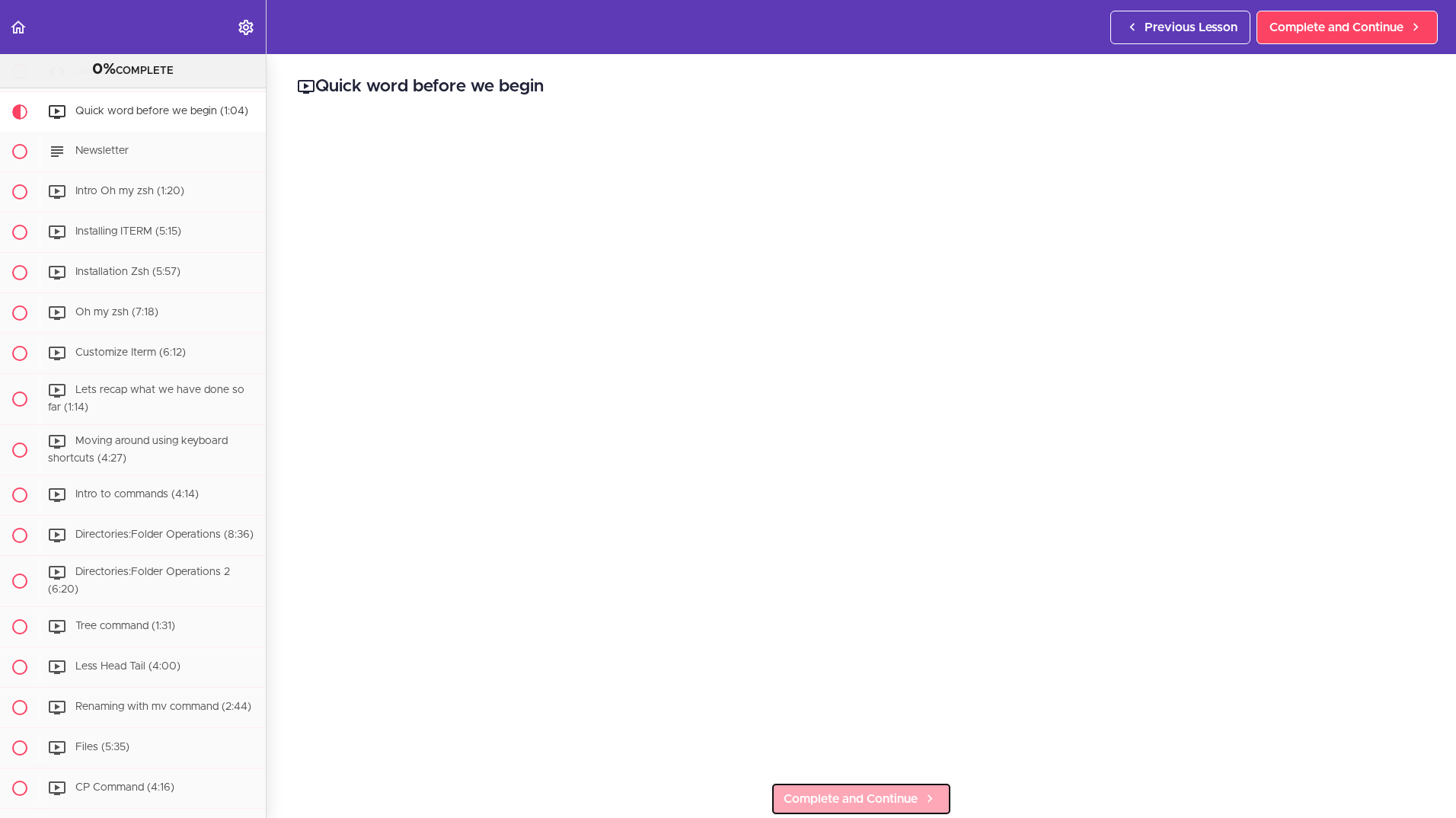
click at [838, 790] on span "Complete and Continue" at bounding box center [850, 798] width 134 height 19
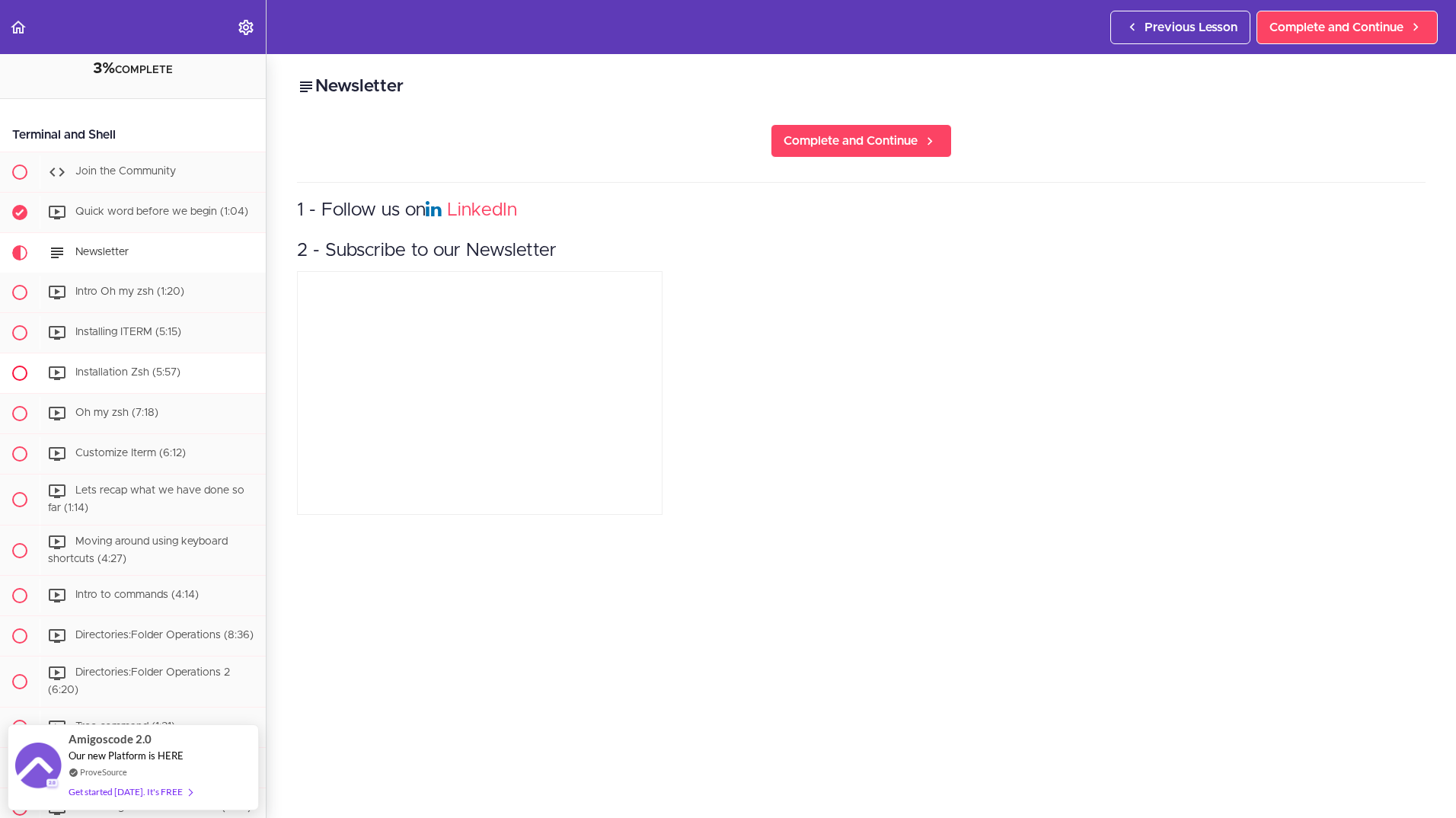
scroll to position [35, 0]
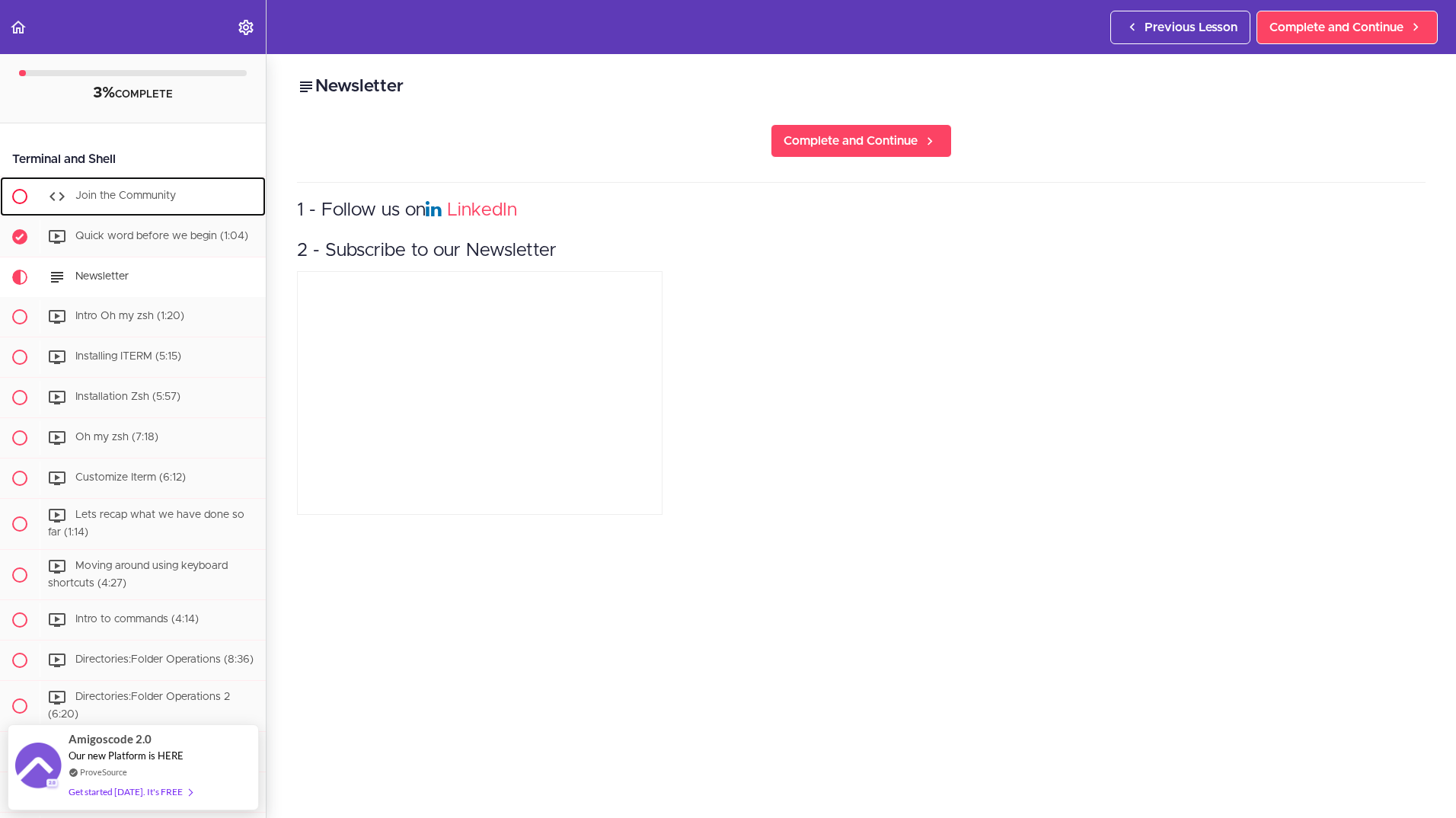
click at [125, 198] on span "Join the Community" at bounding box center [125, 196] width 101 height 11
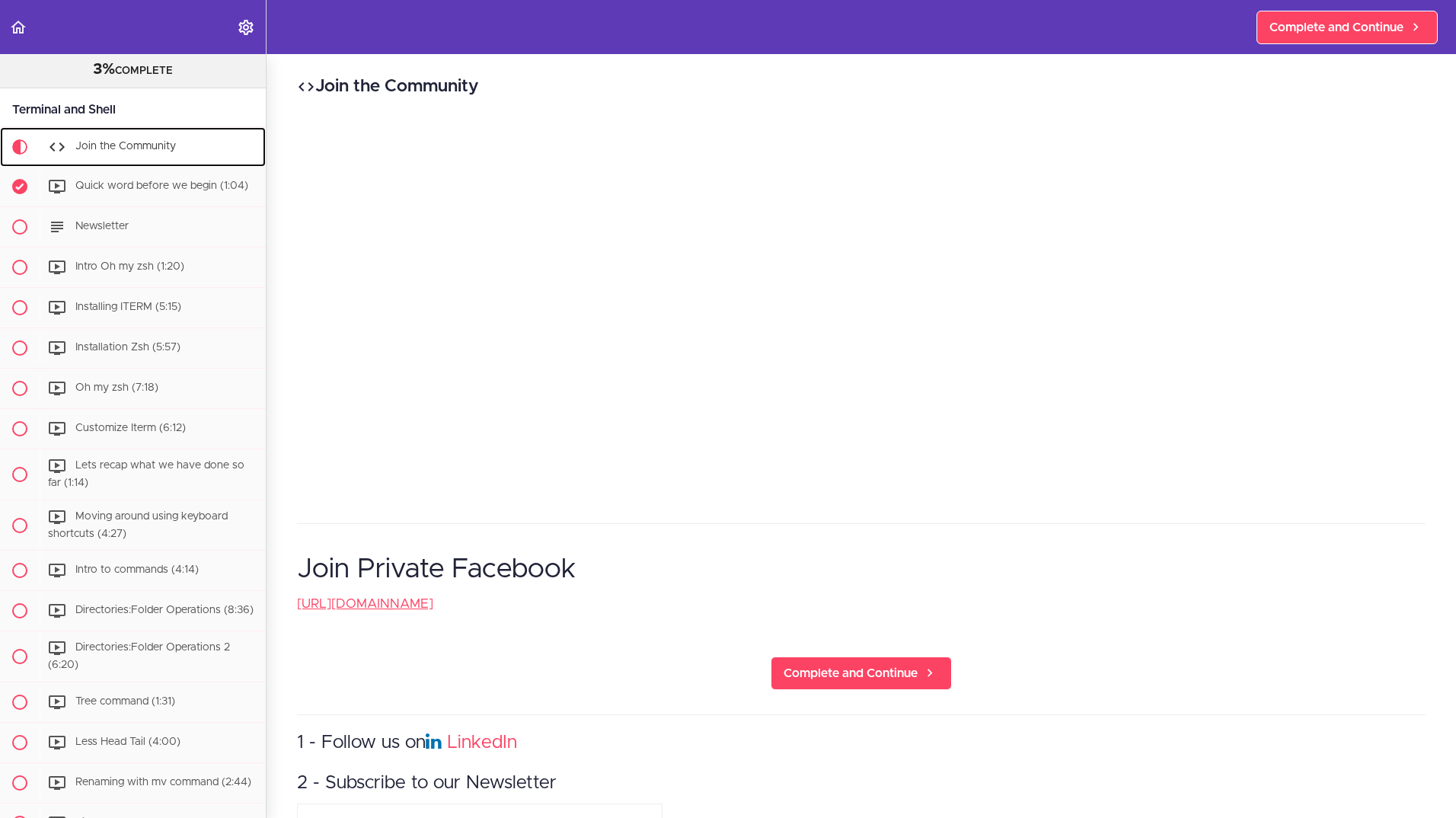
scroll to position [101, 0]
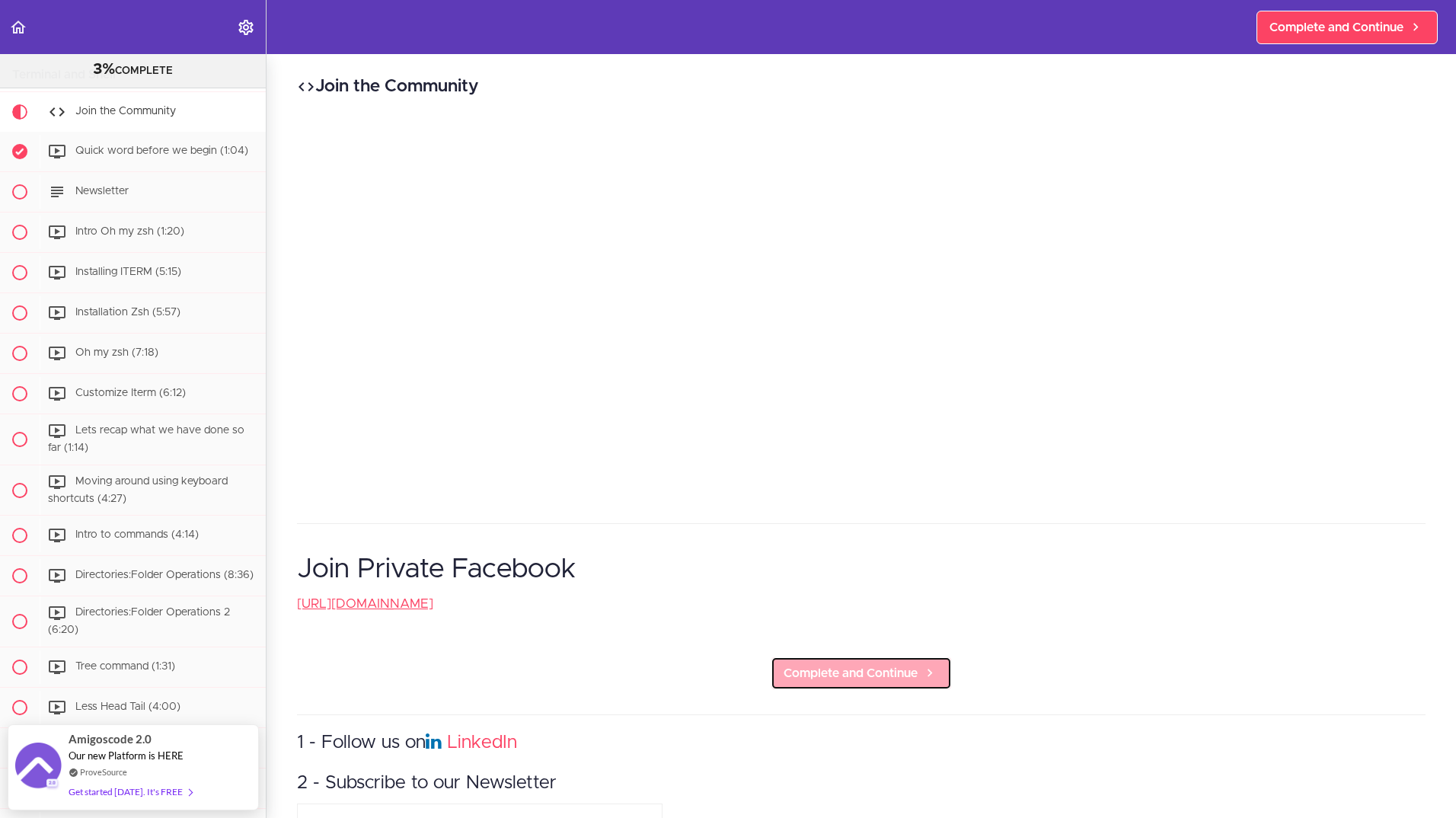
click at [840, 670] on span "Complete and Continue" at bounding box center [850, 673] width 134 height 19
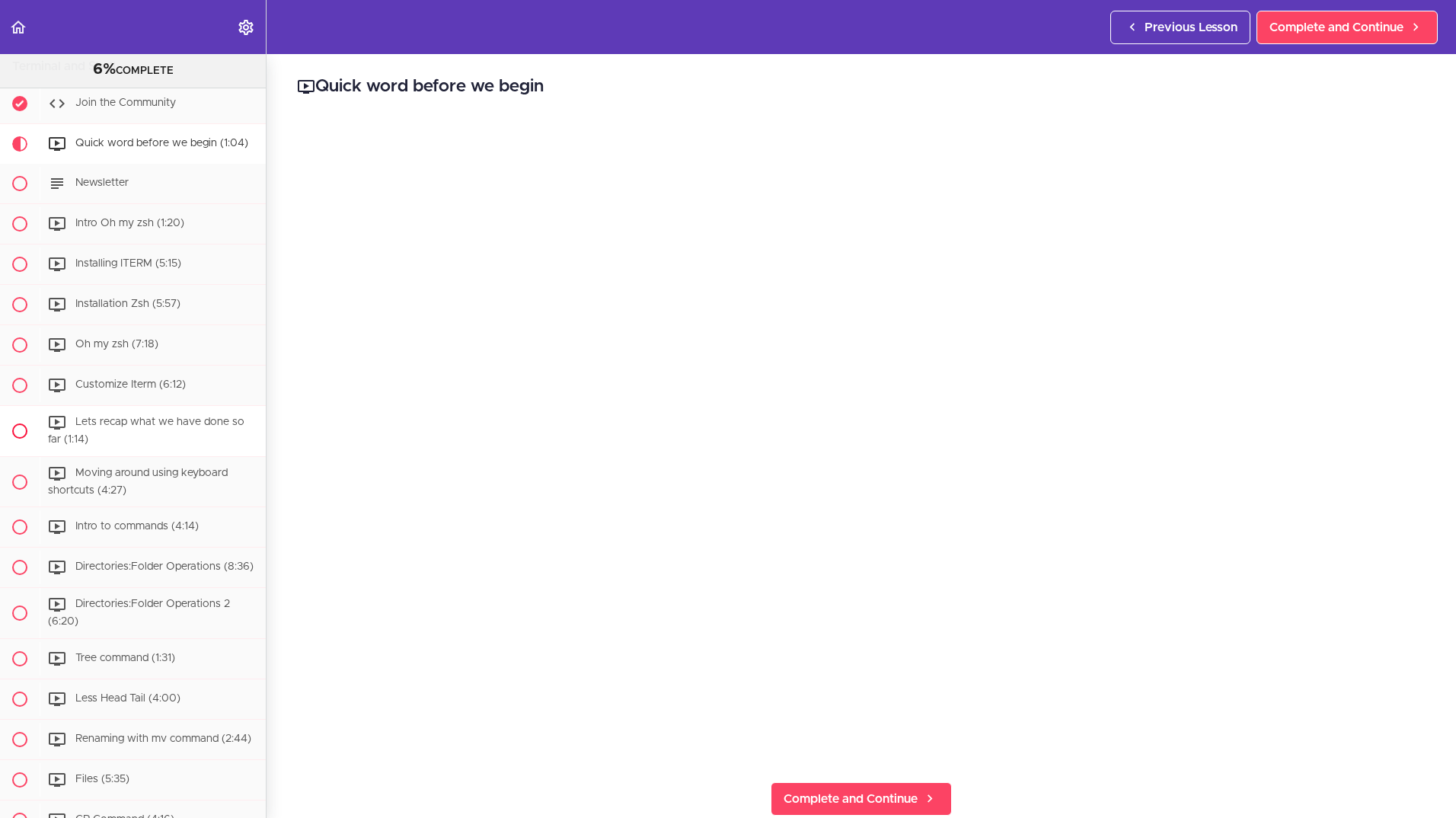
scroll to position [122, 0]
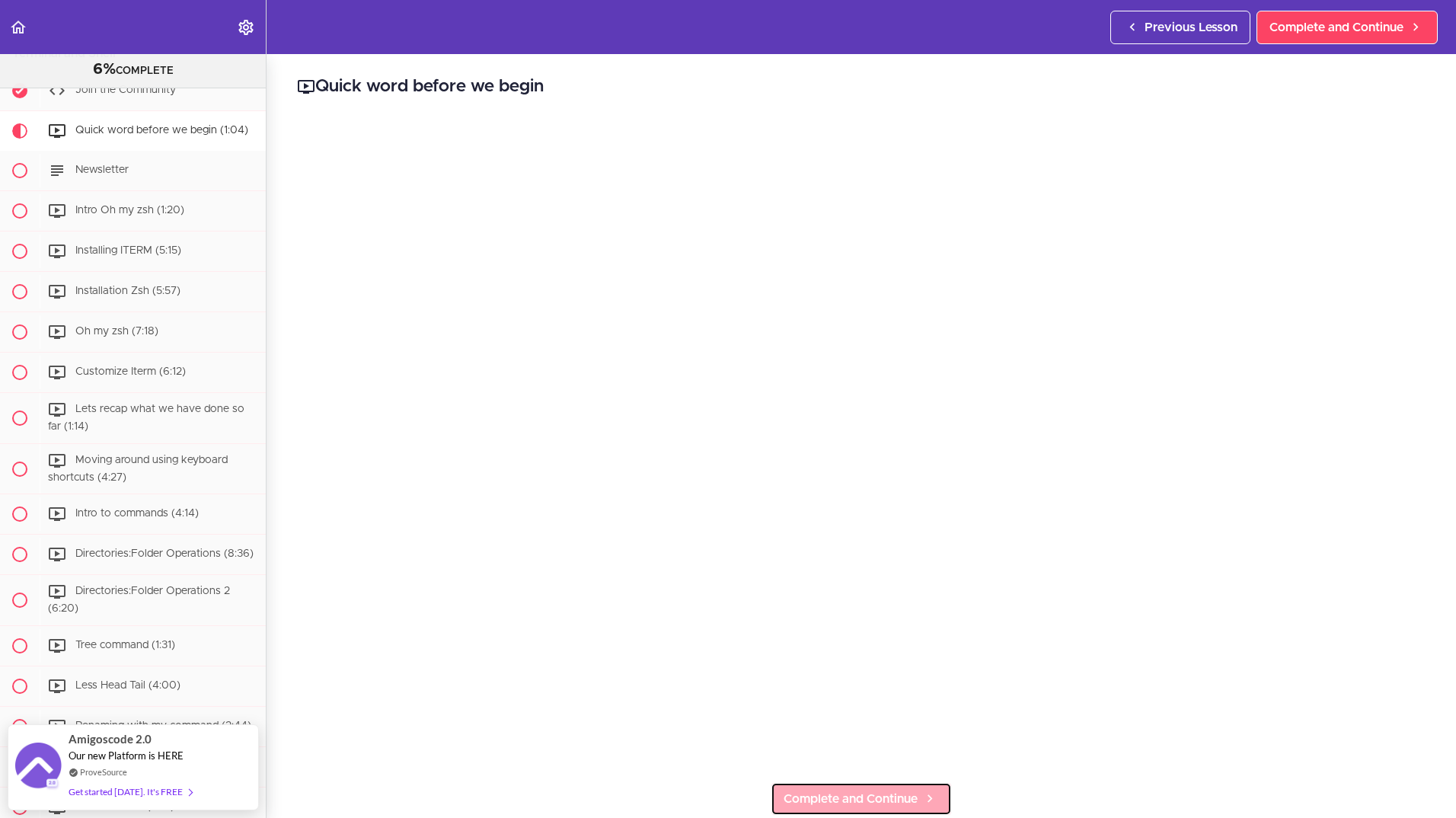
click at [846, 793] on span "Complete and Continue" at bounding box center [850, 798] width 134 height 19
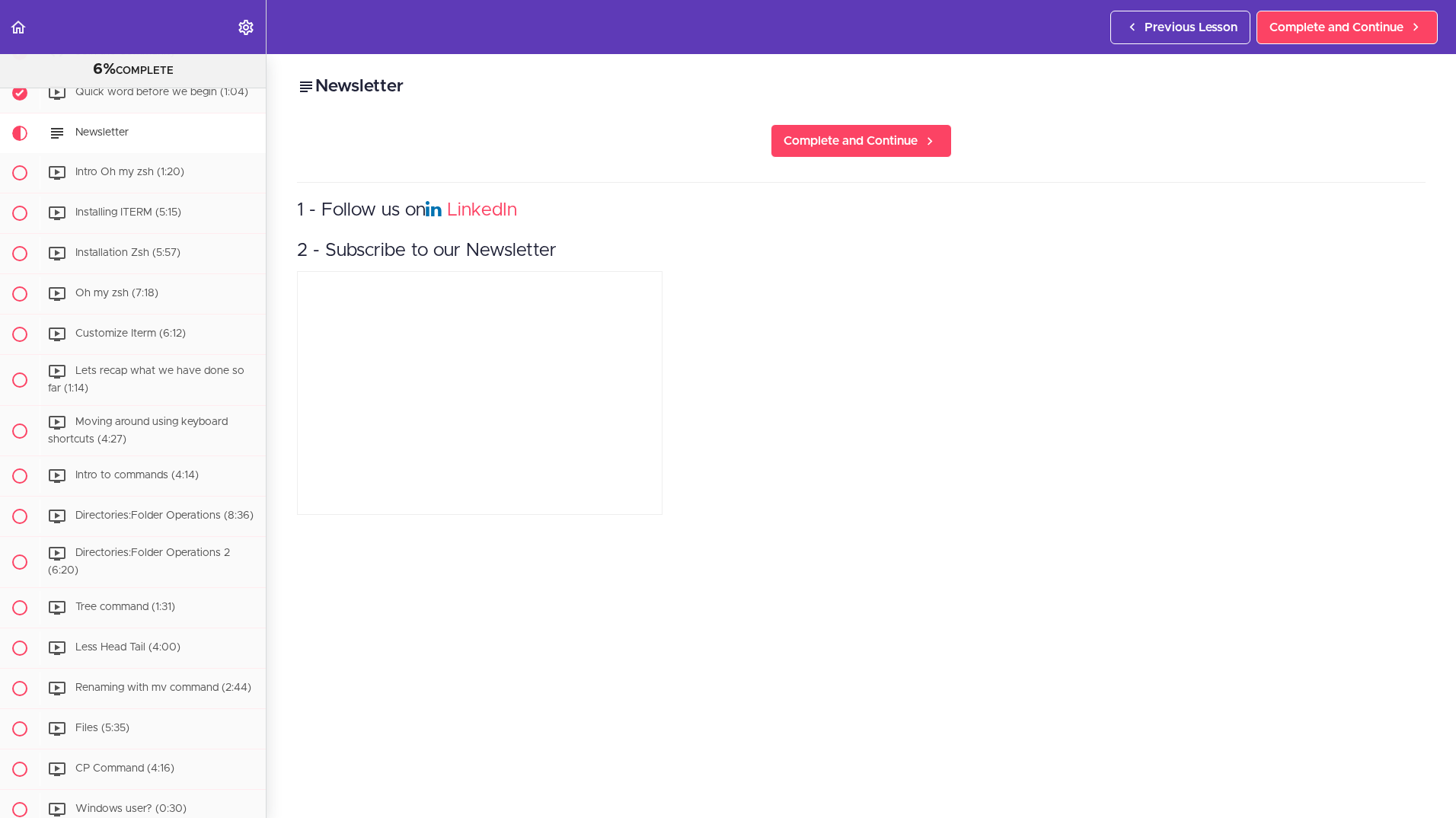
scroll to position [162, 0]
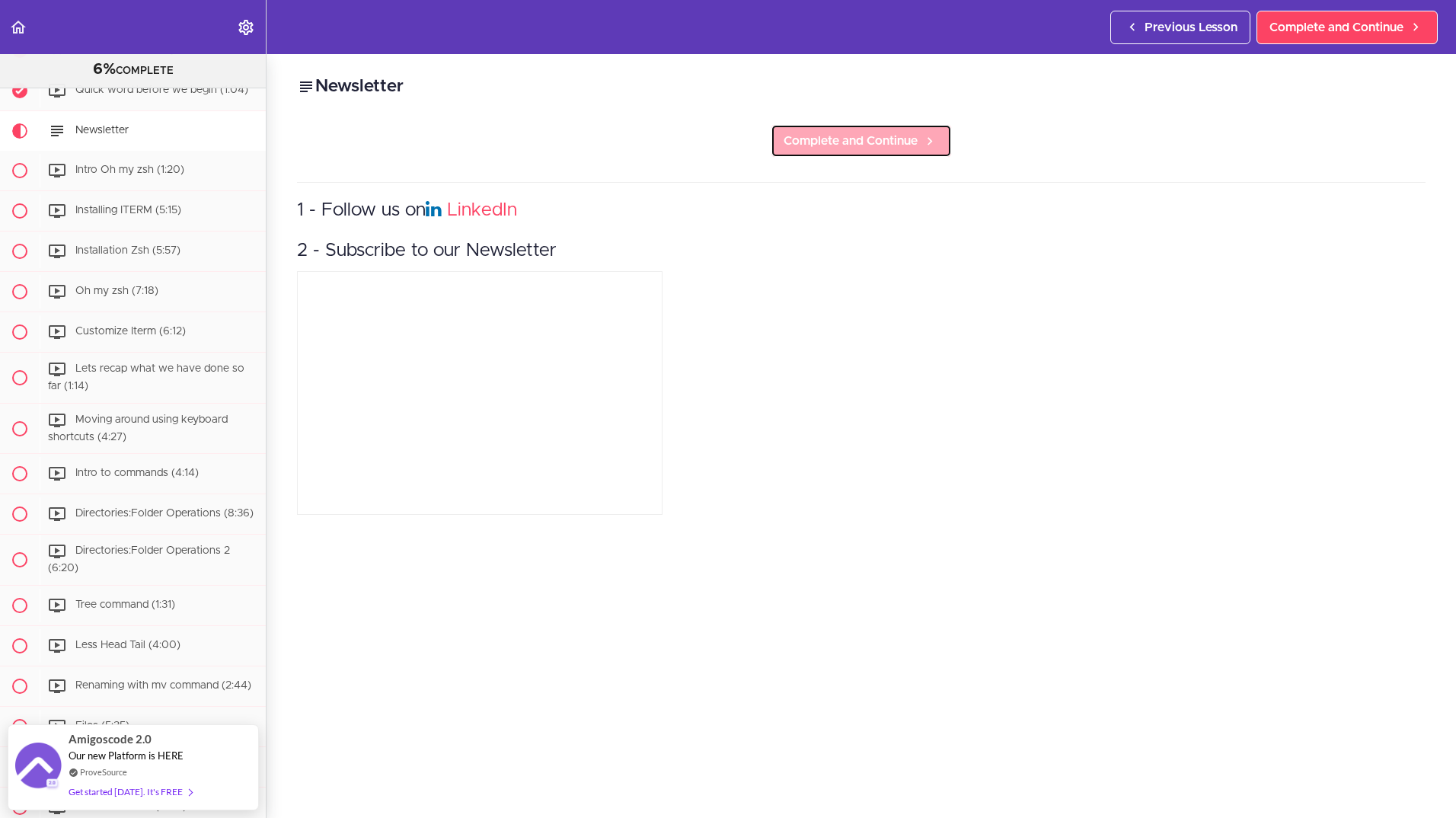
click at [857, 141] on span "Complete and Continue" at bounding box center [850, 141] width 134 height 19
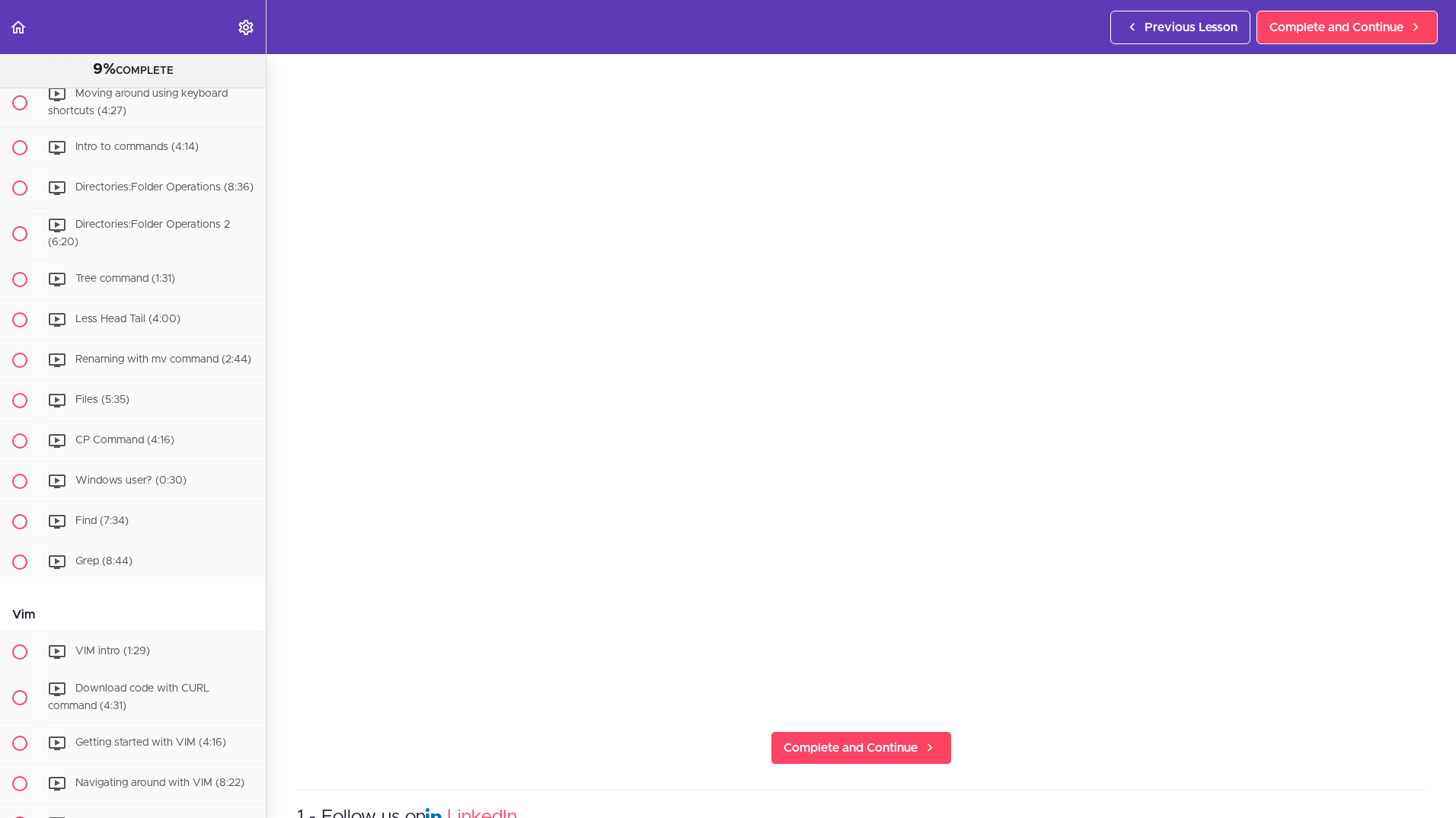
scroll to position [475, 0]
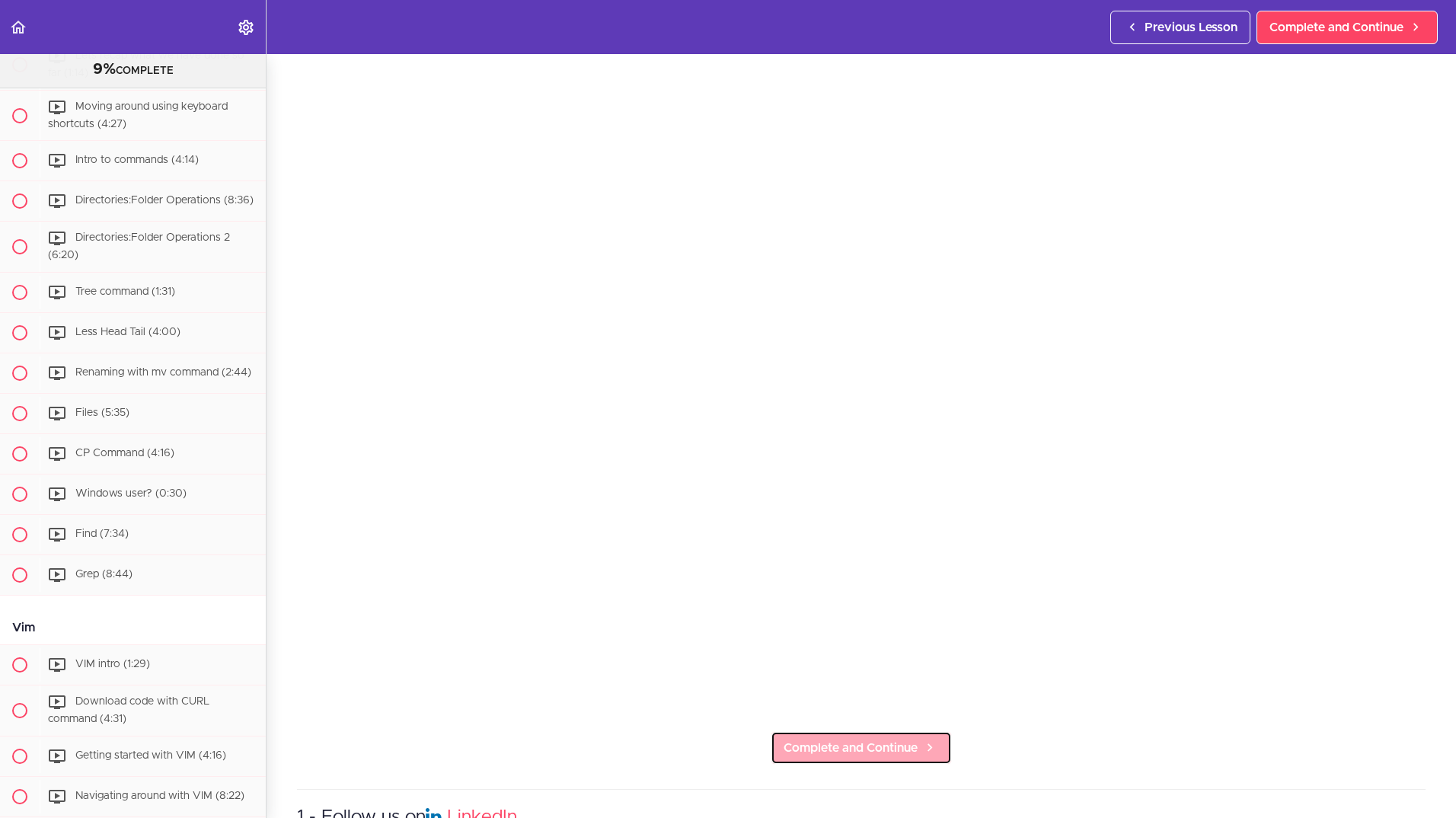
click at [834, 739] on span "Complete and Continue" at bounding box center [850, 748] width 134 height 19
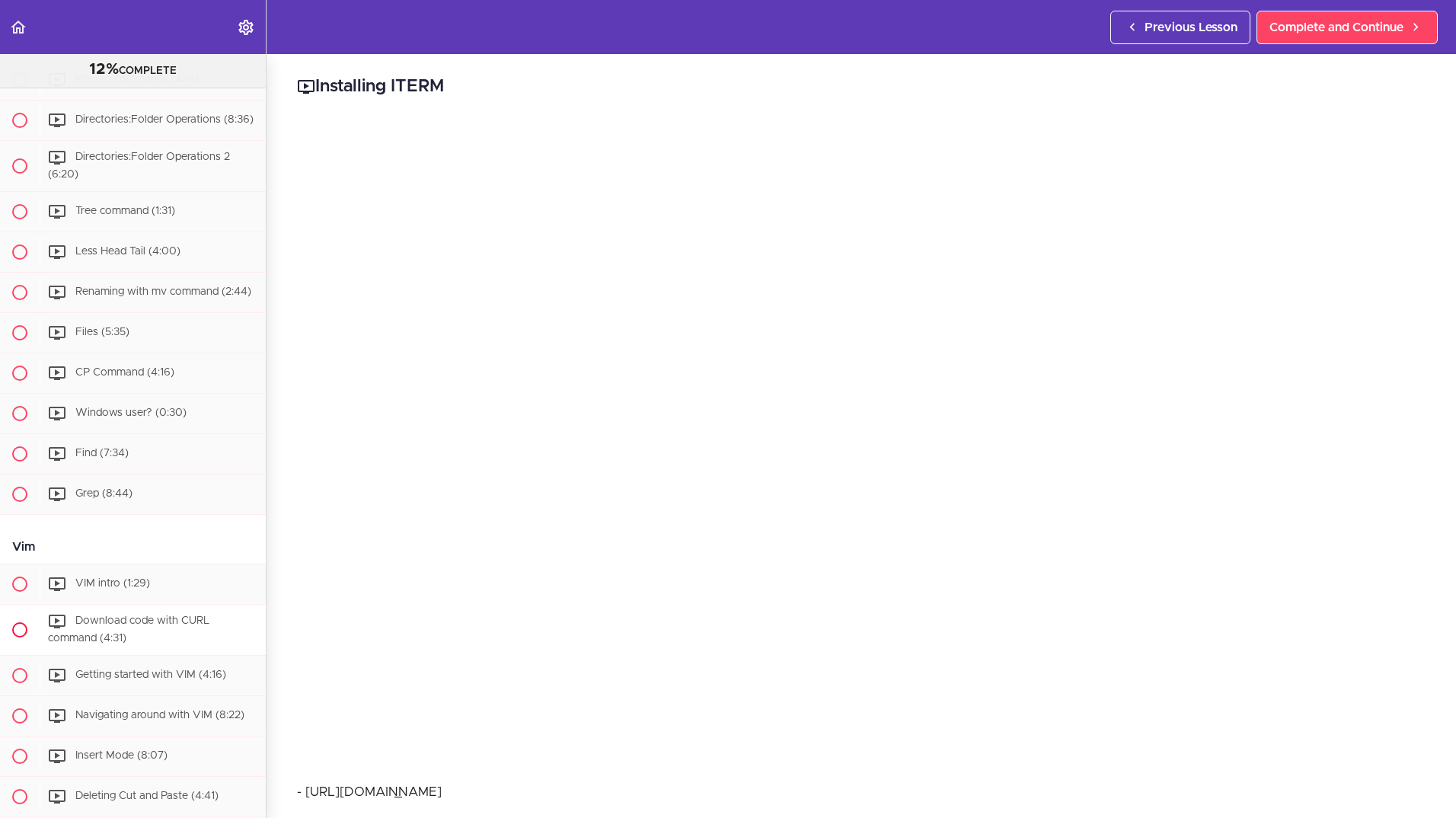
scroll to position [598, 0]
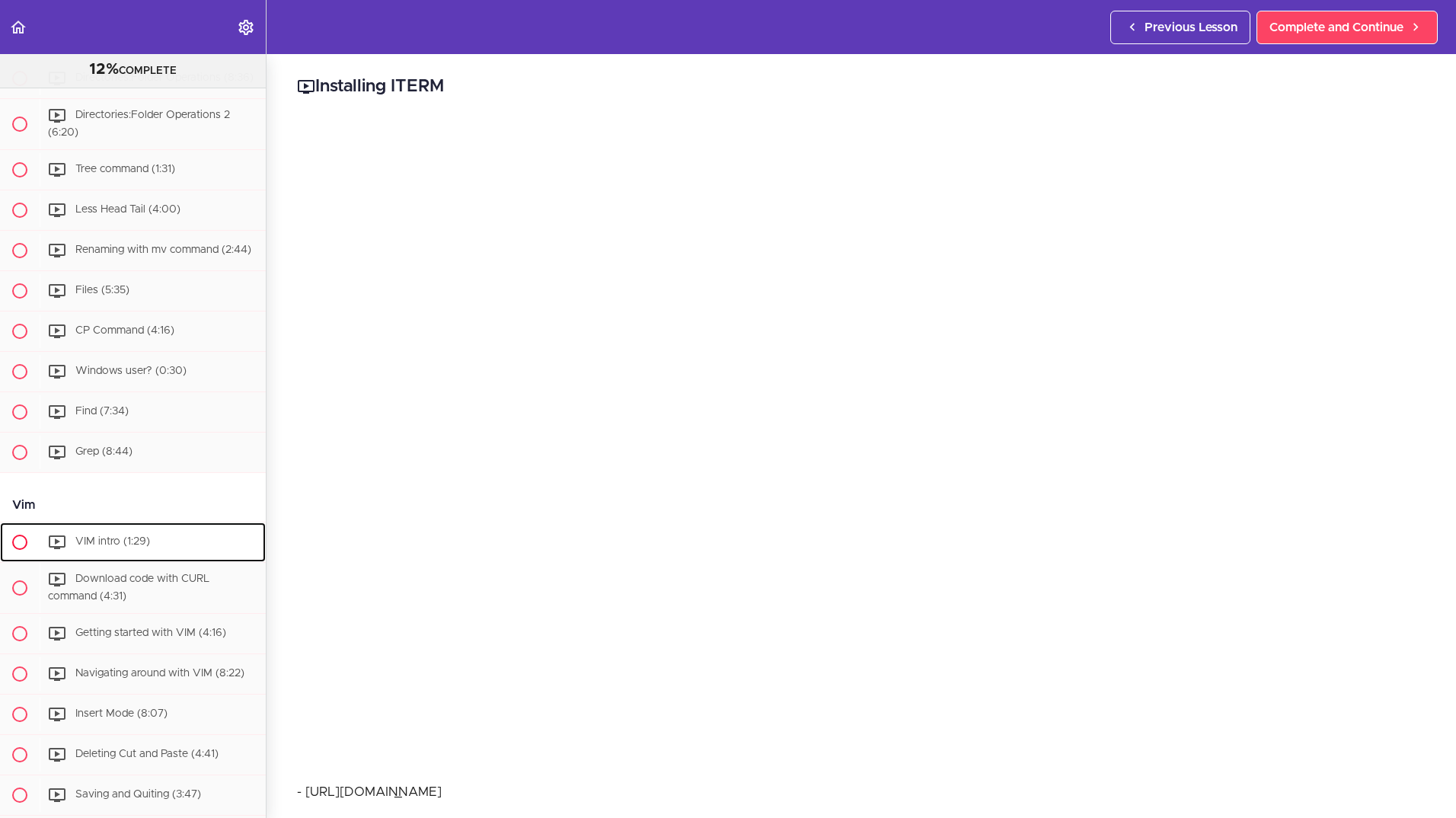
click at [88, 547] on span "VIM intro (1:29)" at bounding box center [113, 541] width 75 height 11
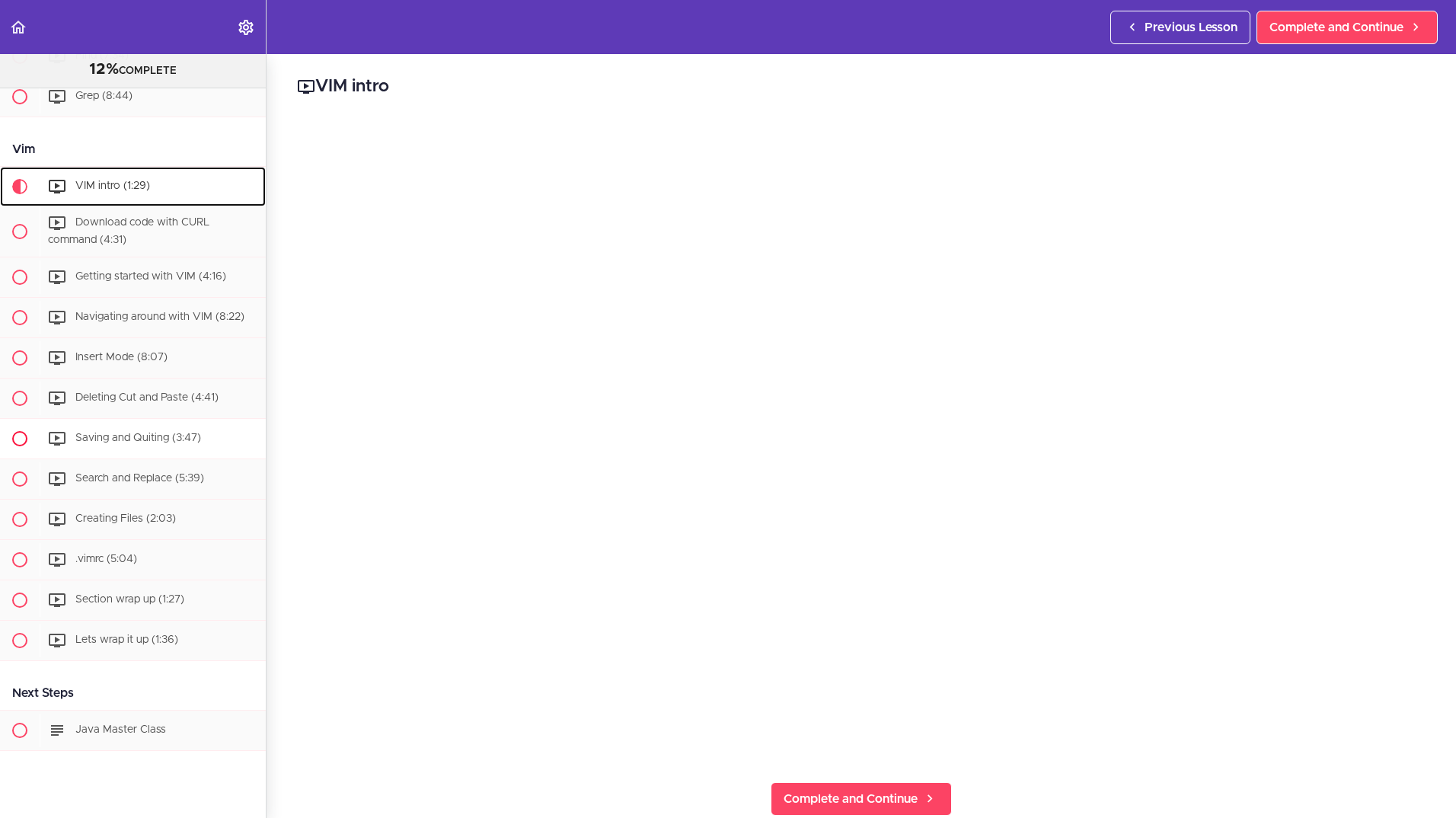
scroll to position [929, 0]
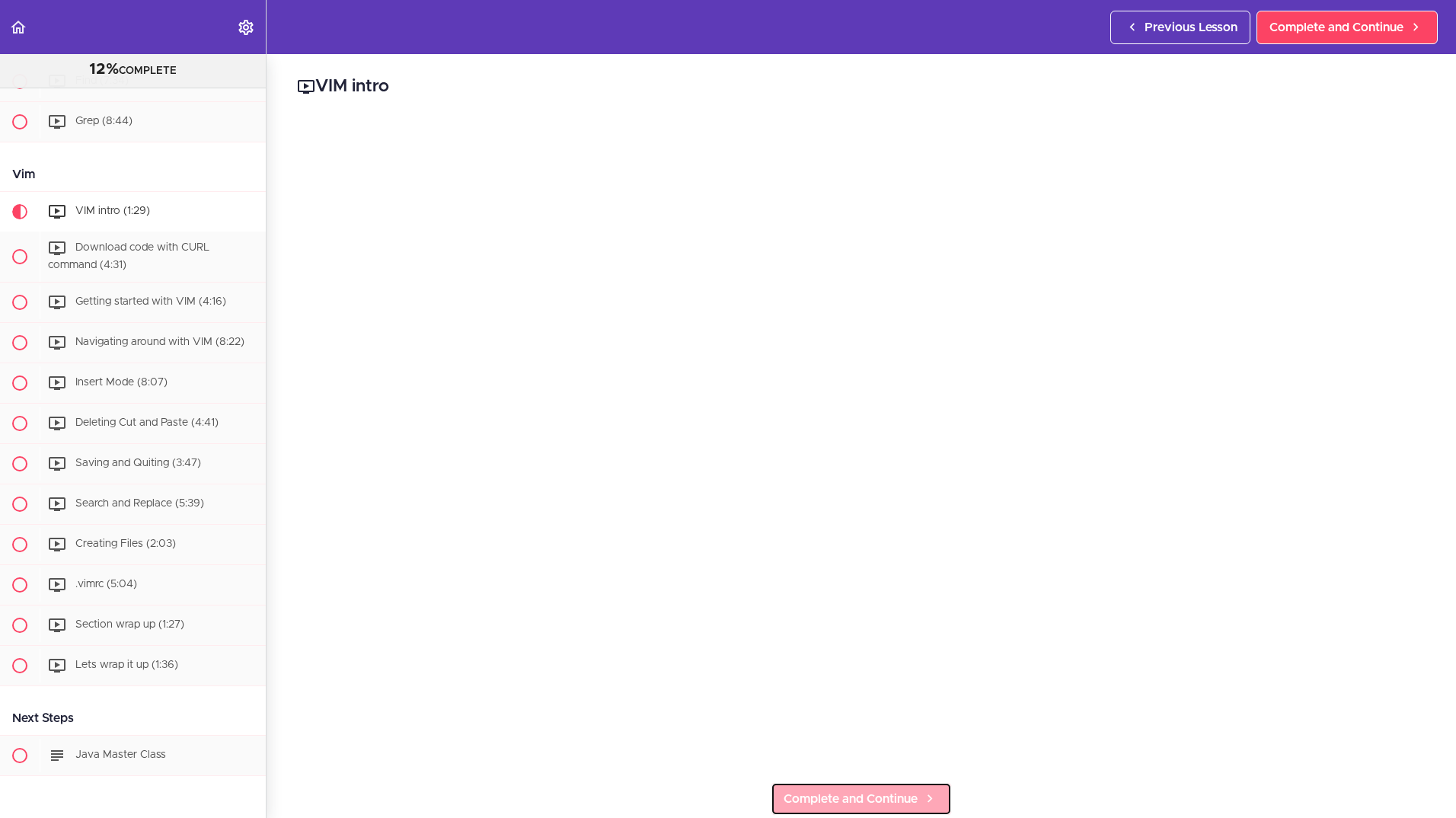
click at [898, 791] on span "Complete and Continue" at bounding box center [850, 798] width 134 height 19
